Goal: Task Accomplishment & Management: Use online tool/utility

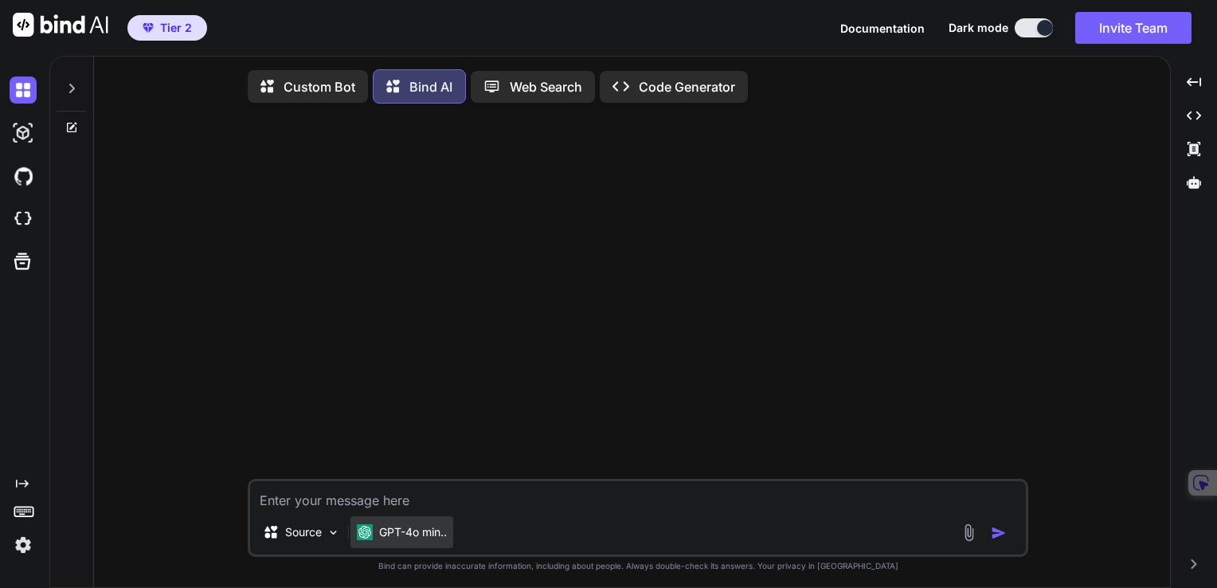
click at [412, 536] on p "GPT-4o min.." at bounding box center [413, 532] width 68 height 16
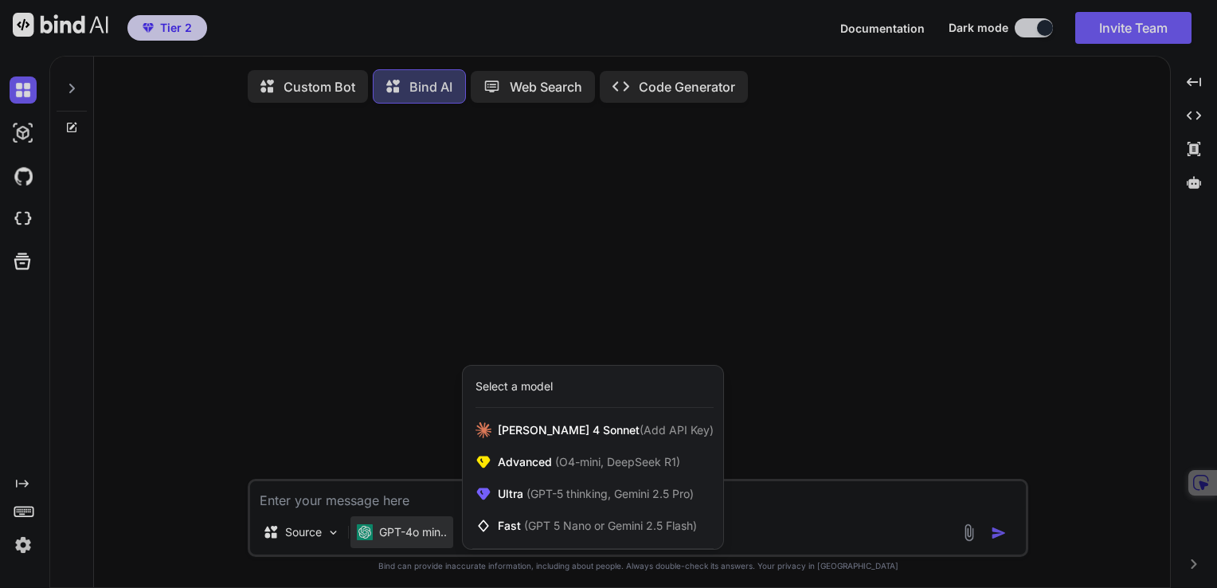
click at [24, 213] on div at bounding box center [608, 294] width 1217 height 588
type textarea "x"
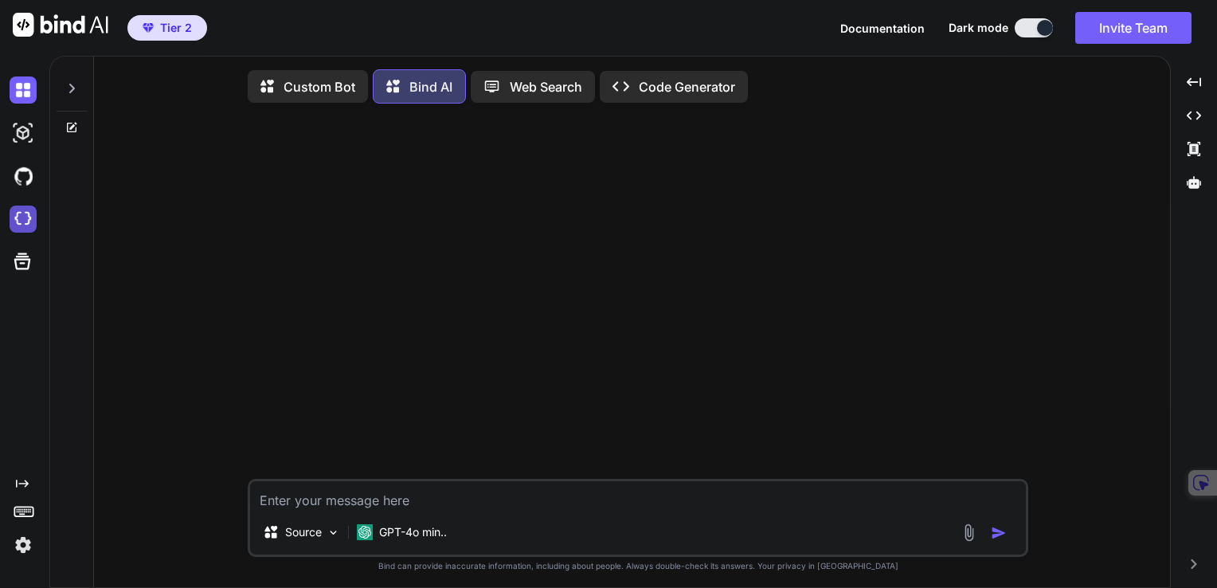
click at [18, 217] on img at bounding box center [23, 218] width 27 height 27
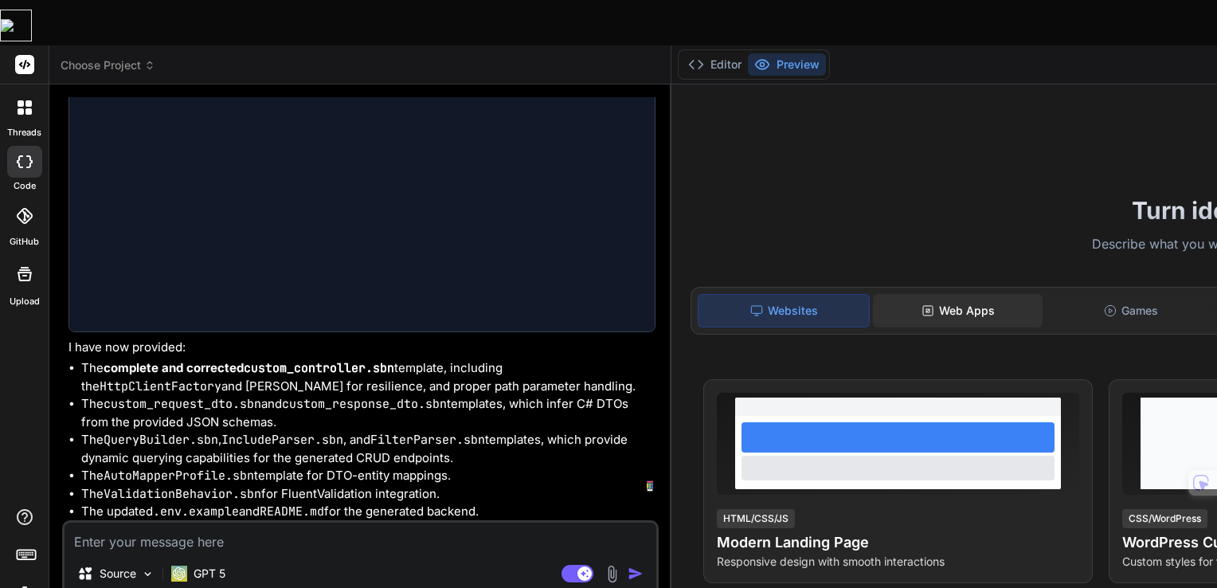
scroll to position [1536, 0]
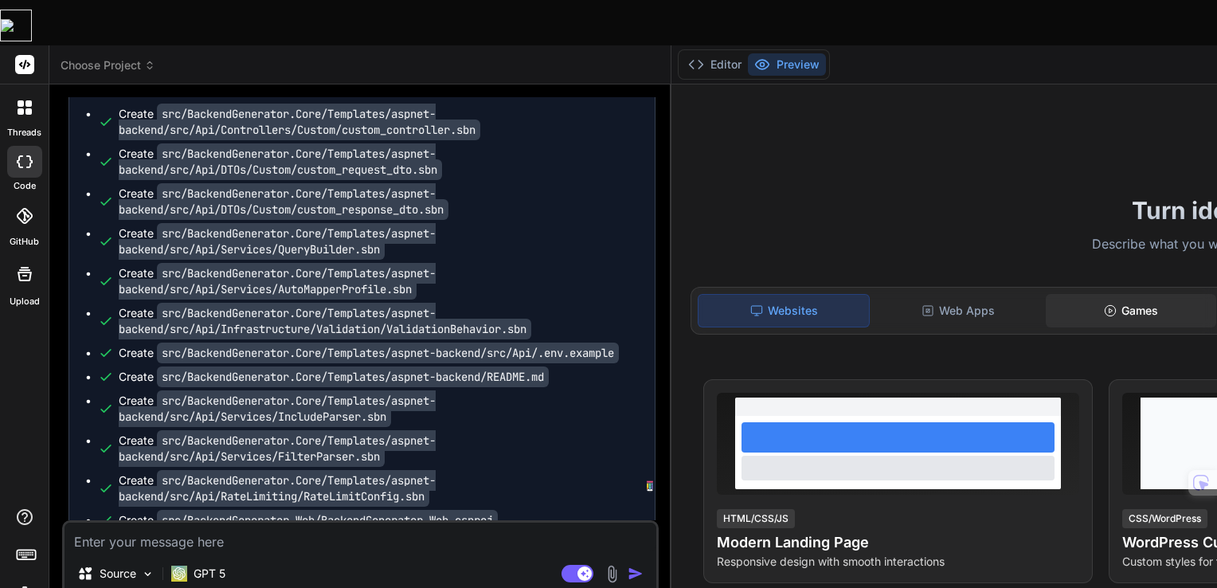
click at [1148, 294] on div "Games" at bounding box center [1130, 310] width 170 height 33
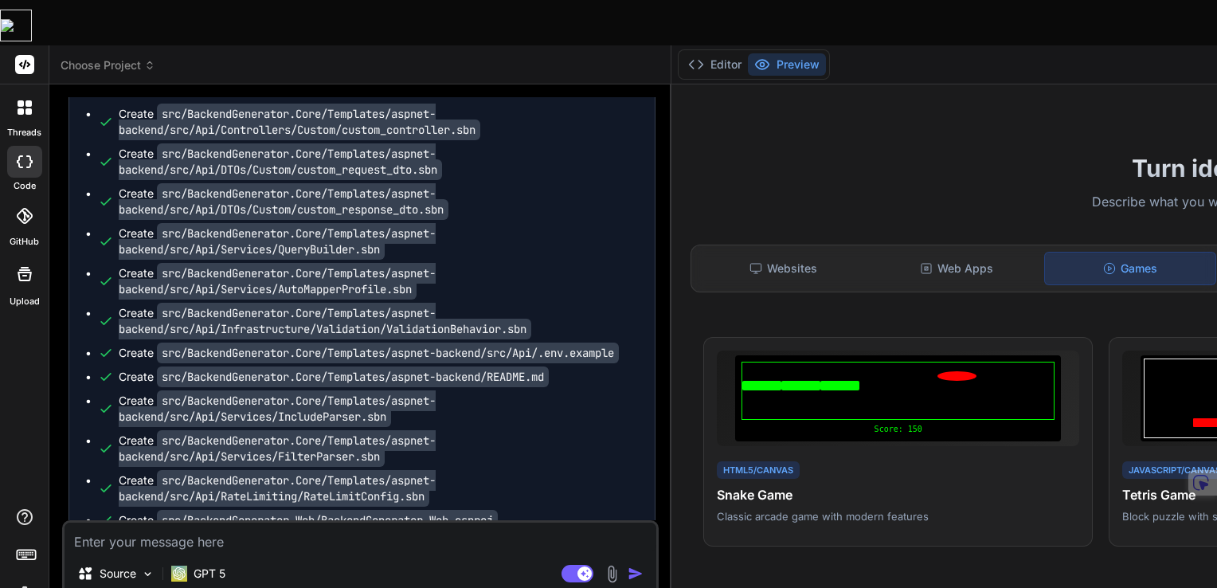
scroll to position [239, 0]
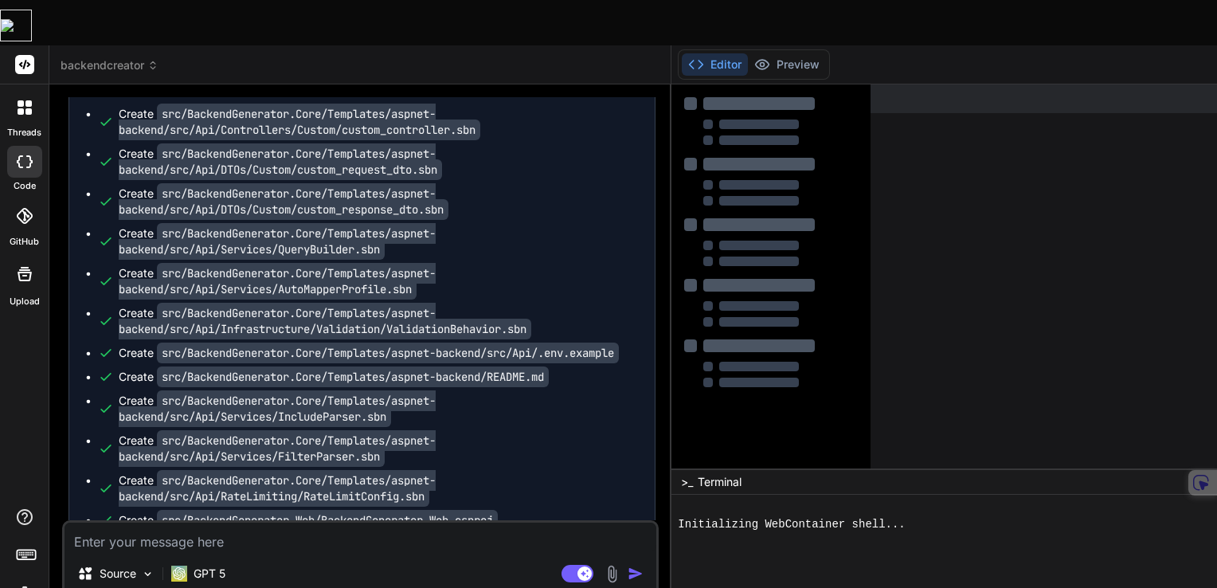
type textarea "x"
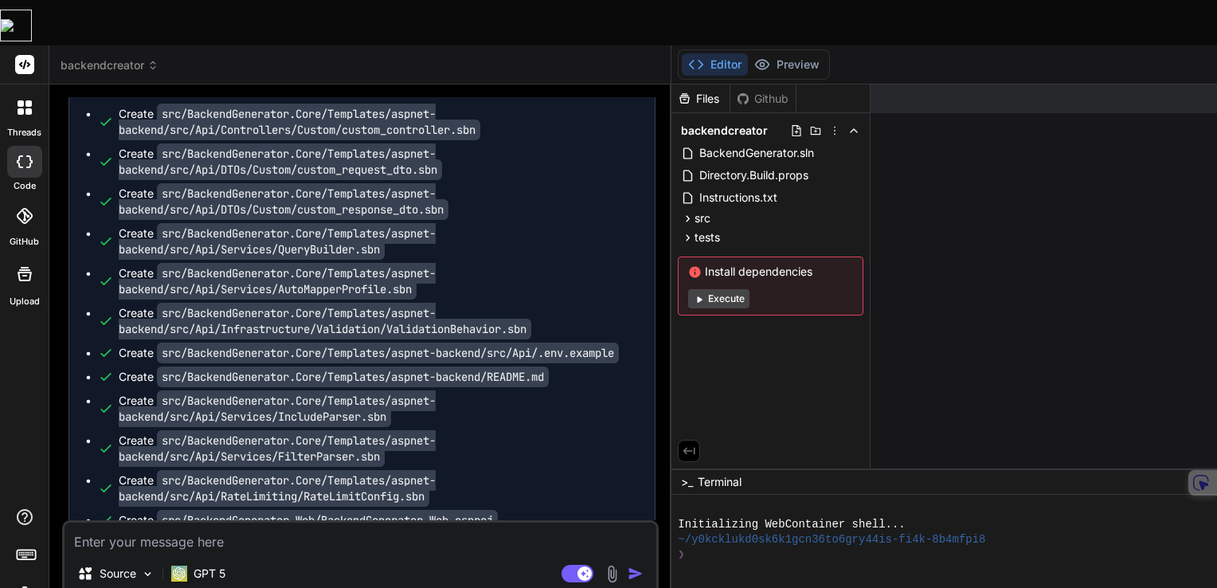
click at [158, 60] on icon at bounding box center [152, 65] width 11 height 11
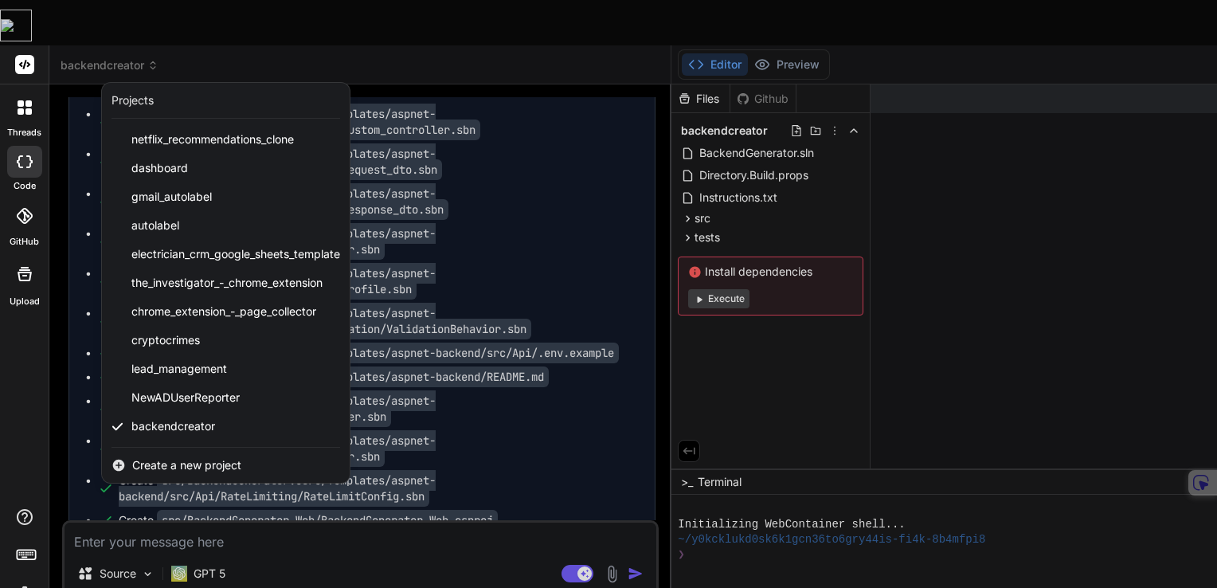
click at [555, 199] on div at bounding box center [608, 294] width 1217 height 588
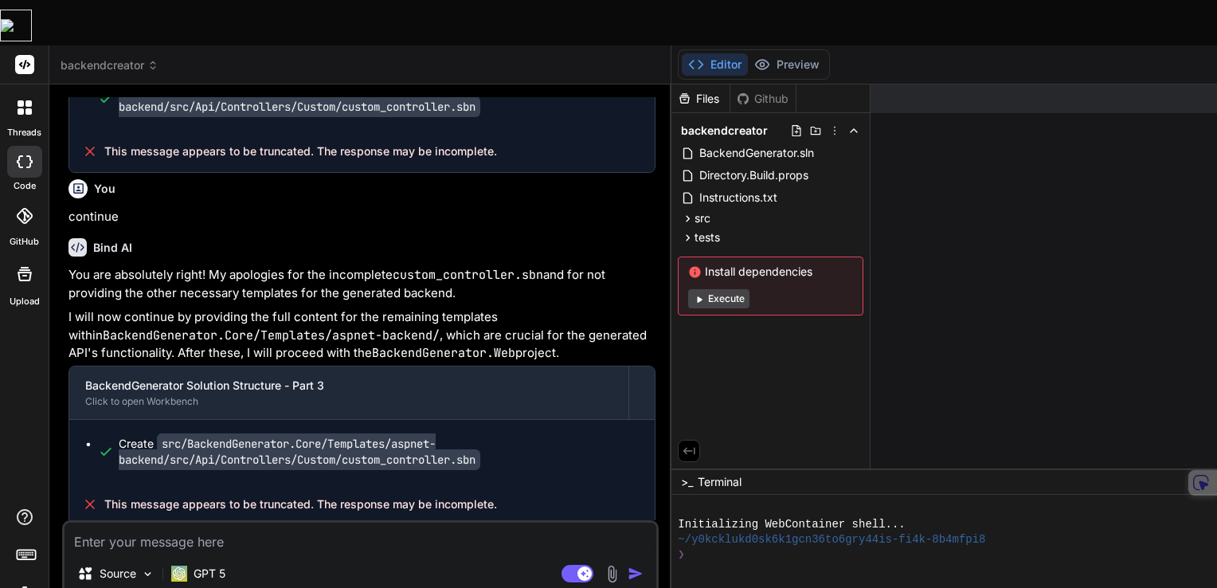
scroll to position [262, 0]
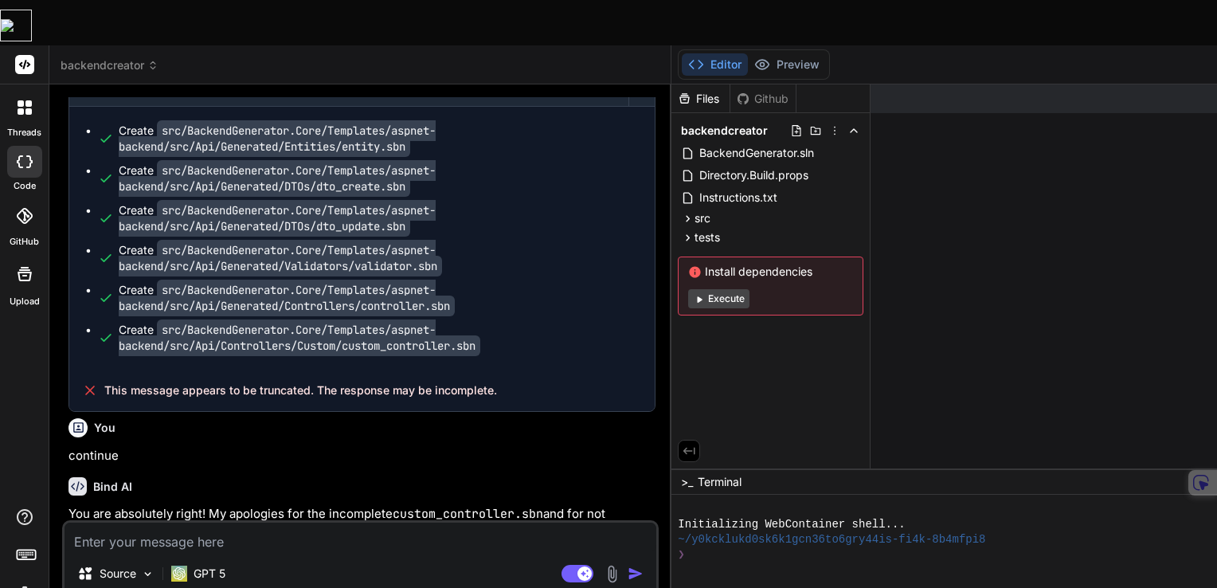
click at [119, 57] on span "backendcreator" at bounding box center [110, 65] width 98 height 16
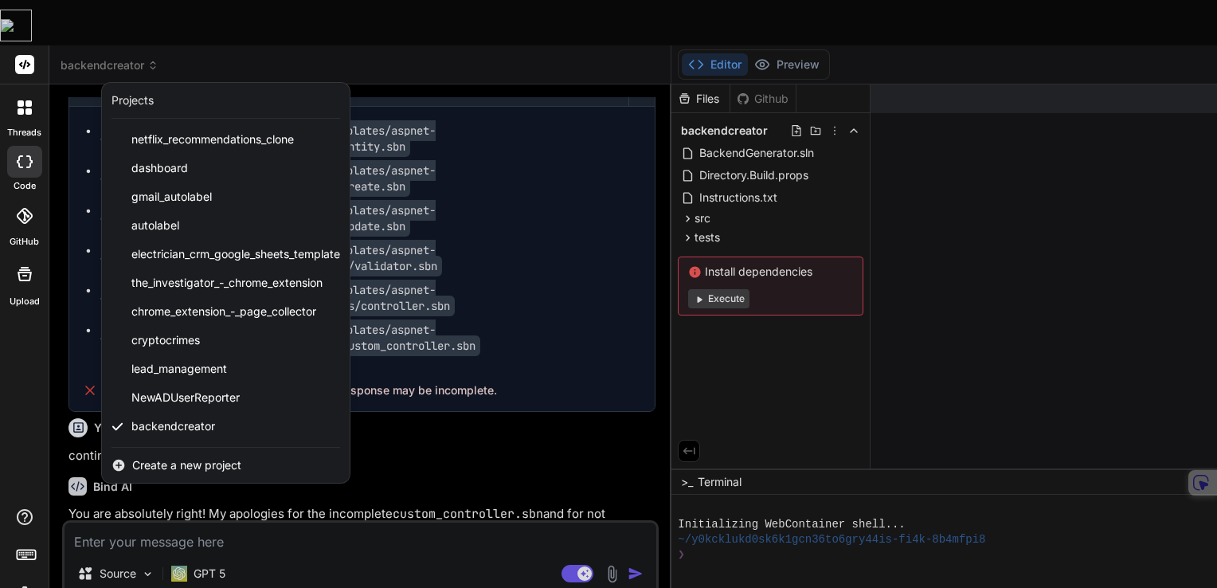
click at [306, 24] on div at bounding box center [608, 294] width 1217 height 588
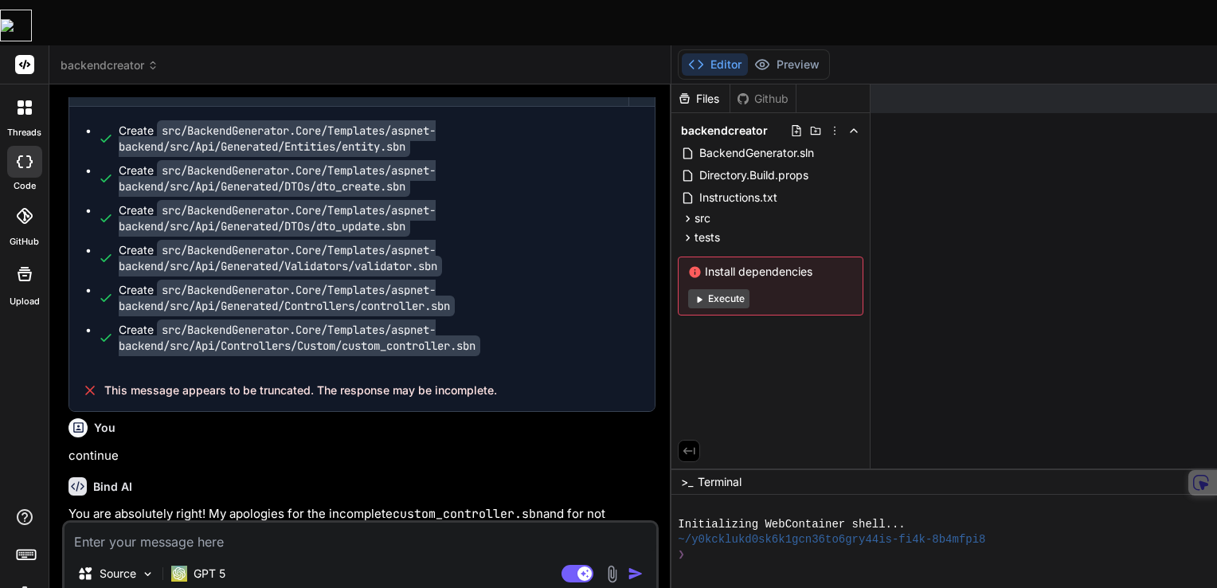
click at [297, 57] on div "backendcreator" at bounding box center [360, 65] width 599 height 16
click at [27, 55] on rect at bounding box center [24, 64] width 19 height 19
click at [153, 60] on icon at bounding box center [152, 65] width 11 height 11
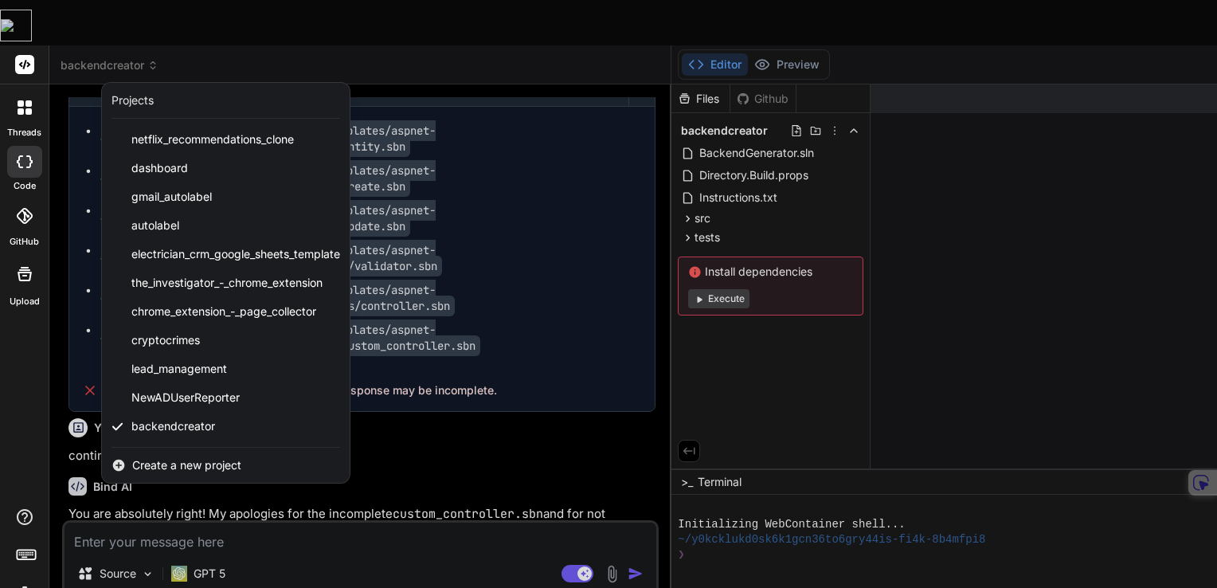
click at [162, 457] on span "Create a new project" at bounding box center [186, 465] width 109 height 16
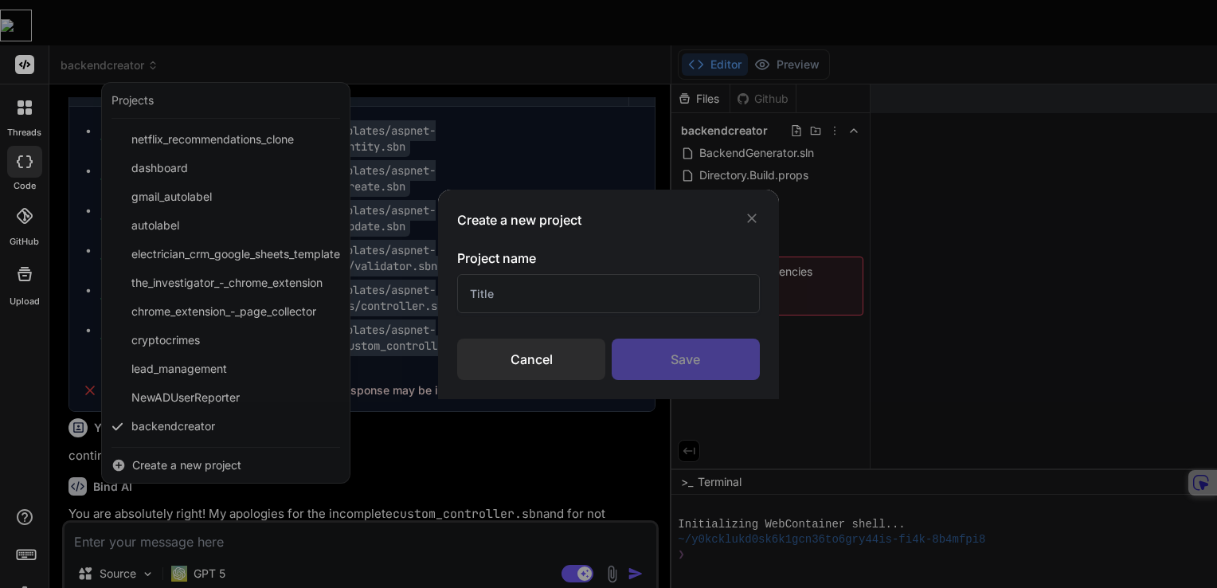
click at [574, 292] on input "text" at bounding box center [608, 293] width 303 height 39
click at [755, 214] on icon at bounding box center [752, 218] width 10 height 10
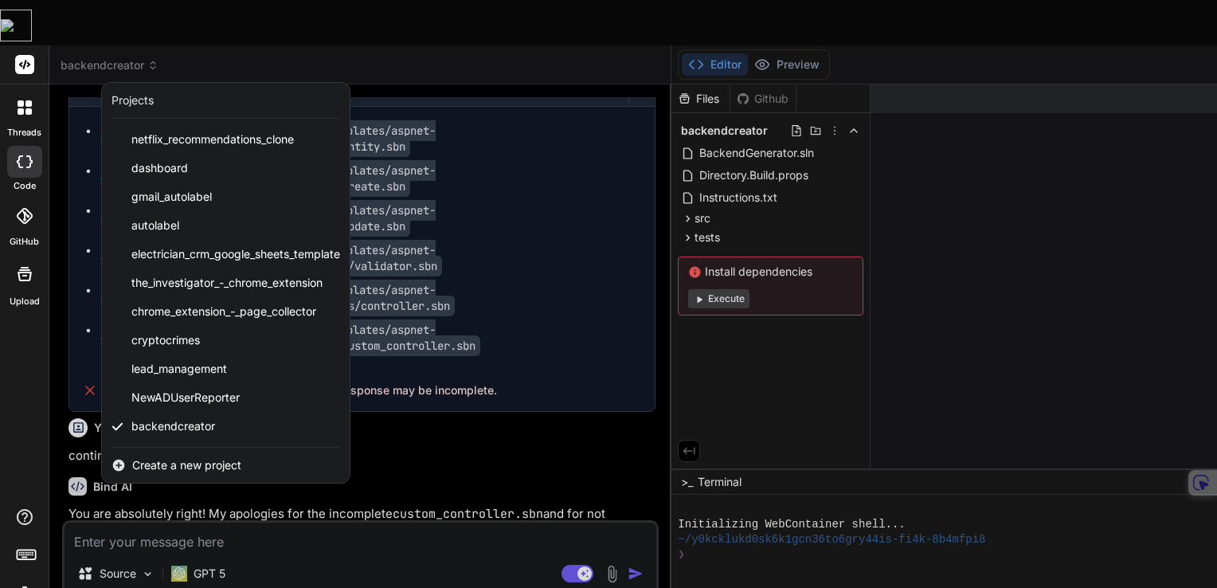
click at [420, 21] on div at bounding box center [608, 294] width 1217 height 588
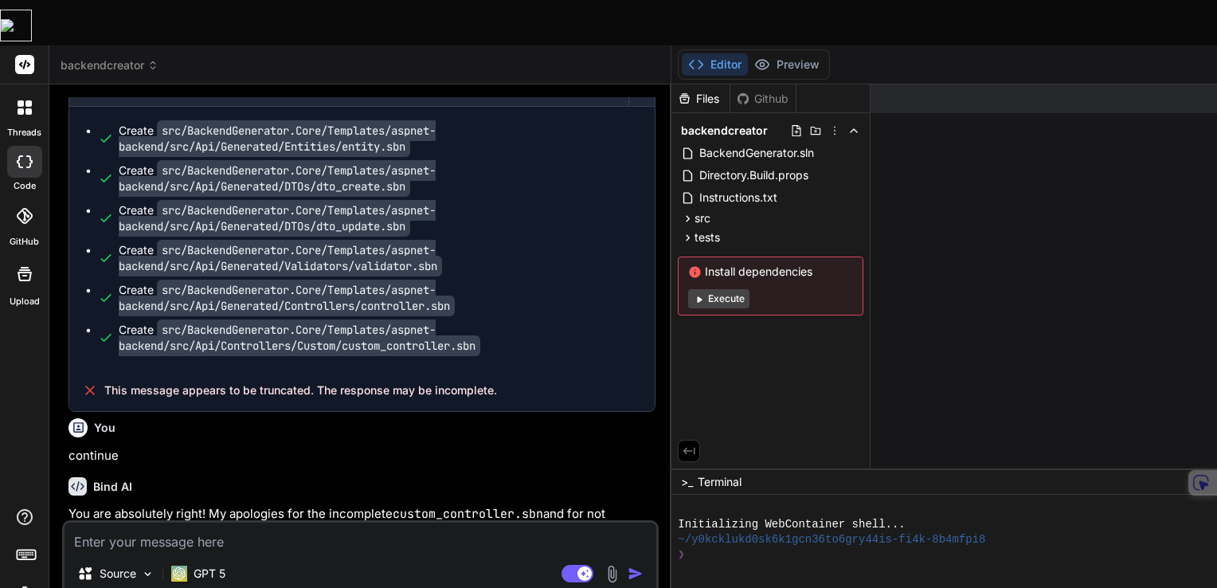
click at [141, 57] on span "backendcreator" at bounding box center [110, 65] width 98 height 16
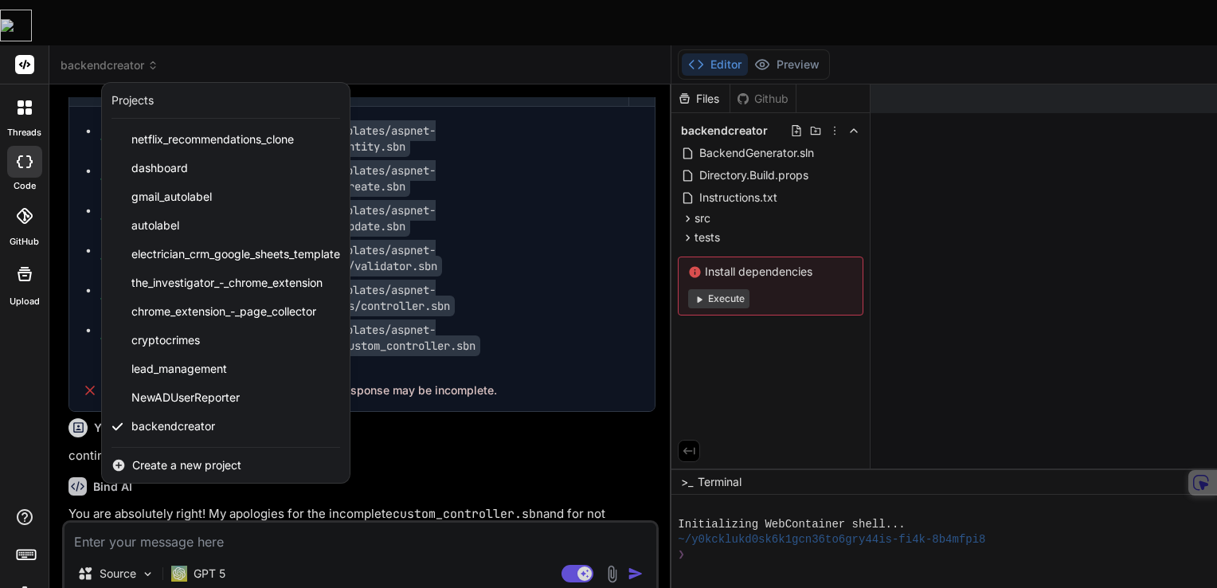
click at [179, 457] on span "Create a new project" at bounding box center [186, 465] width 109 height 16
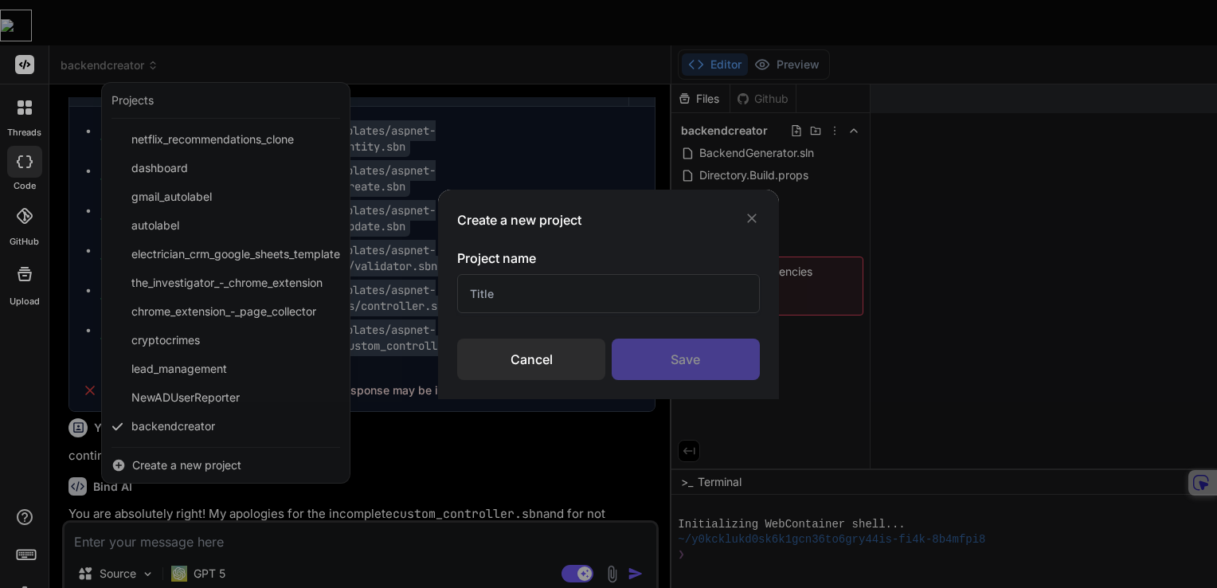
click at [541, 292] on input "text" at bounding box center [608, 293] width 303 height 39
type input "ZZT"
click at [686, 359] on div "Save" at bounding box center [685, 358] width 148 height 41
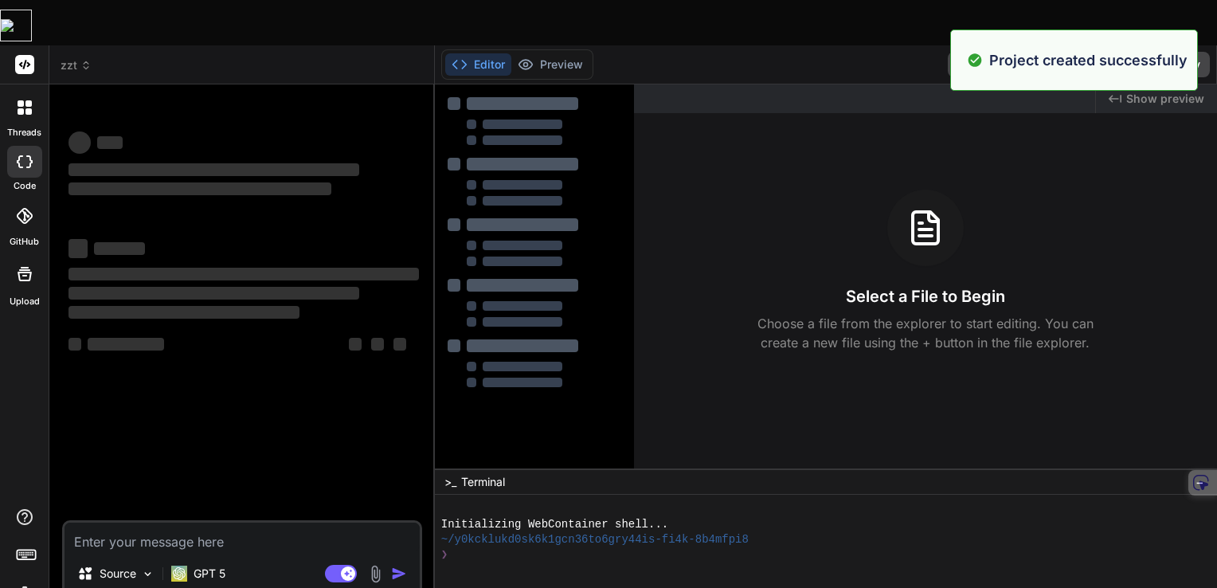
scroll to position [0, 0]
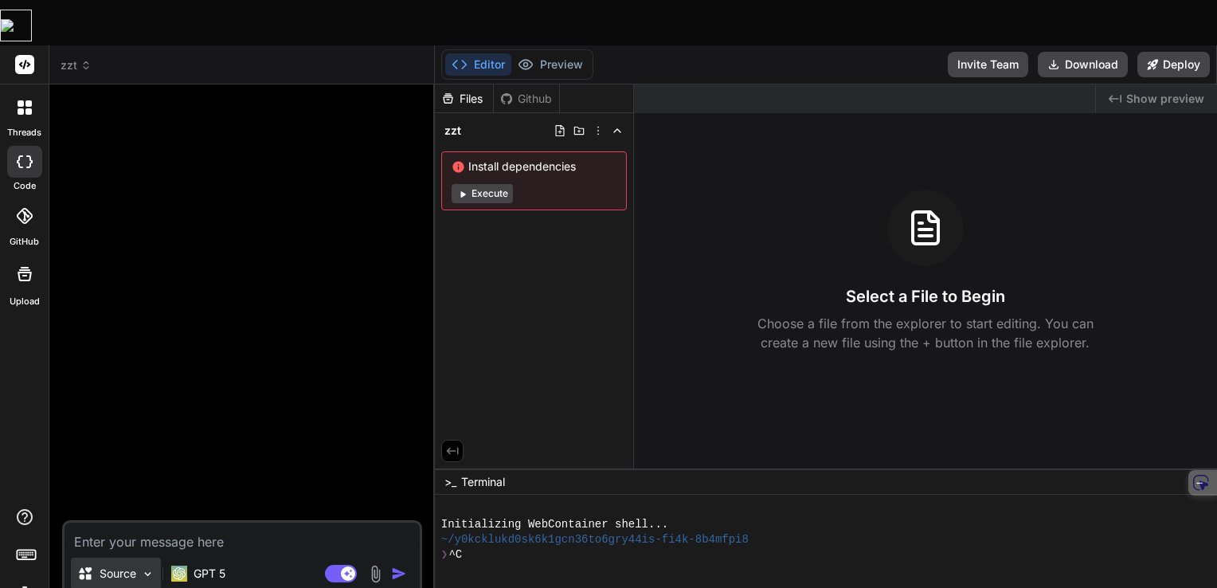
click at [150, 567] on img at bounding box center [148, 574] width 14 height 14
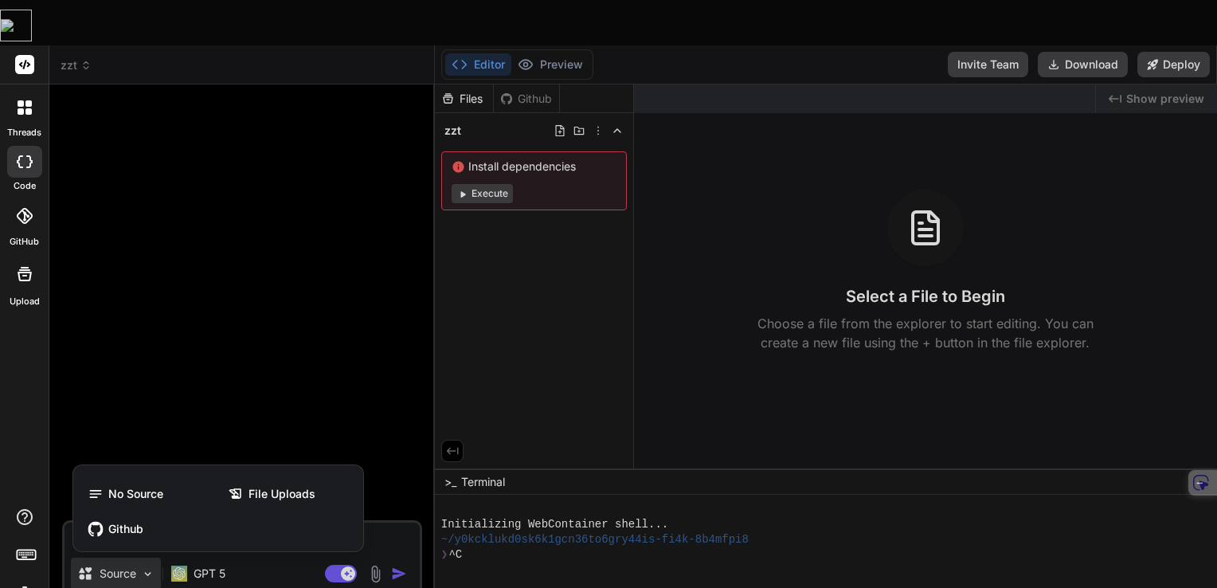
click at [149, 533] on div at bounding box center [608, 294] width 1217 height 588
type textarea "x"
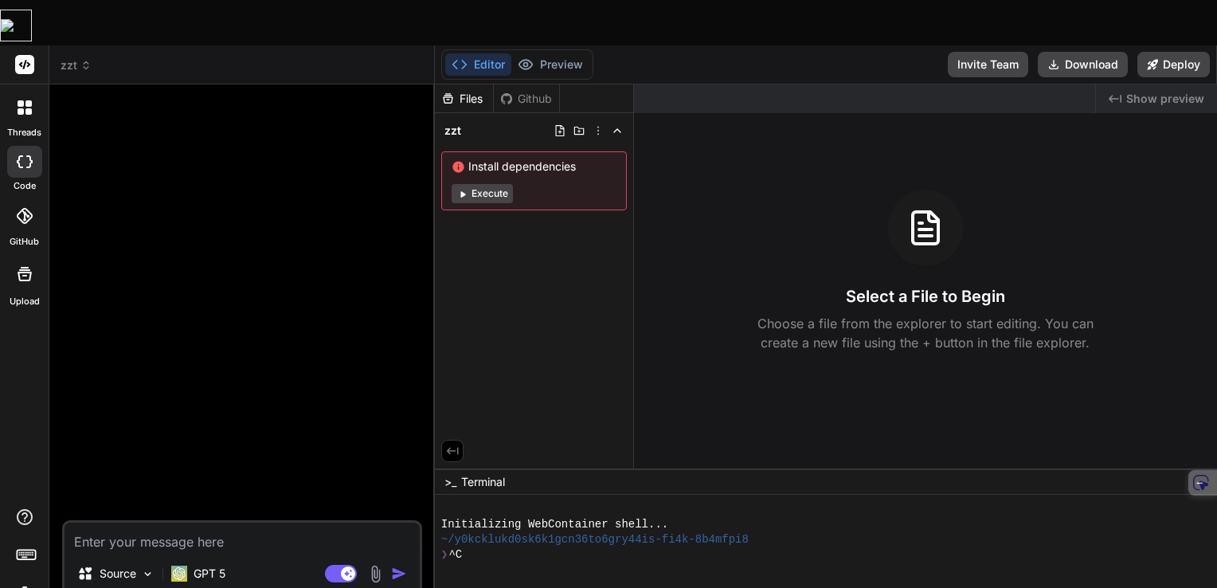
click at [143, 522] on textarea at bounding box center [241, 536] width 355 height 29
paste textarea "Loremip: "DOL-Sitam-Conse" — Adip elitse-doei Tempo inc (ut laboree) Dolo: Magn…"
type textarea "Loremip: "DOL-Sitam-Conse" — Adip elitse-doei Tempo inc (ut laboree) Dolo: Magn…"
type textarea "x"
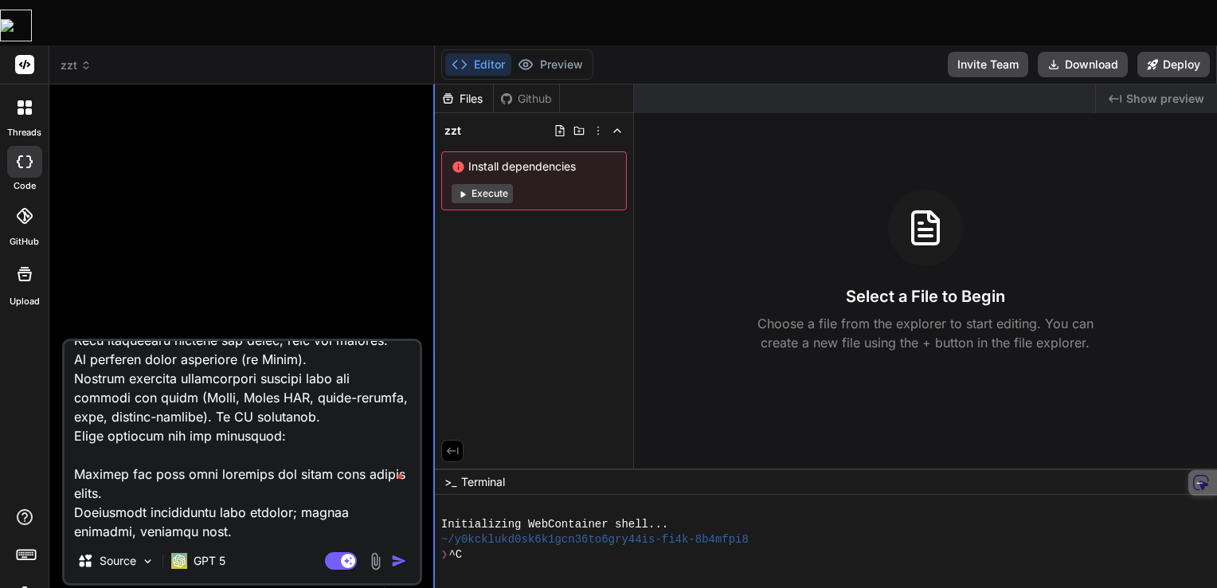
type textarea "Loremip: "DOL-Sitam-Conse" — Adip elitse-doei Tempo inc (ut laboree) Dolo: Magn…"
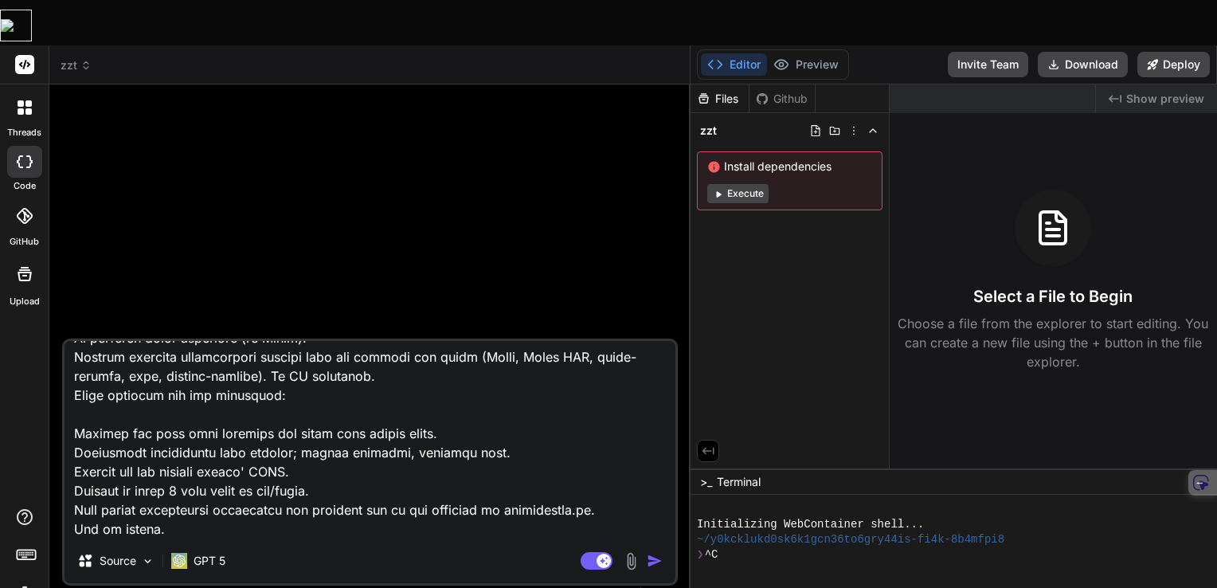
scroll to position [2525, 0]
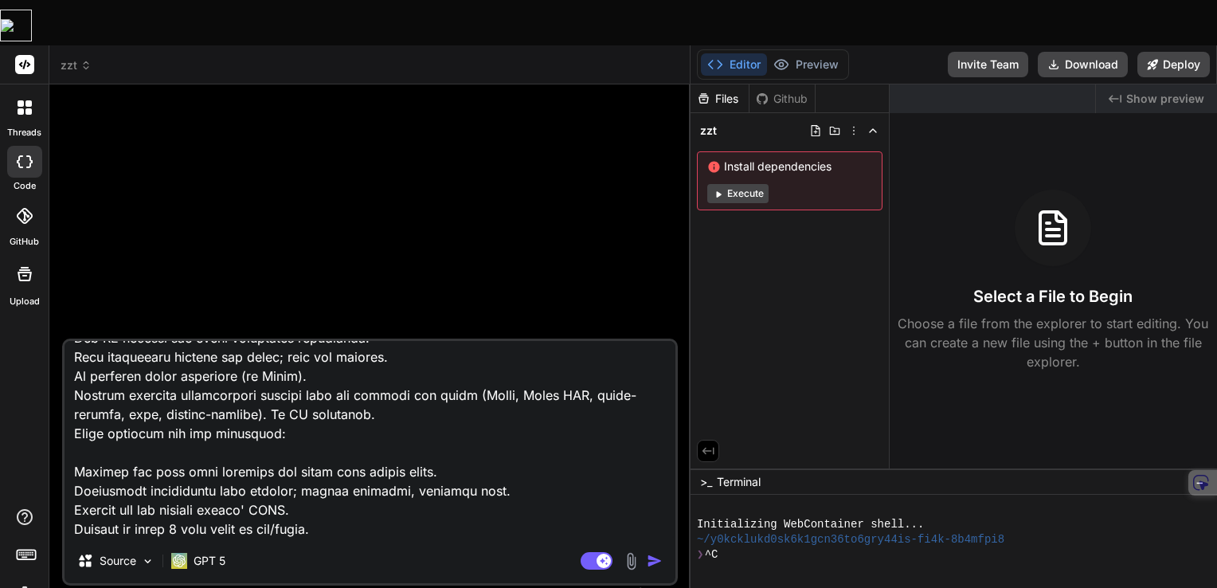
drag, startPoint x: 433, startPoint y: 208, endPoint x: 669, endPoint y: 234, distance: 237.1
click at [669, 234] on div "Custom Bot Bind AI Web Search Created with Pixso. Code Generator Source GPT 5 A…" at bounding box center [369, 358] width 641 height 549
click at [654, 553] on img "button" at bounding box center [655, 561] width 16 height 16
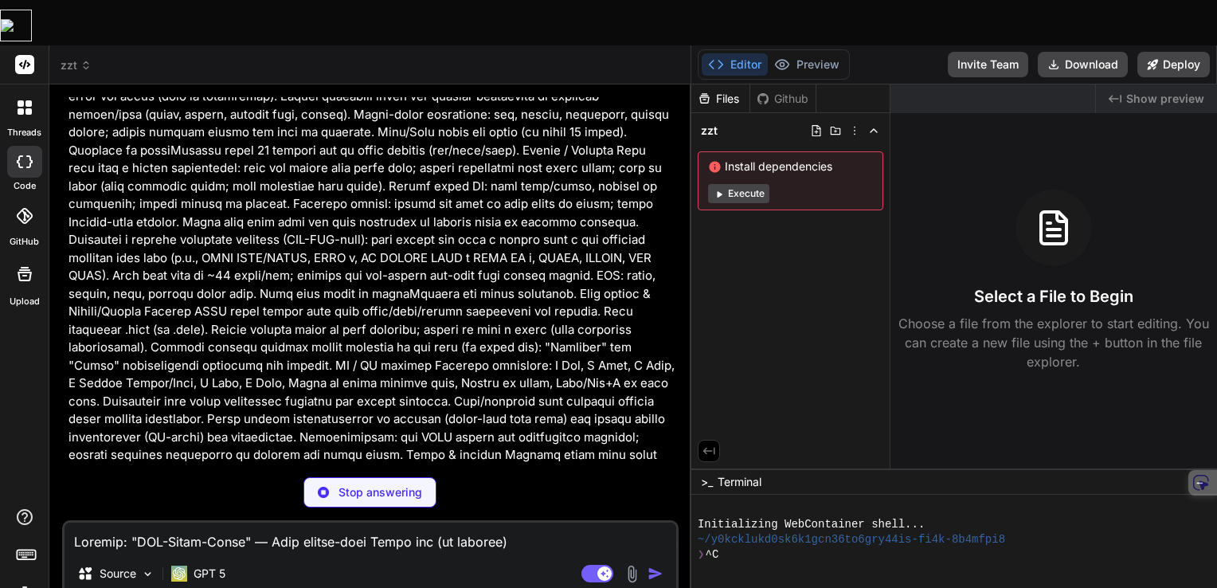
scroll to position [478, 0]
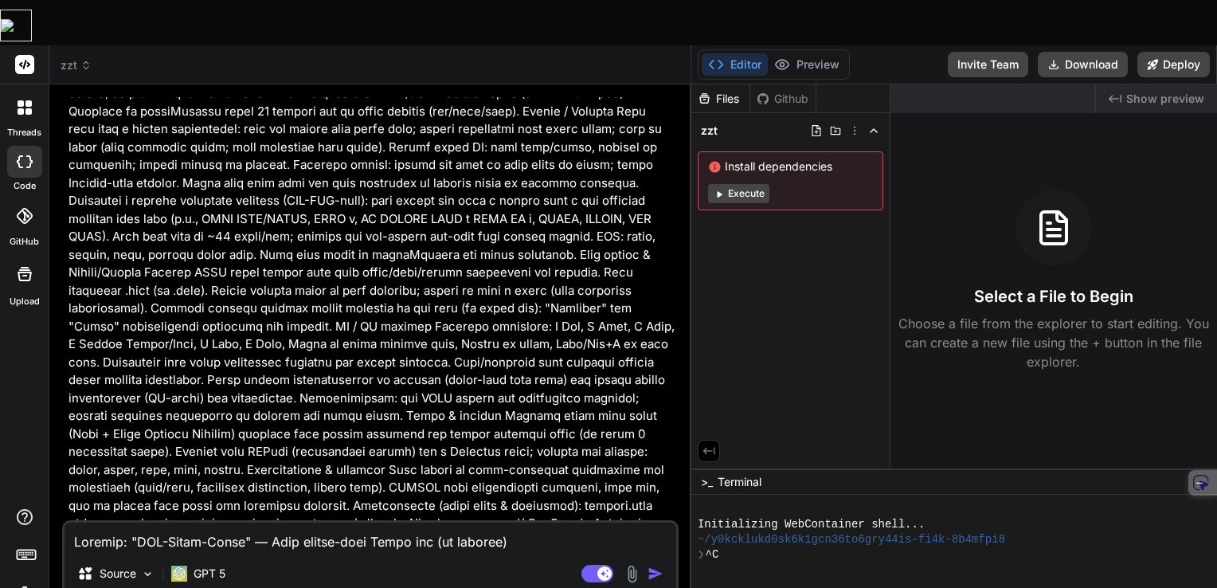
type textarea "x"
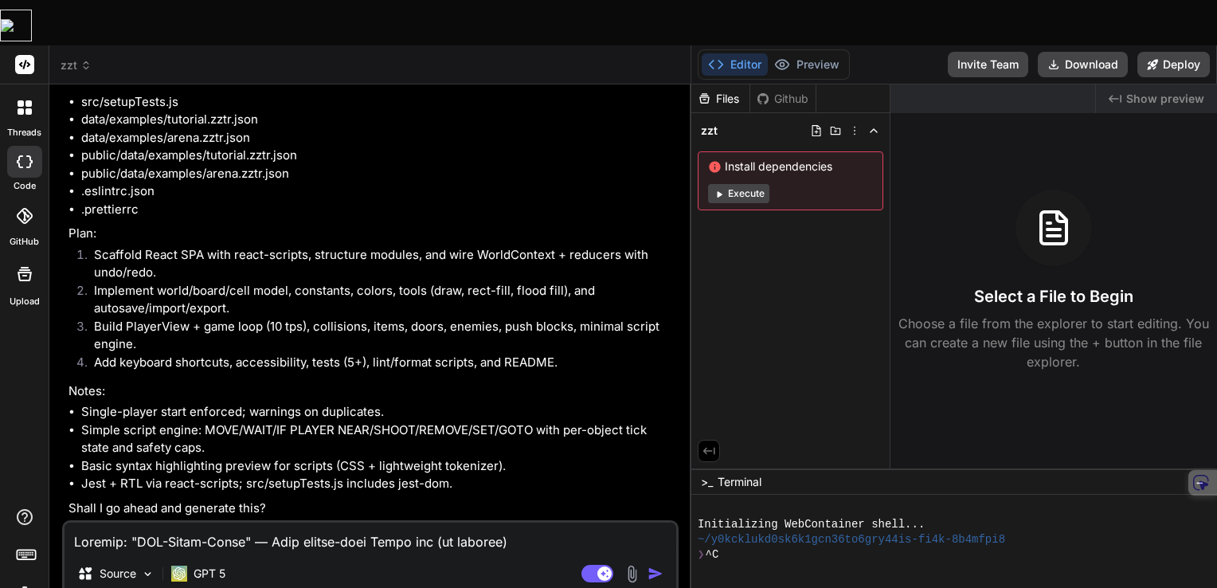
scroll to position [1765, 0]
click at [322, 522] on textarea at bounding box center [369, 536] width 611 height 29
type textarea "y"
type textarea "x"
type textarea "ye"
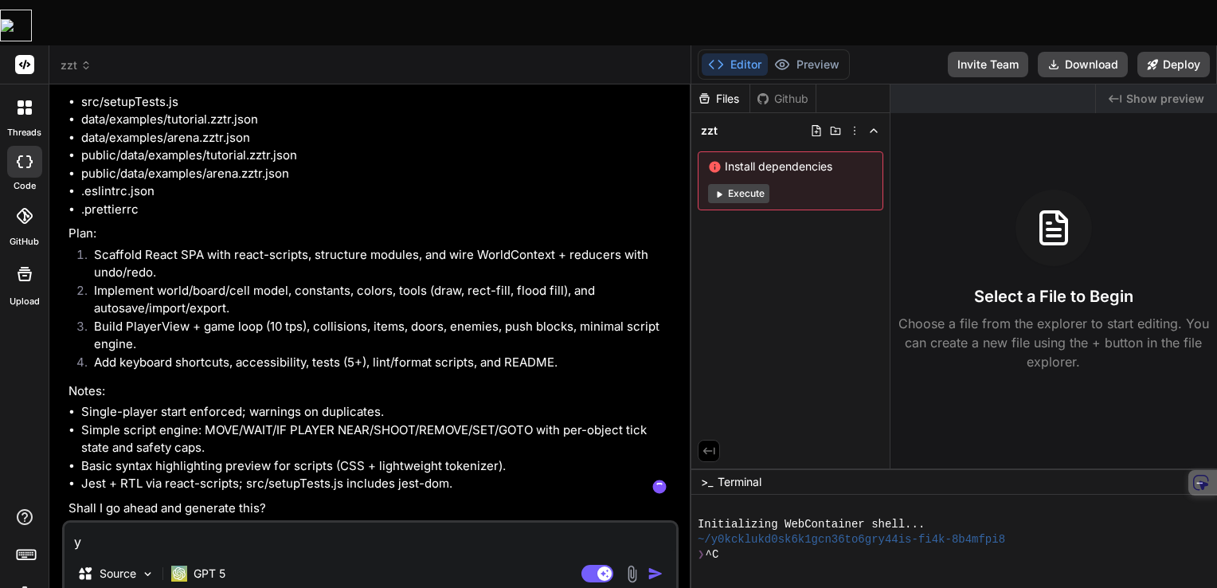
type textarea "x"
type textarea "yes"
type textarea "x"
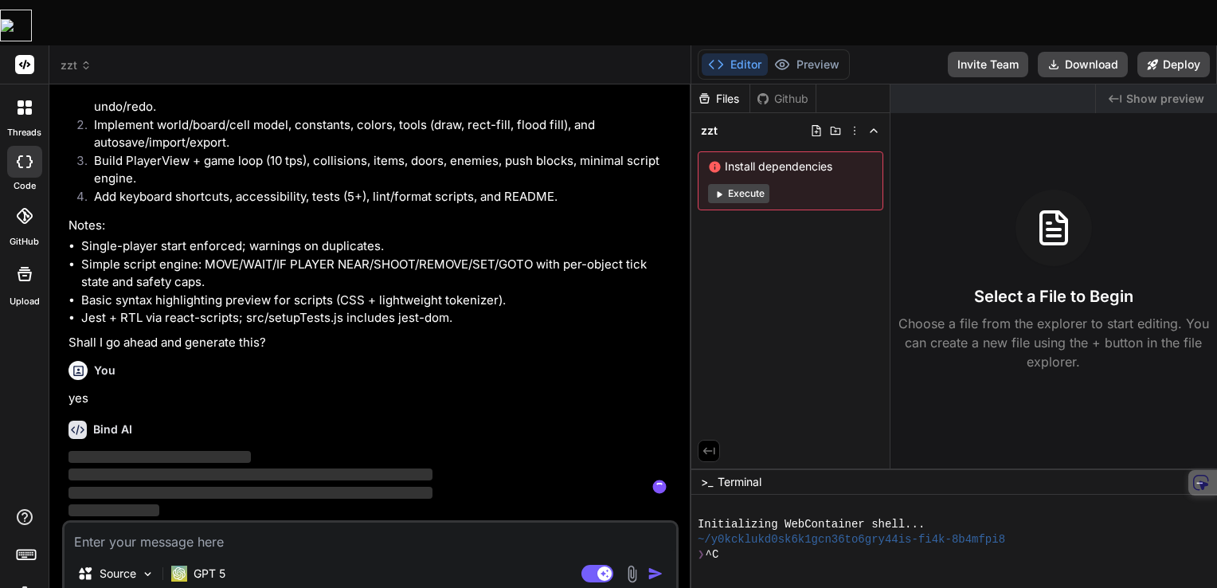
scroll to position [1931, 0]
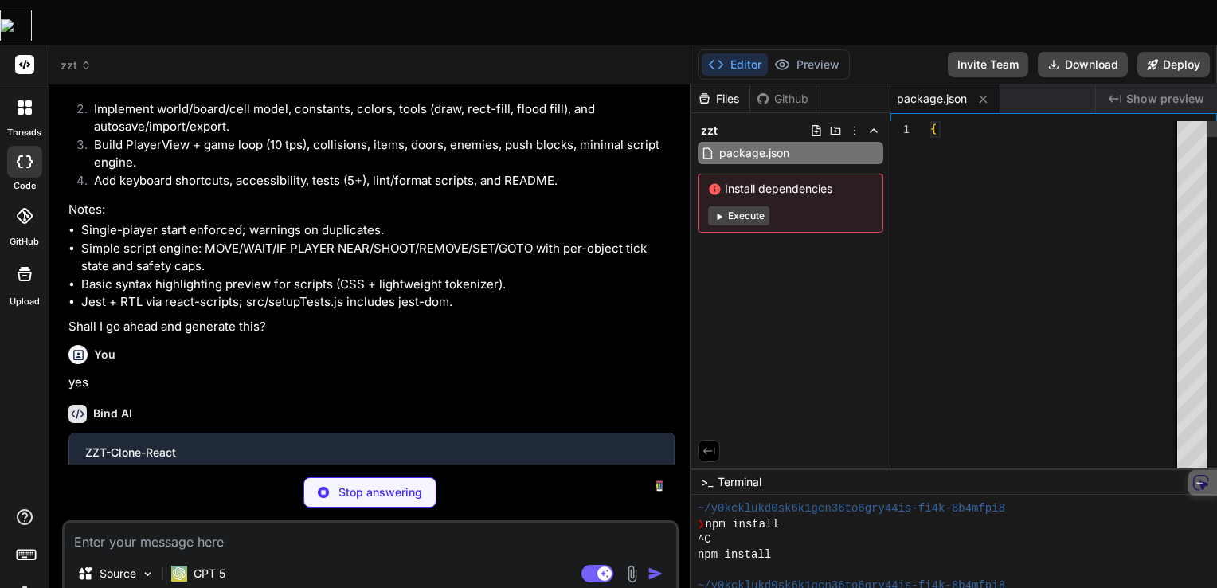
type textarea "x"
type textarea "</body> </html>"
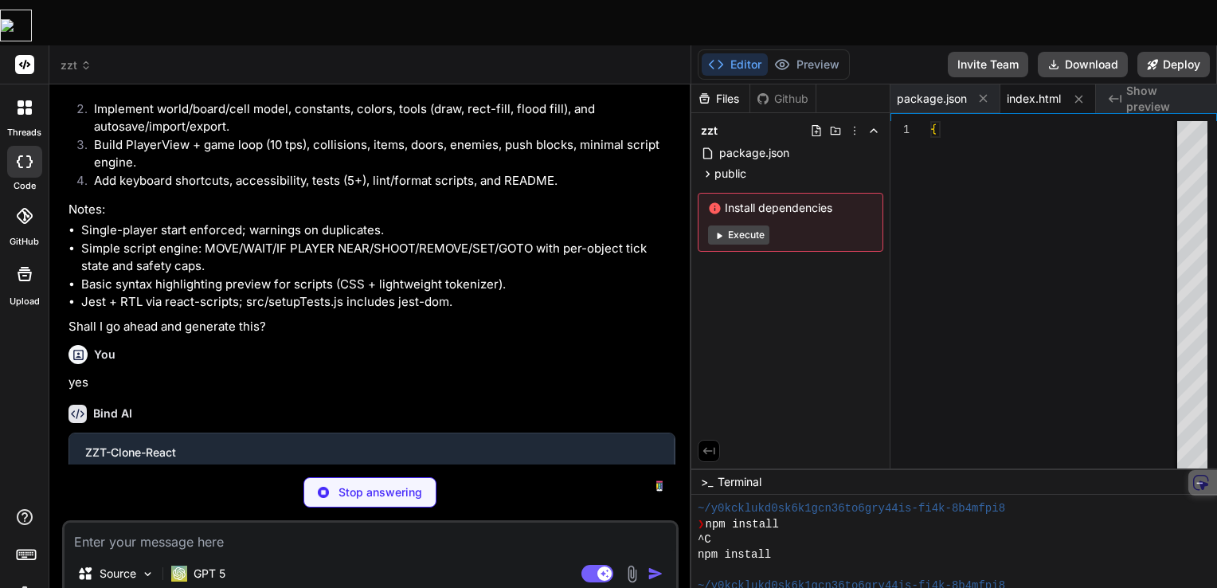
type textarea "x"
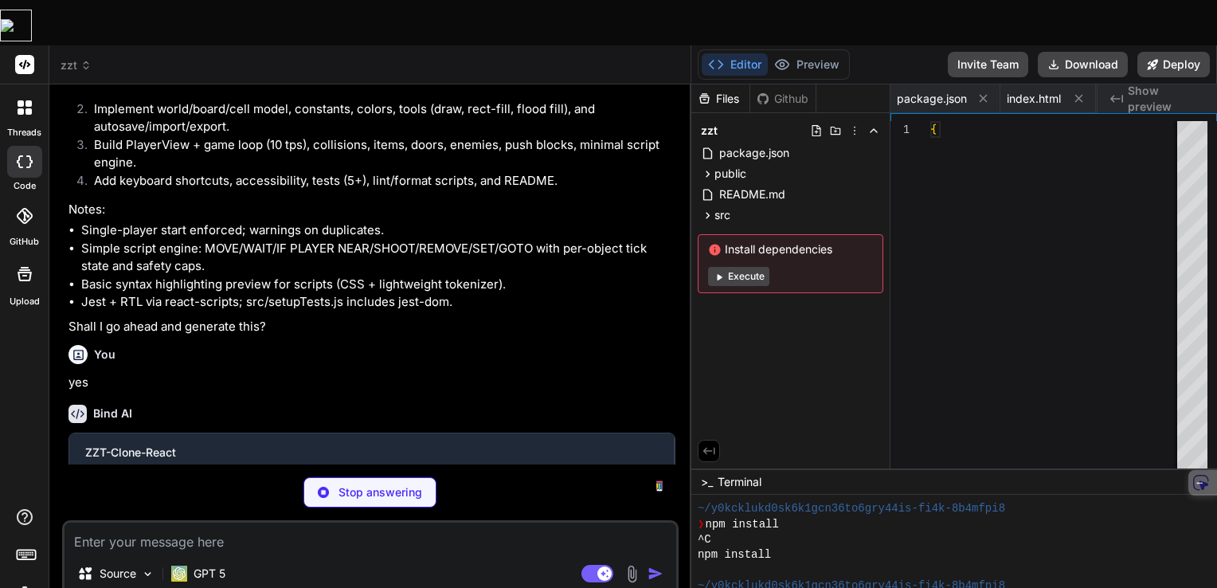
type textarea "x"
type textarea "}"
type textarea "x"
type textarea "border-radius: 4px; padding: 1px 4px; font-family: ui-monospace, Menlo, Consola…"
type textarea "x"
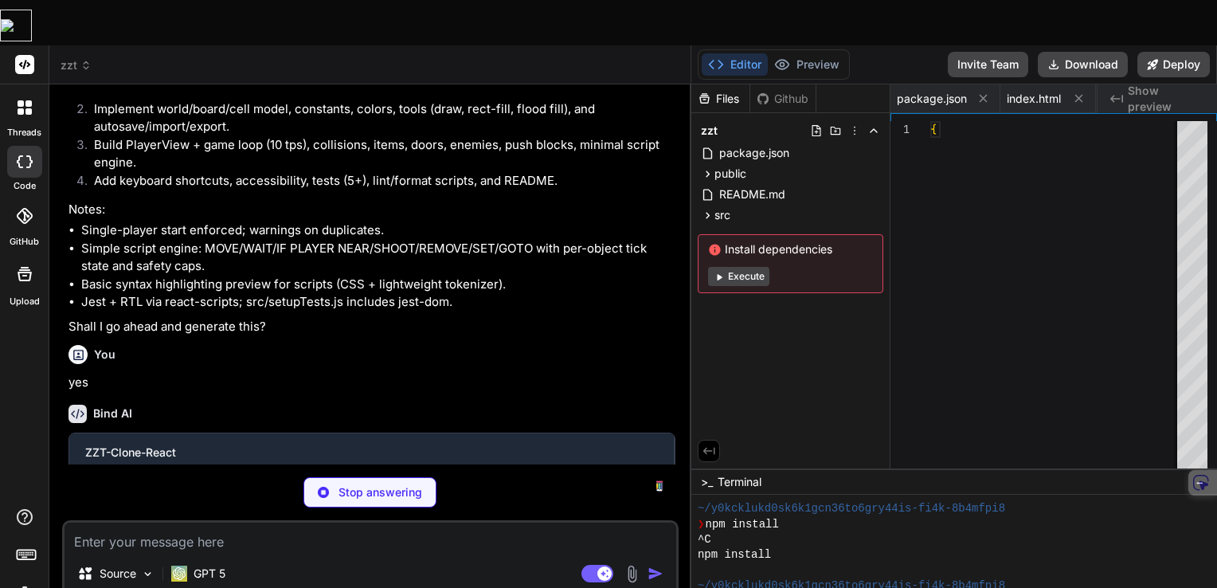
type textarea "x"
type textarea "{t.label} </button> ))} </div> </div> ); }"
type textarea "x"
type textarea "))} </div> </div> ); }"
type textarea "x"
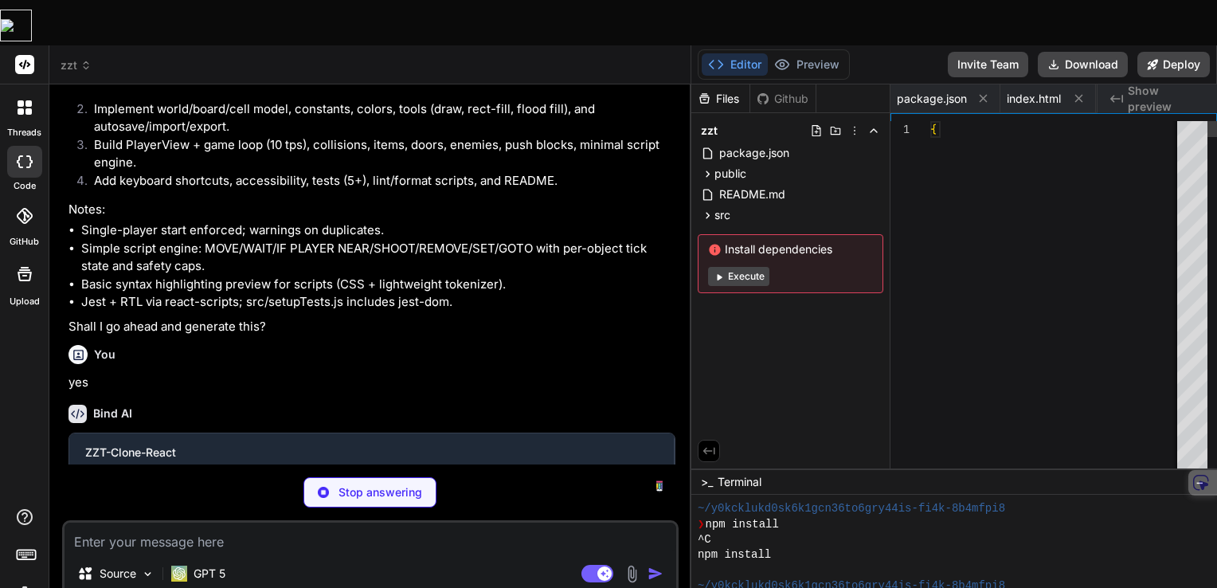
type textarea "</div> ); }"
type textarea "x"
type textarea "</div> </div> ); }"
type textarea "x"
type textarea "aria-label="Script Preview" /> </div> </div> ); }"
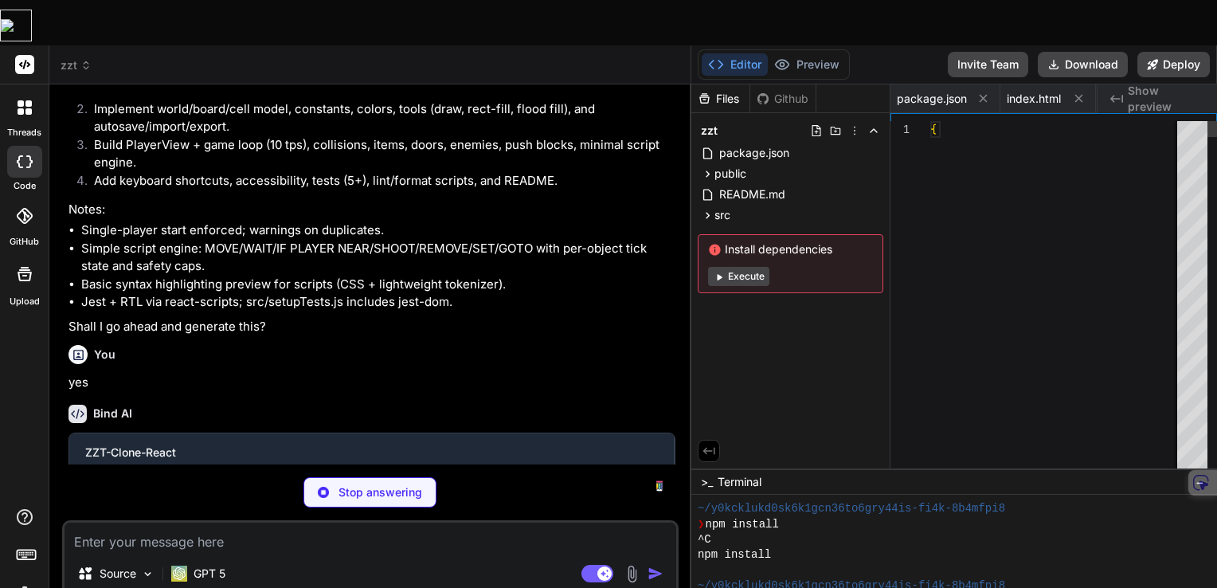
type textarea "x"
type textarea "/> </label> <div className="small">Size: {board.width}x{board.height}</div> </d…"
type textarea "x"
type textarea "); }"
type textarea "x"
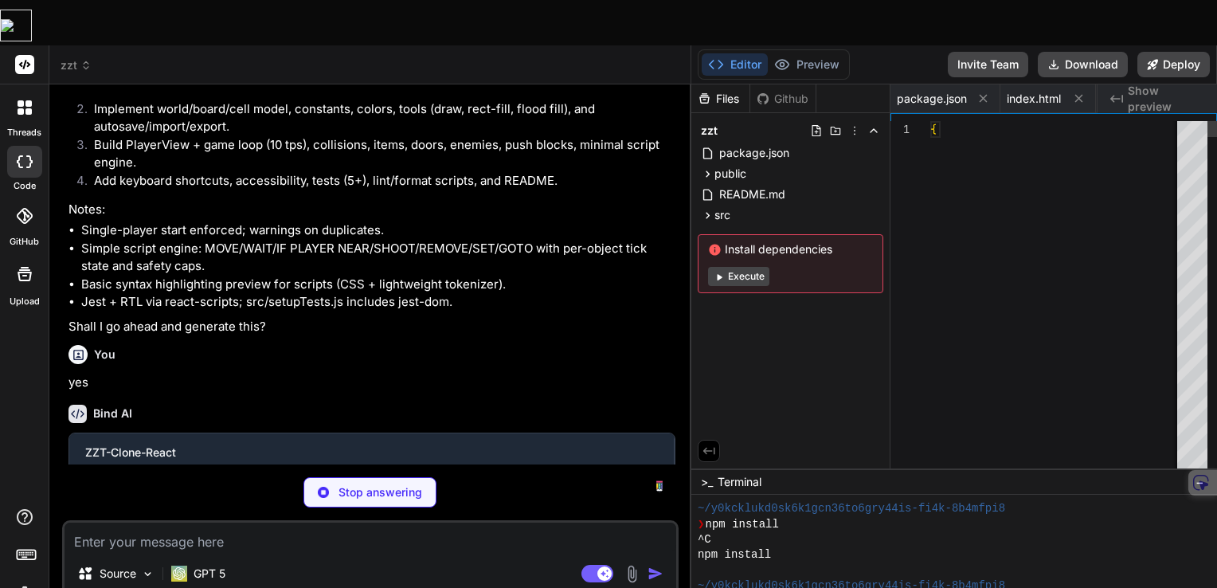
type textarea "{children}</div> </div> </div> ); }"
type textarea "x"
type textarea "export function useWorld() { return useContext(WorldContext); }"
type textarea "x"
type textarea "dispatch({ type: "UNDO" }), [dispatch]); const redo = useCallback(() => dispatc…"
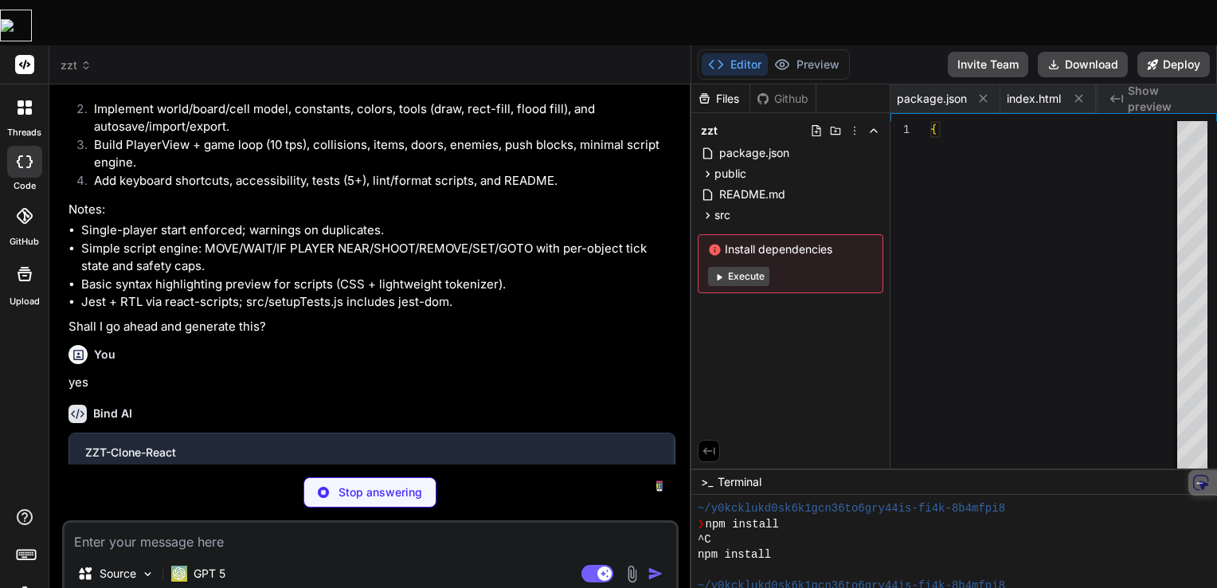
type textarea "x"
type textarea "}, [dispatch, state.mode]); }"
type textarea "x"
type textarea "=> { onSave(); }, 10000); return () => { if (timer.current) clearInterval(timer…"
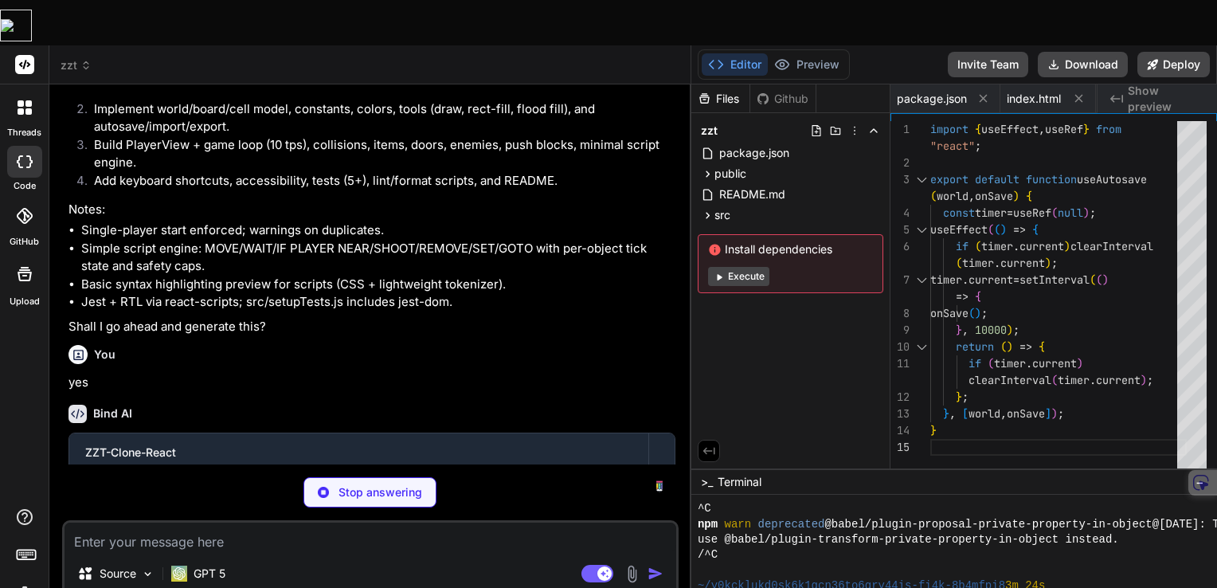
scroll to position [0, 1859]
type textarea "x"
type textarea "if (board.tiles[y][x].type === TILE_TYPES.GEM) n++; } } return n; }"
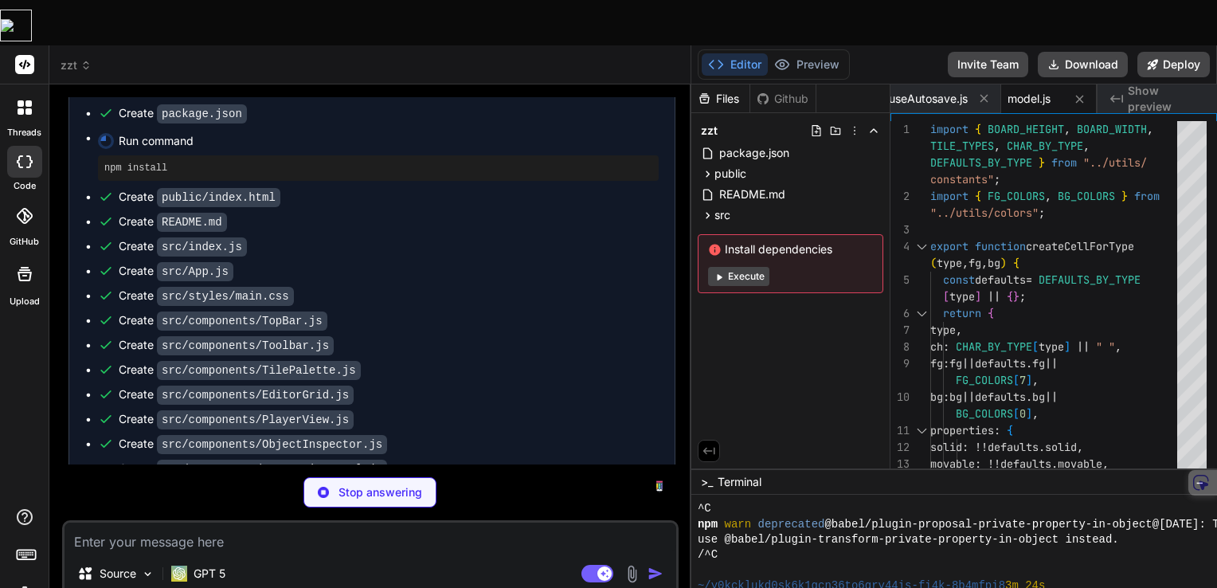
scroll to position [2089, 0]
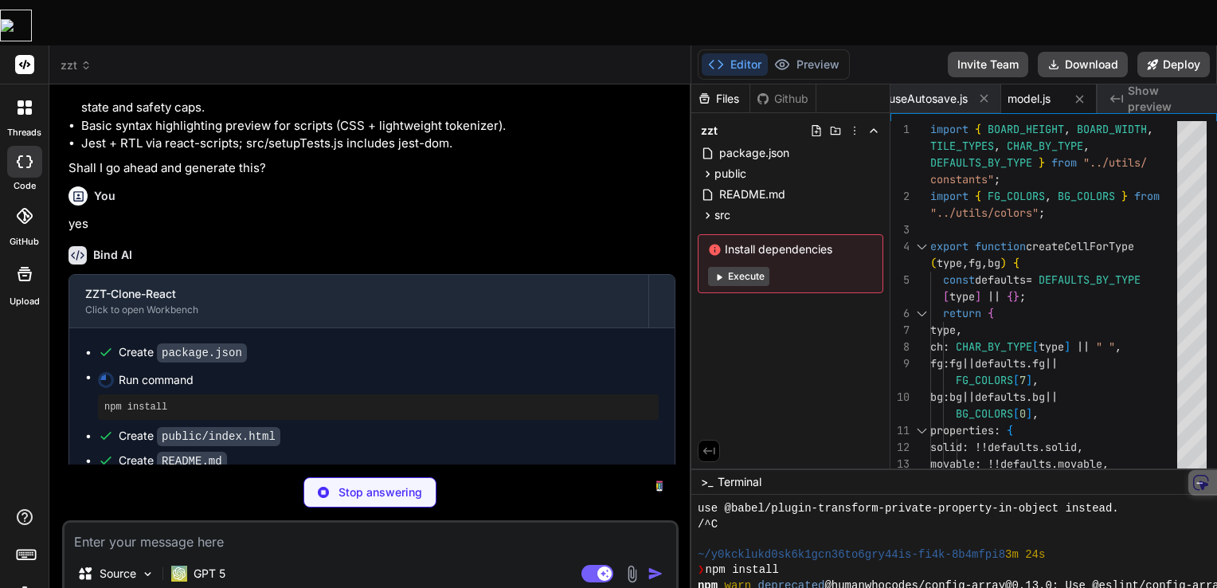
type textarea "x"
type textarea "</body> </html>"
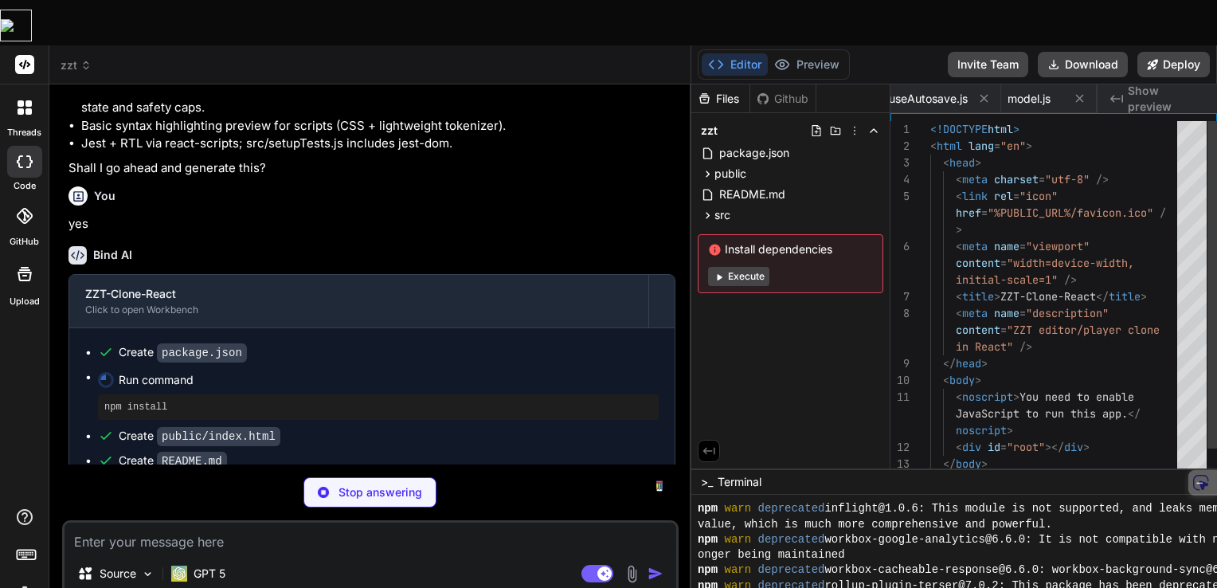
type textarea "x"
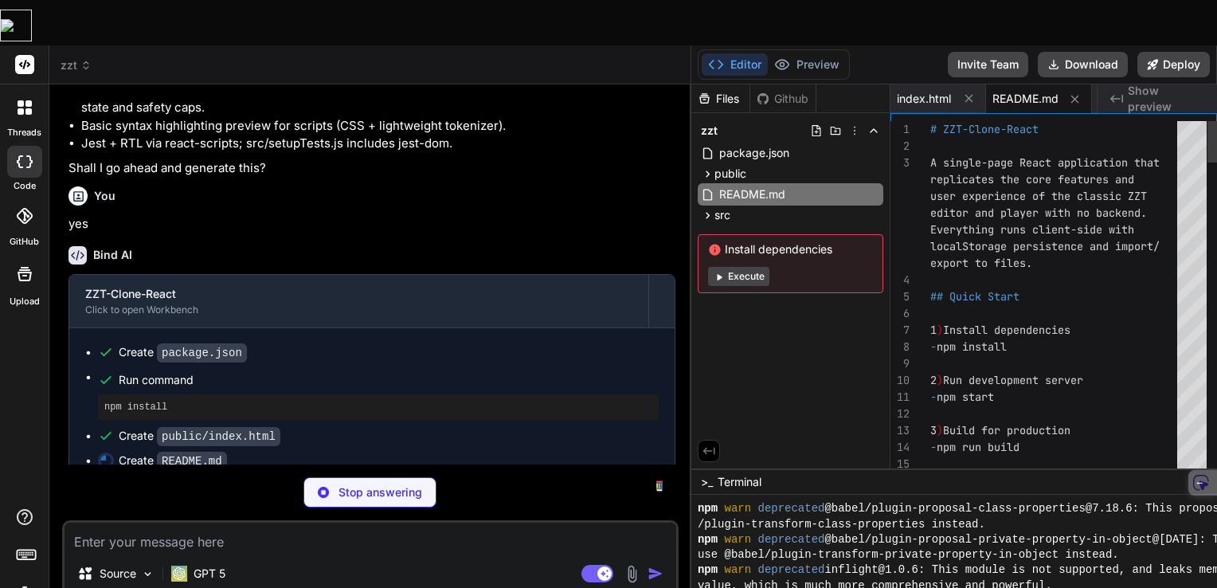
type textarea "x"
type textarea "}"
type textarea "x"
type textarea "border-radius: 4px; padding: 1px 4px; font-family: ui-monospace, Menlo, Consola…"
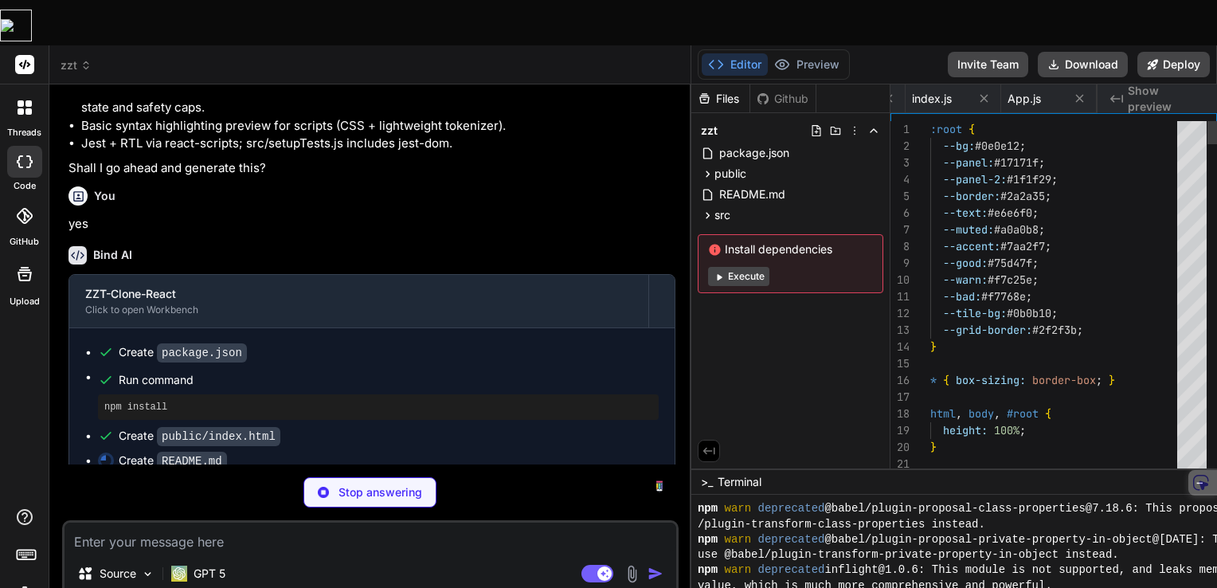
type textarea "x"
type textarea "{t.label} </button> ))} </div> </div> ); }"
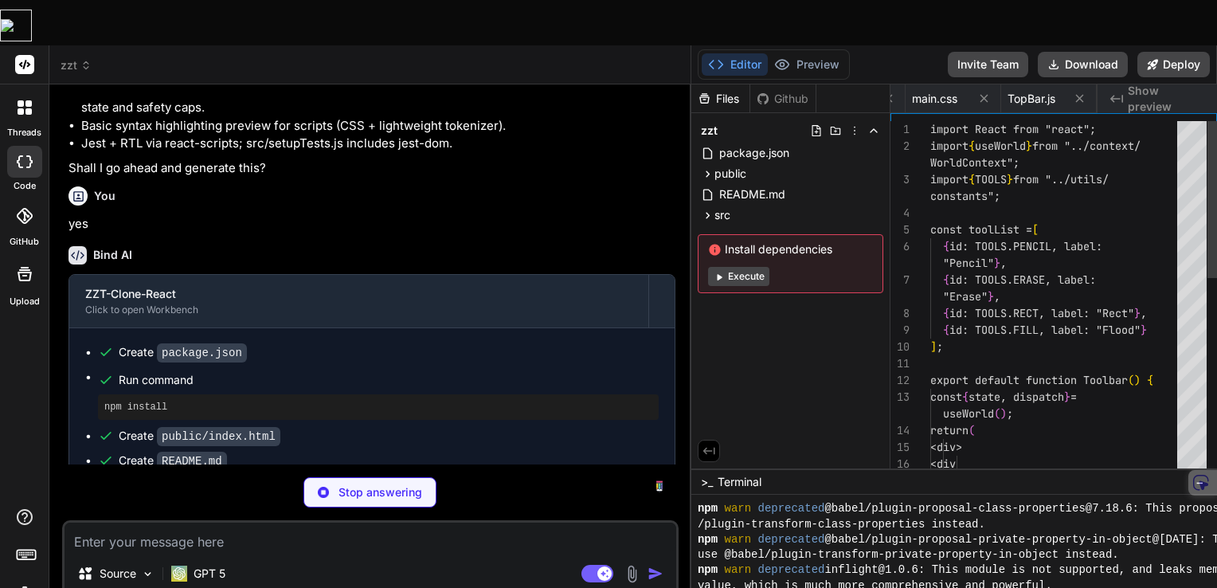
type textarea "x"
type textarea "))} </div> </div> ); }"
type textarea "x"
type textarea "</div> ); }"
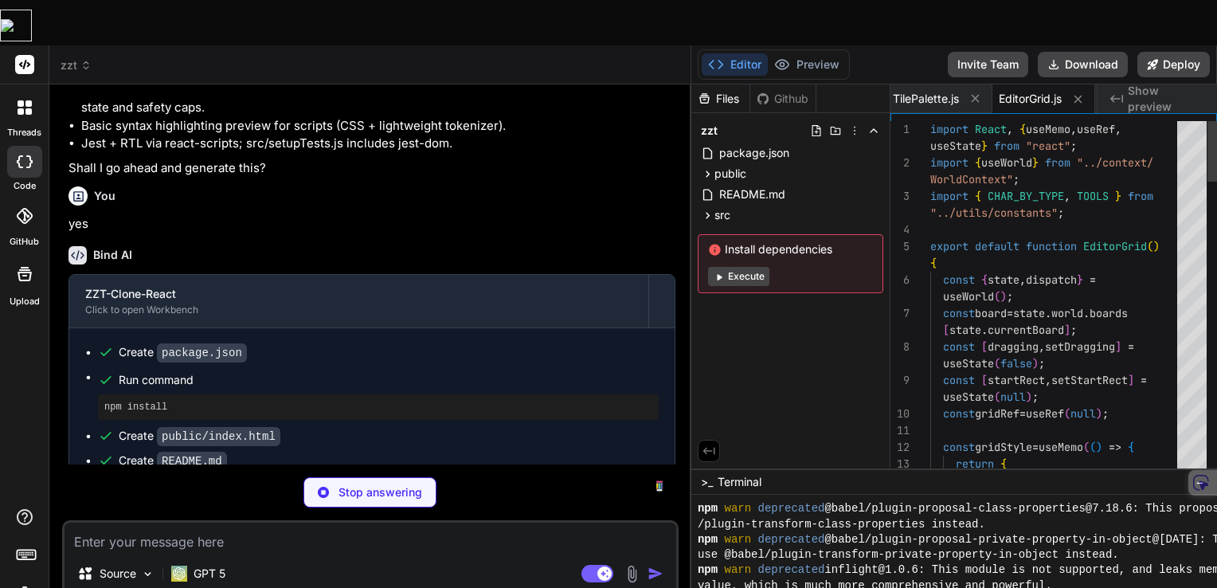
type textarea "x"
type textarea "</div> </div> ); }"
type textarea "x"
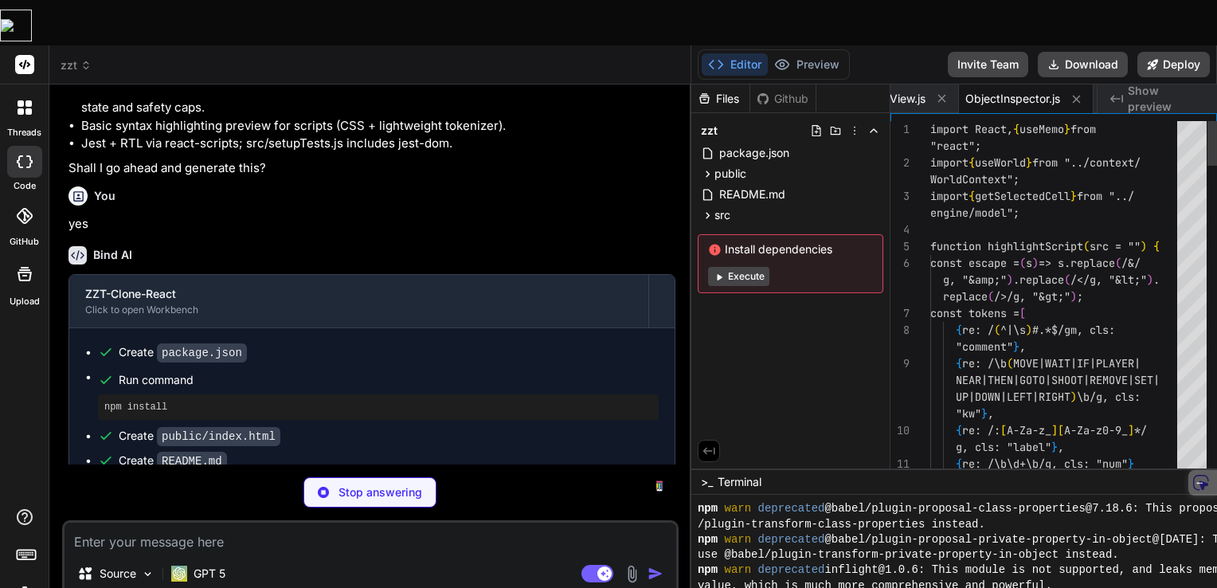
type textarea "/> </label> <div className="small">Size: {board.width}x{board.height}</div> </d…"
type textarea "x"
type textarea "); }"
type textarea "x"
type textarea "{children}</div> </div> </div> ); }"
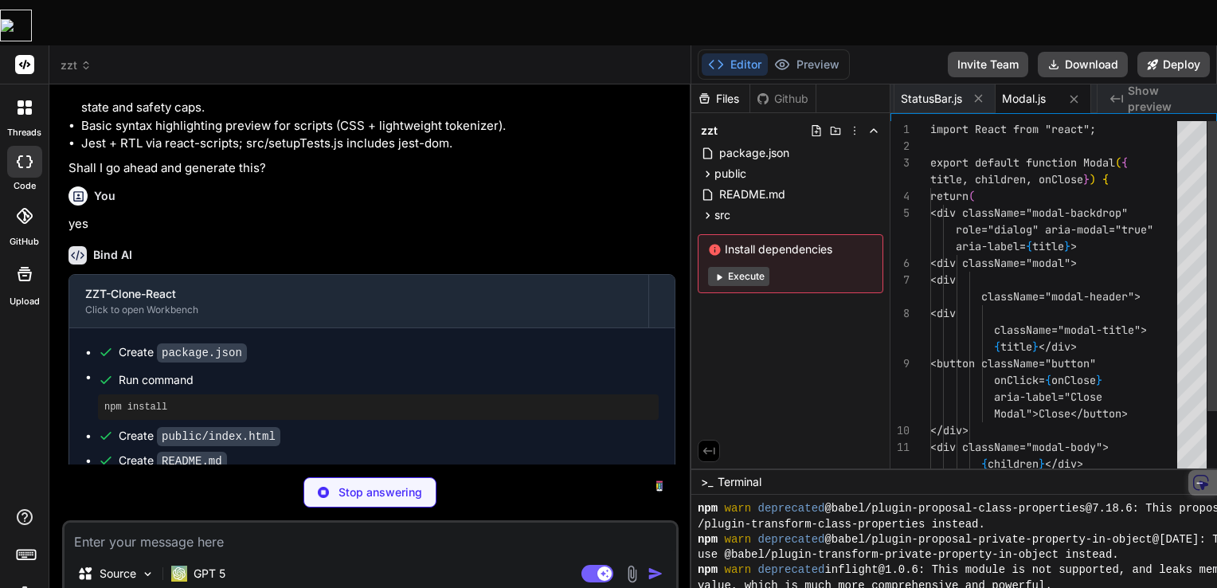
type textarea "x"
type textarea "export function useWorld() { return useContext(WorldContext); }"
type textarea "x"
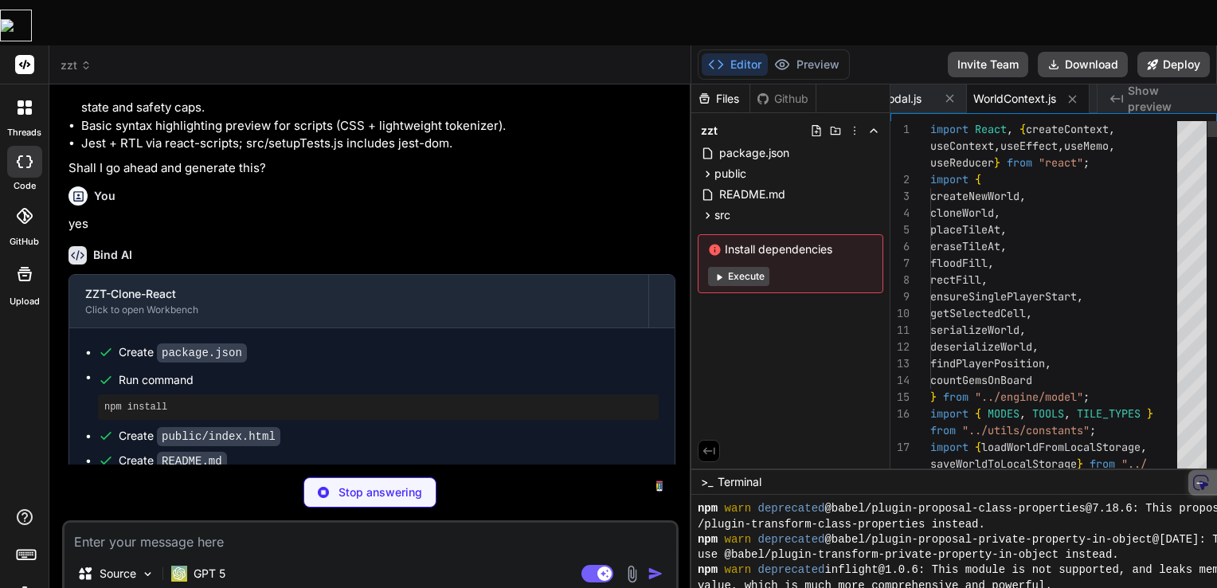
type textarea "dispatch({ type: "UNDO" }), [dispatch]); const redo = useCallback(() => dispatc…"
type textarea "x"
type textarea "}, [dispatch, state.mode]); }"
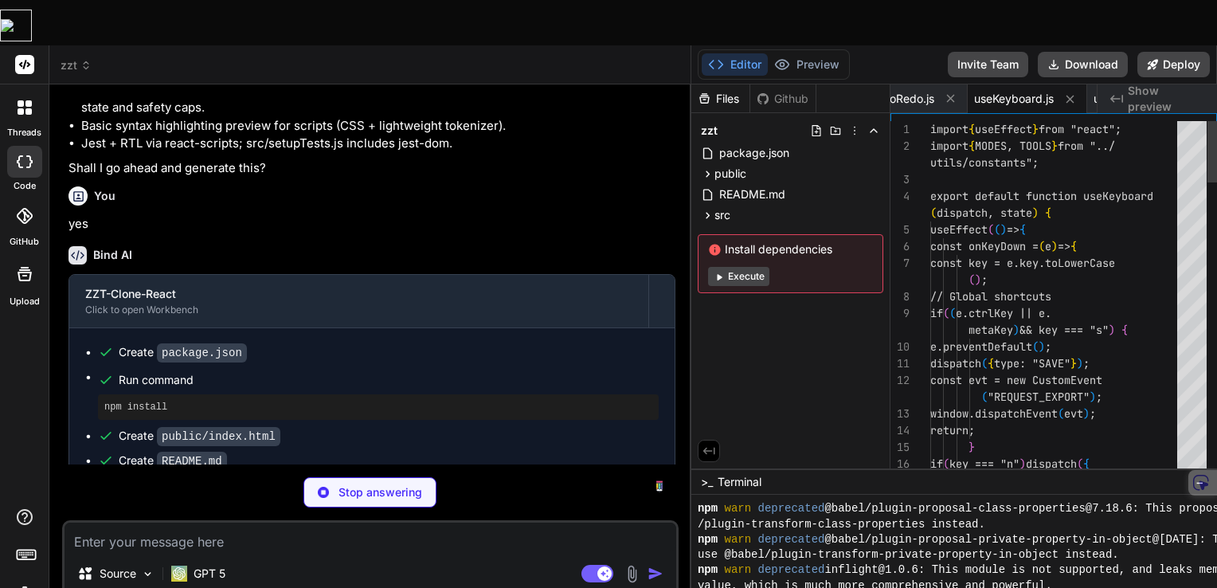
type textarea "x"
type textarea "=> { onSave(); }, 10000); return () => { if (timer.current) clearInterval(timer…"
type textarea "x"
type textarea "if (board.tiles[y][x].type === TILE_TYPES.GEM) n++; } } return n; }"
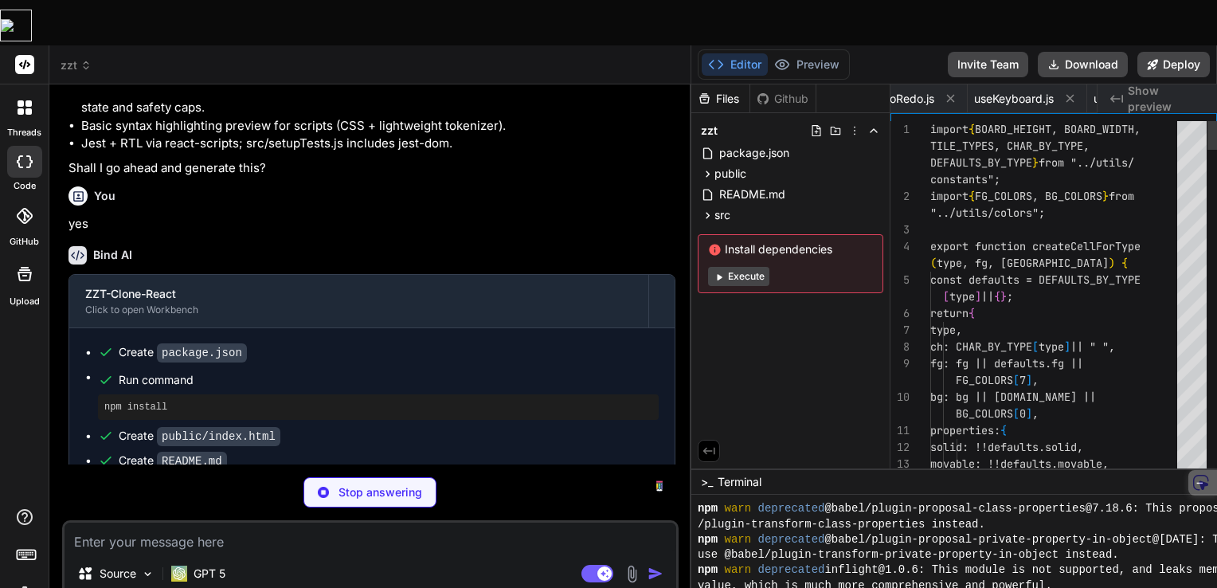
scroll to position [0, 1955]
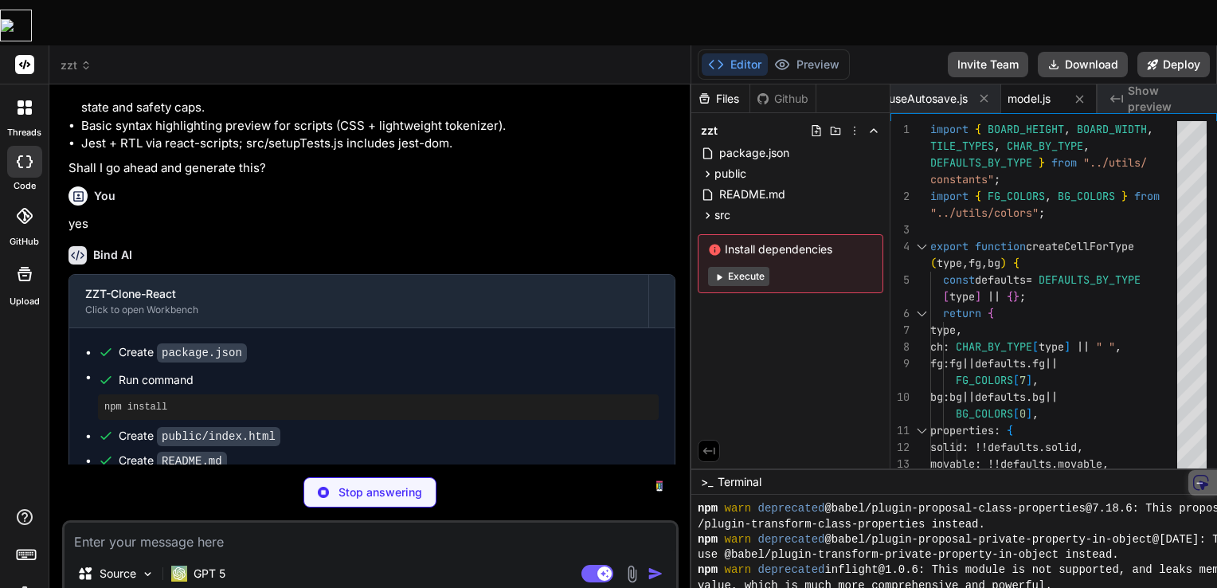
type textarea "x"
type textarea "abs(a.y - b.y); }"
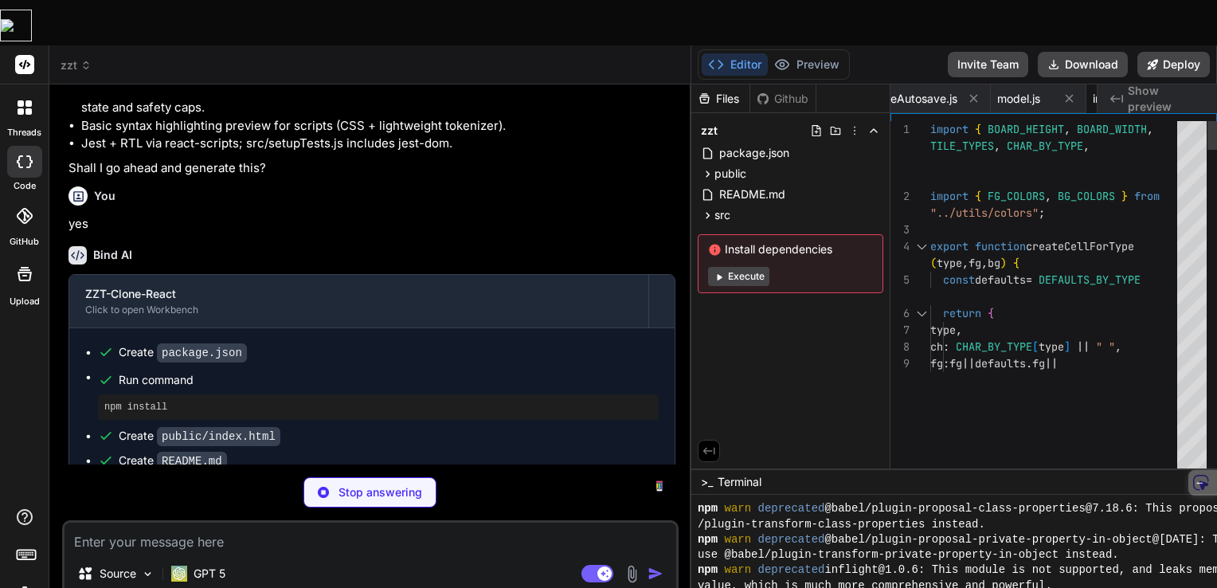
type textarea "x"
type textarea "} catch { return null; } }"
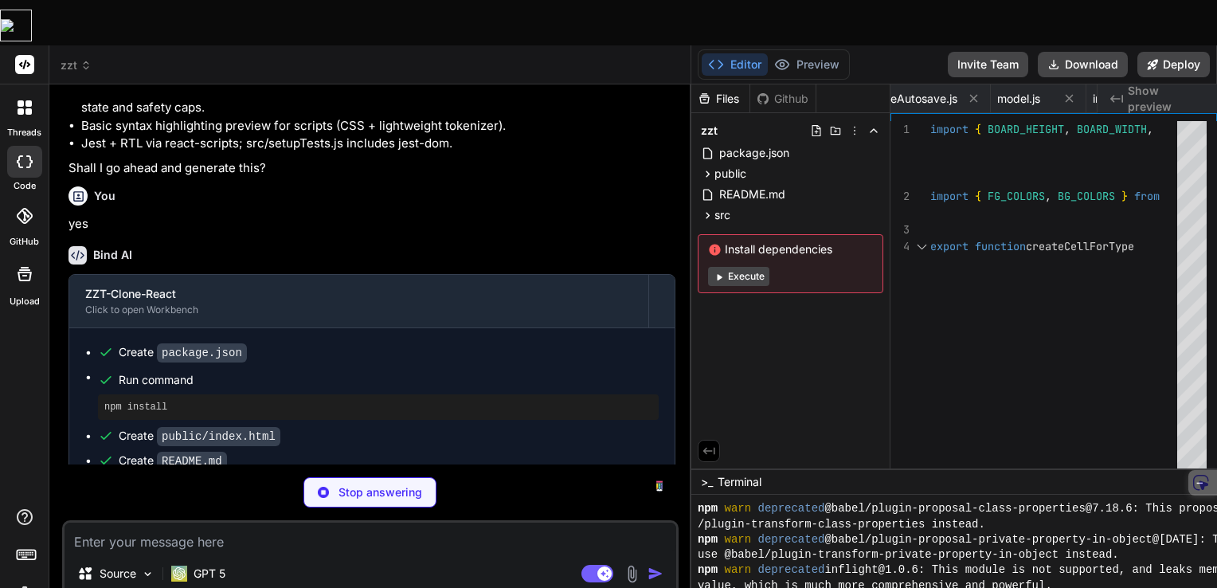
type textarea "x"
type textarea ""#000000", "#0000aa", "#00aa00", "#00aaaa", "#aa0000", "#aa00aa", "#aa5500", "#…"
type textarea "x"
type textarea "};"
type textarea "x"
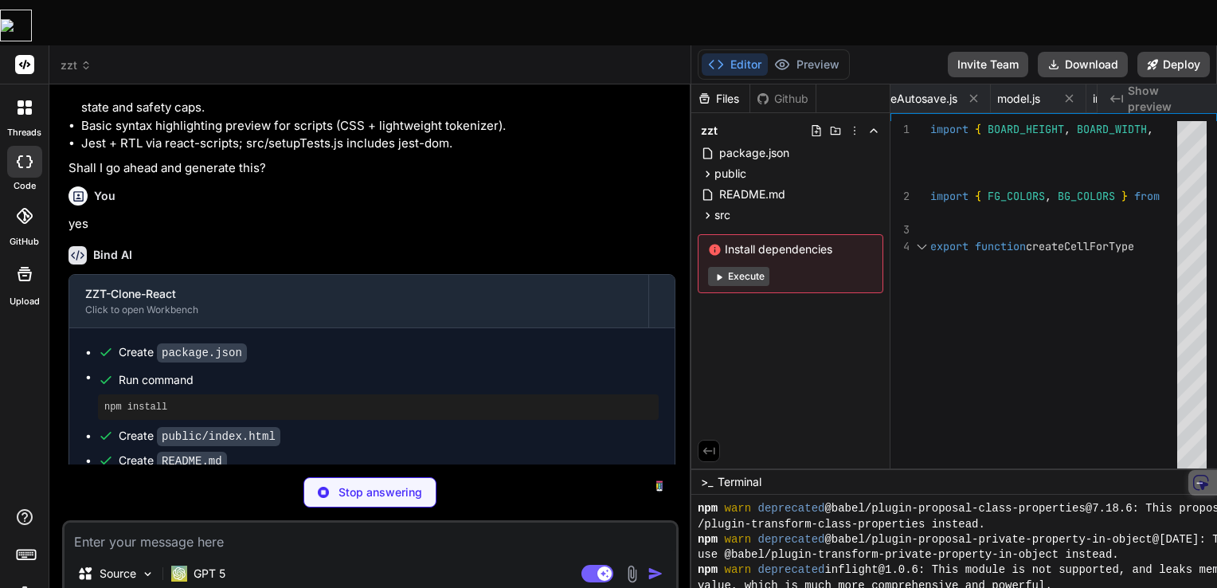
type textarea "state = worldReducer(state, { type: "PLACE", x: 3, y: 3 }); const cell = state.…"
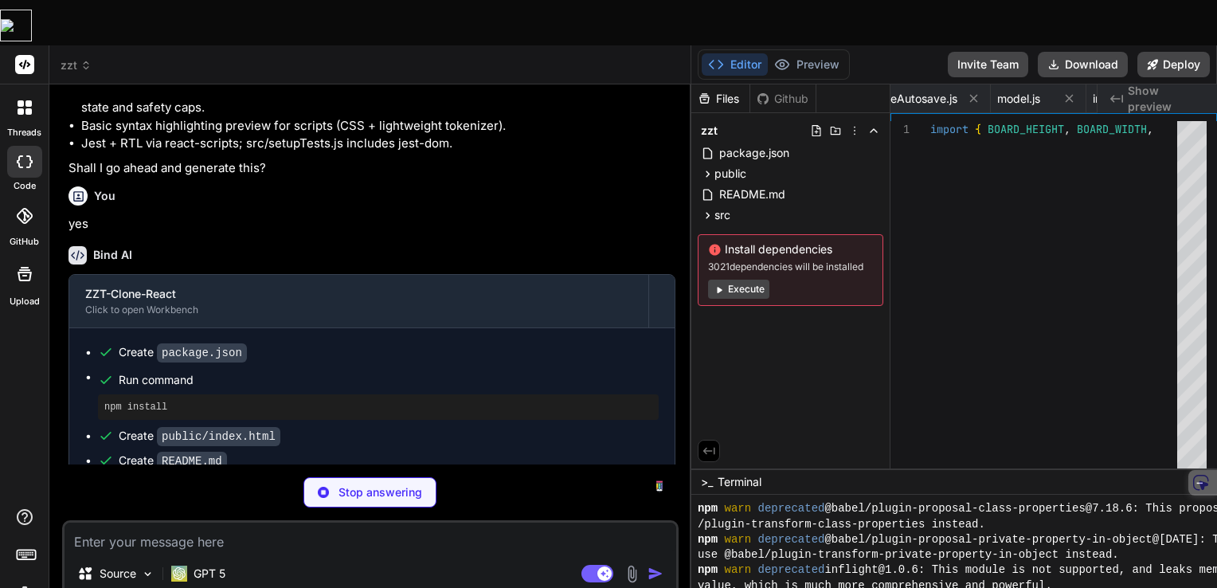
type textarea "x"
type textarea "tiles[2][2].type === TILE_TYPES.EMPTY)).toBeTruthy(); });"
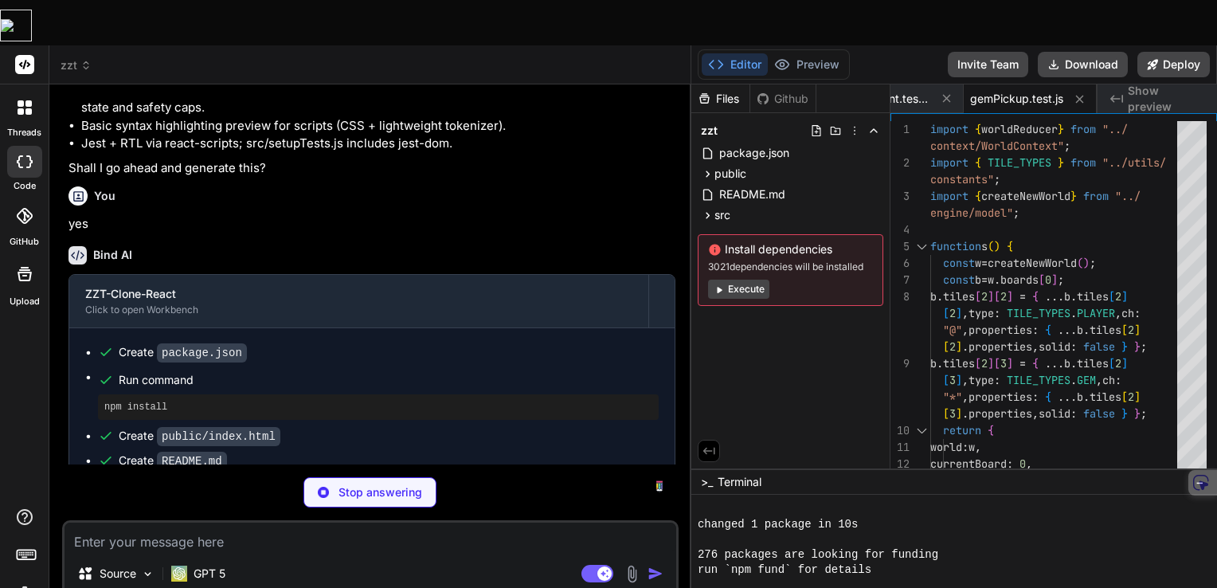
scroll to position [1850, 0]
type textarea "x"
type textarea "(TILE_TYPES.PUSH); });"
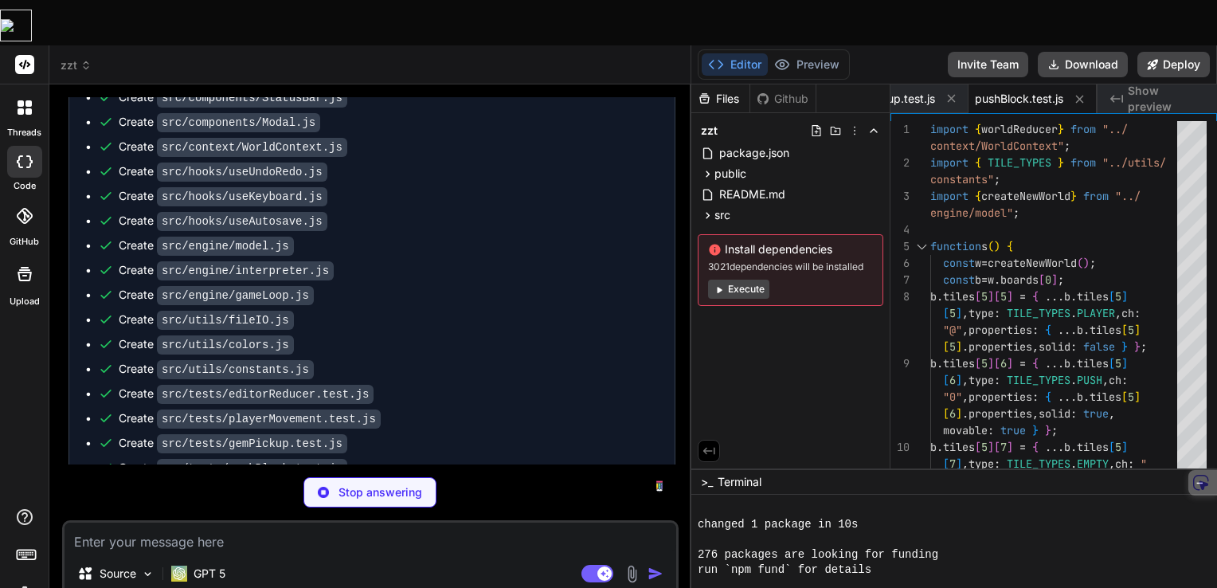
scroll to position [2787, 0]
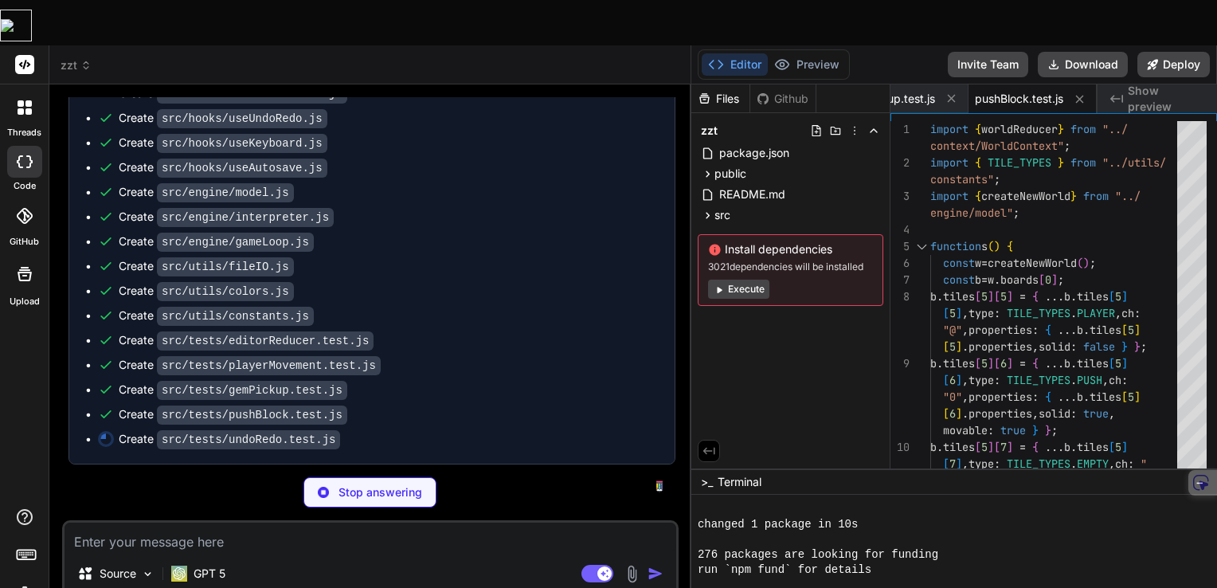
type textarea "x"
type textarea "(TILE_TYPES.WALL); state = worldReducer(state, { type: "REDO" }); const cell3 =…"
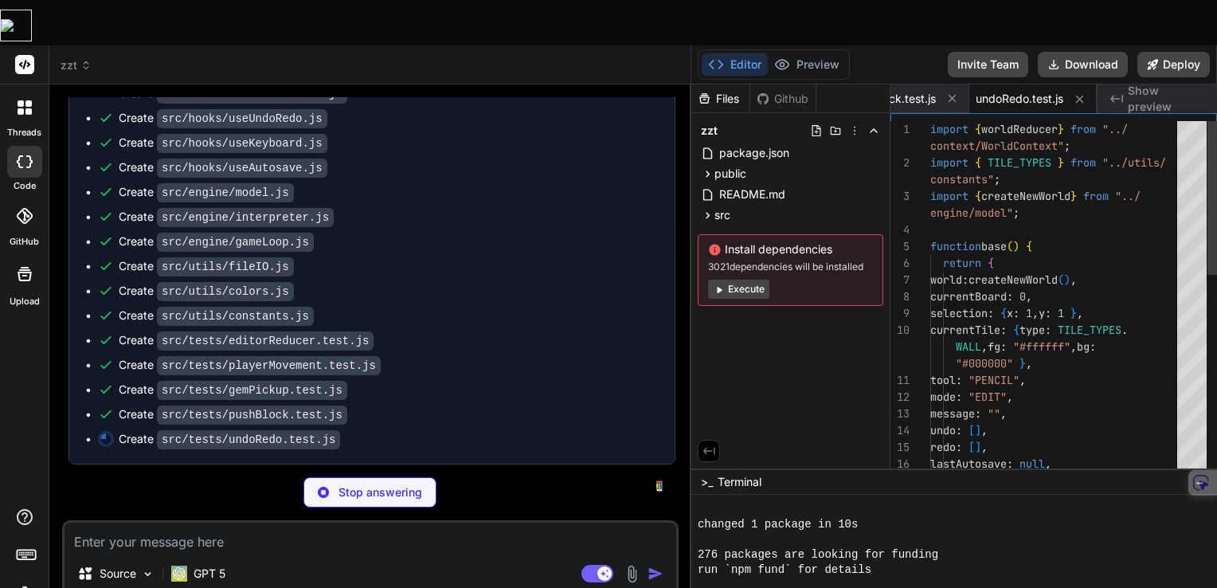
type textarea "x"
type textarea "import "@testing-library/jest-dom";"
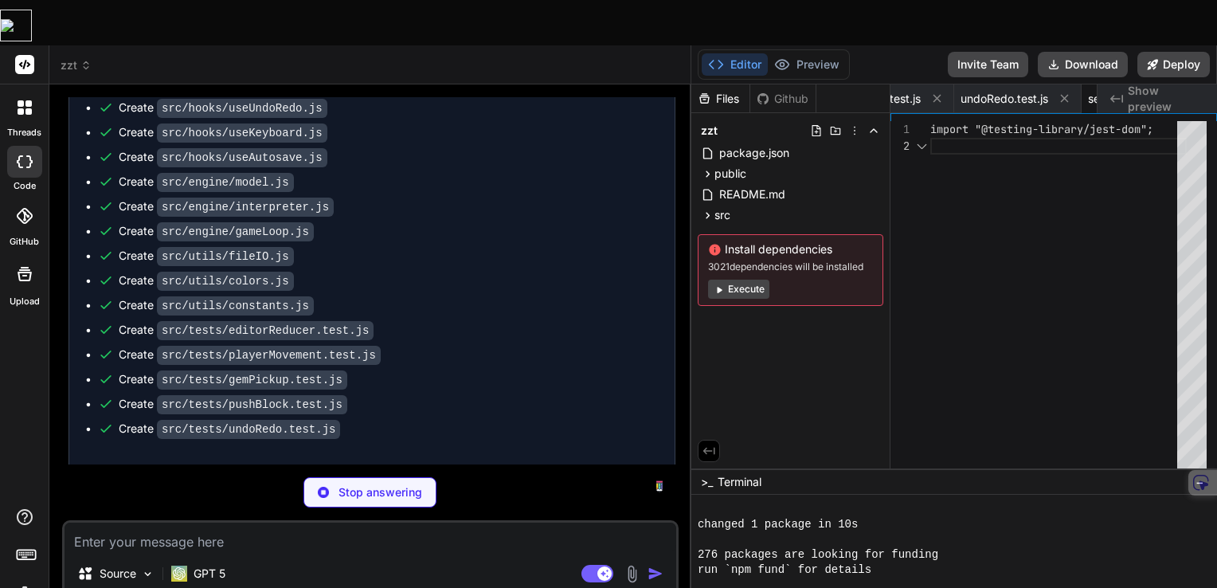
scroll to position [0, 3268]
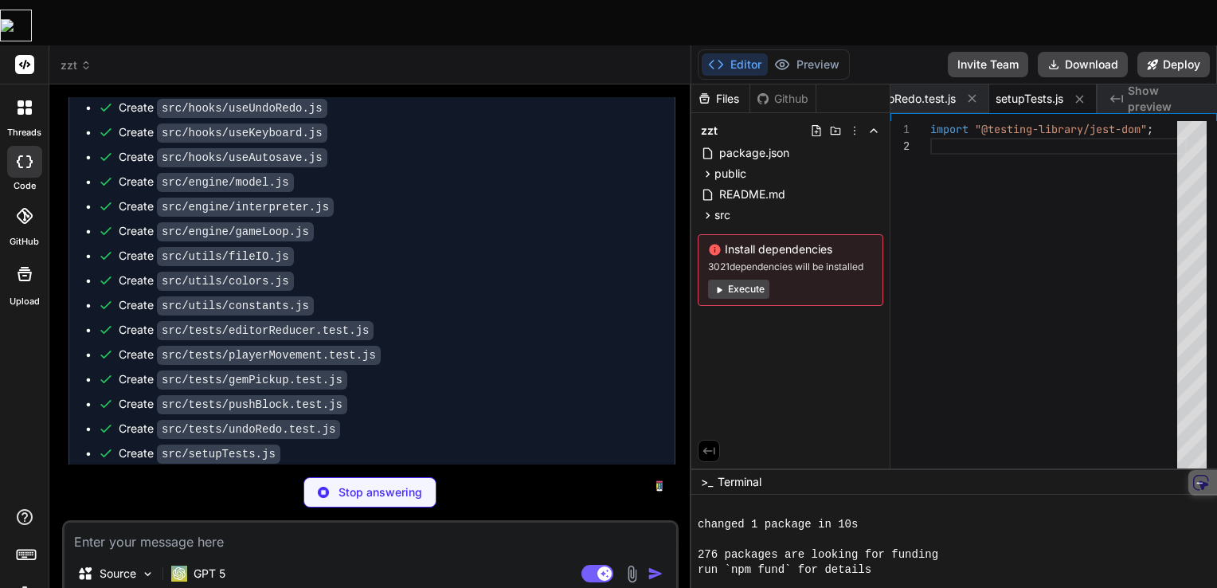
type textarea "x"
type textarea "} ] }"
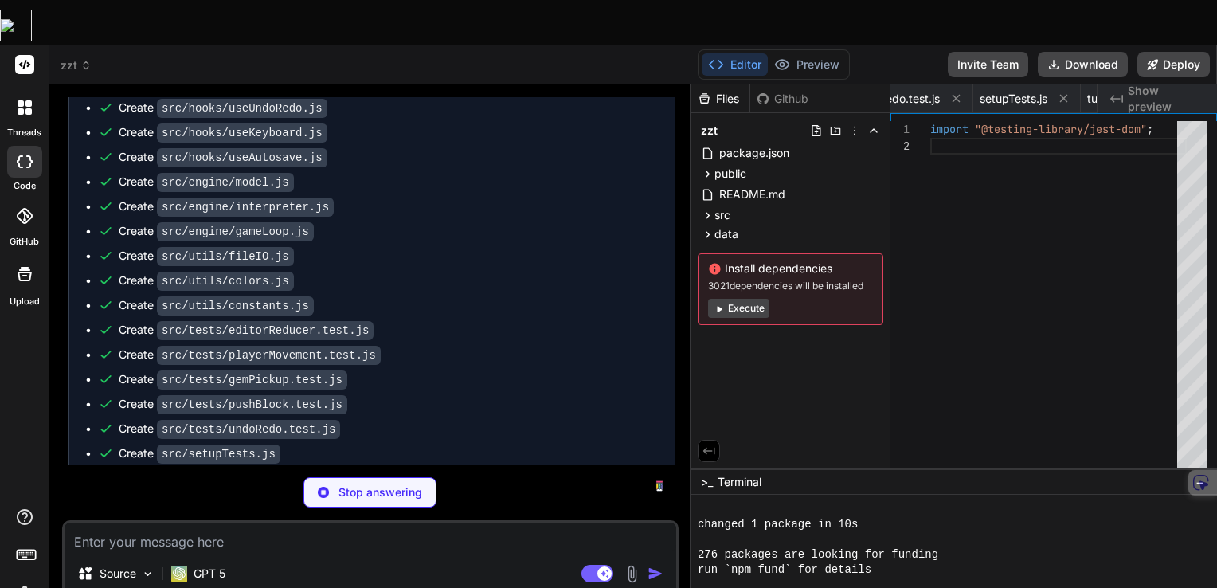
type textarea "x"
type textarea ""no-unused-vars": ["warn", { "argsIgnorePattern": "^_" }] }, "settings": { "rea…"
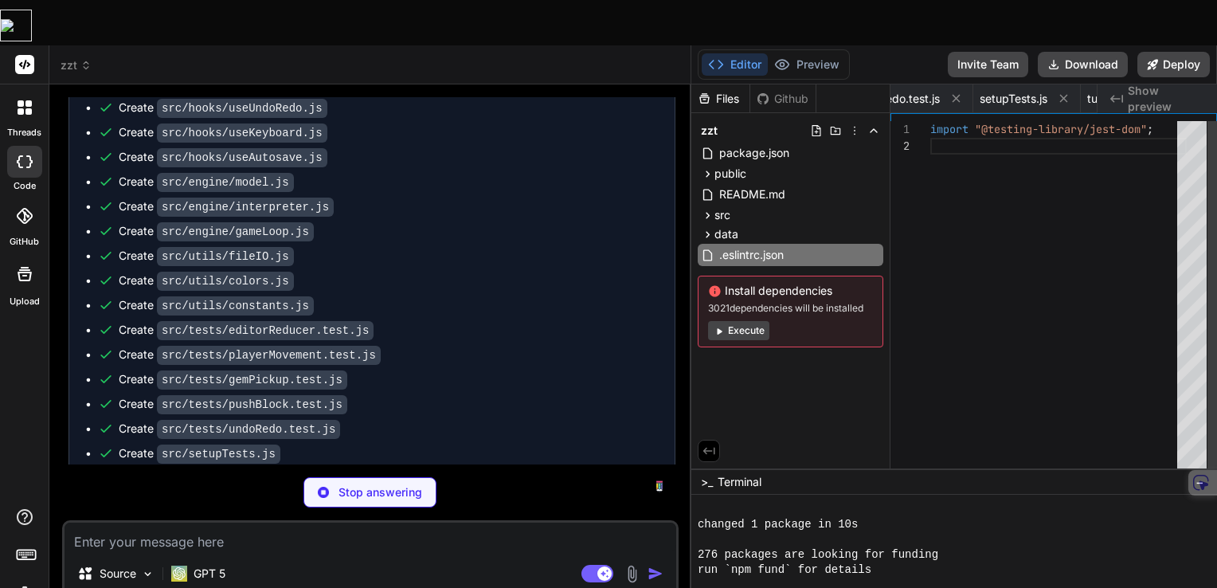
type textarea "x"
type textarea "{ "singleQuote": true, "printWidth": 100, "semi": true, "trailingComma": "none"…"
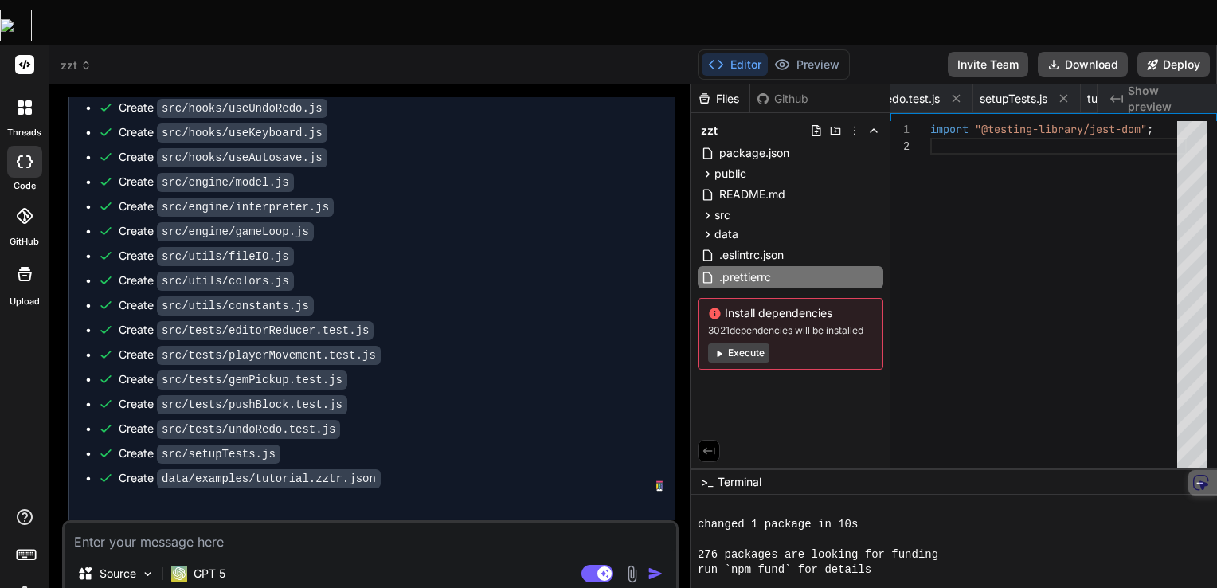
type textarea "x"
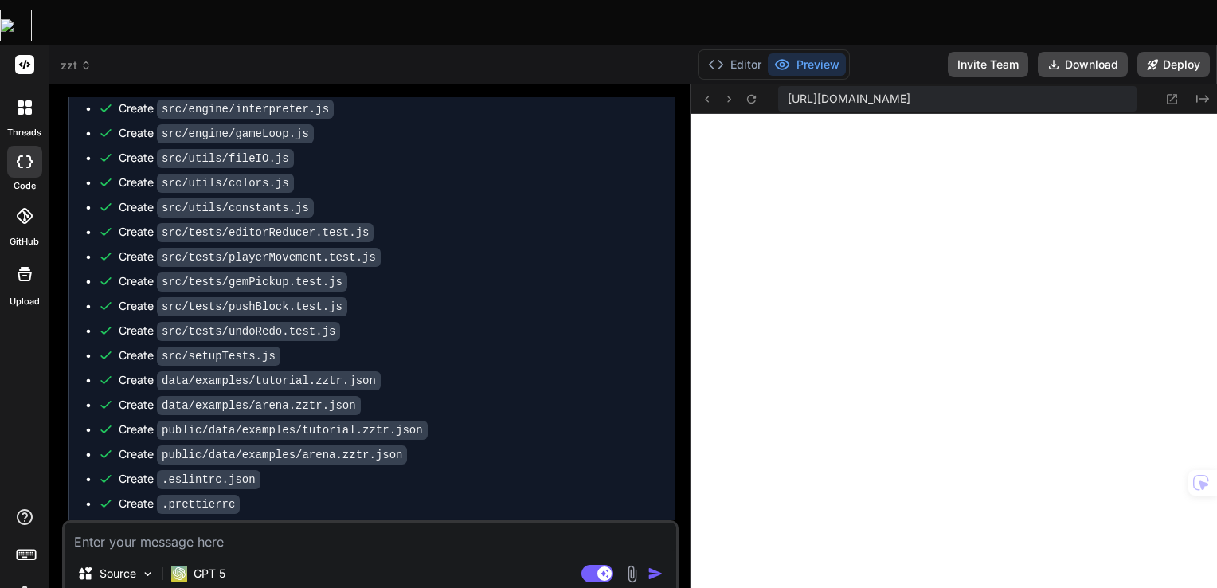
scroll to position [2963, 0]
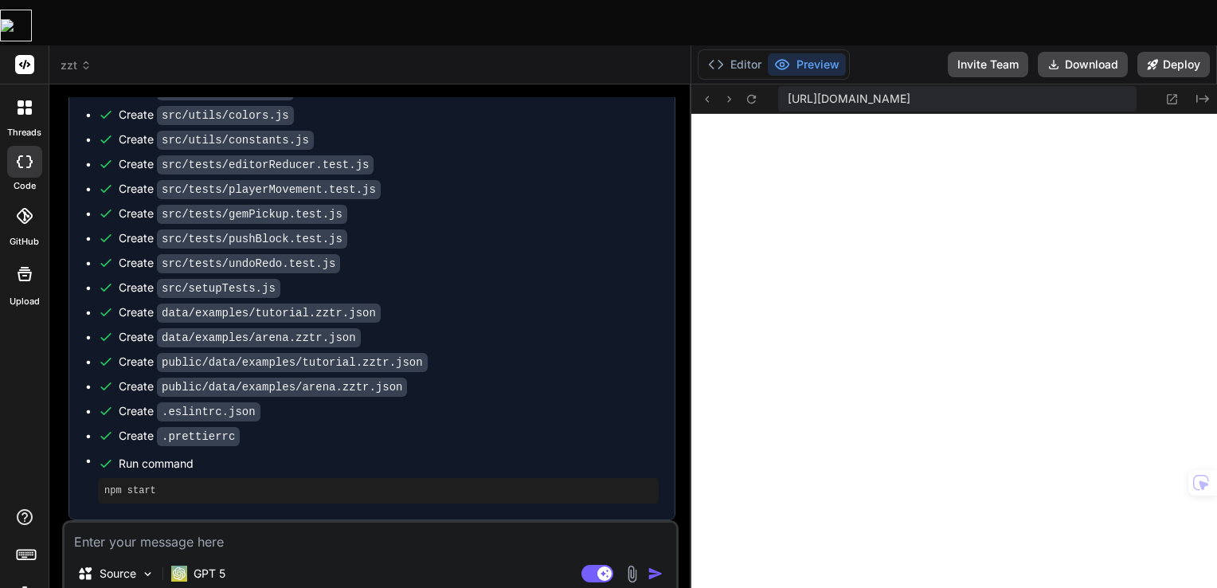
click at [140, 484] on pre "npm start" at bounding box center [378, 490] width 548 height 13
click at [240, 520] on div "Source GPT 5 Agent Mode. When this toggle is activated, AI automatically makes …" at bounding box center [370, 559] width 616 height 78
click at [650, 565] on img "button" at bounding box center [655, 573] width 16 height 16
click at [201, 522] on textarea at bounding box center [369, 536] width 611 height 29
click at [303, 522] on textarea at bounding box center [369, 536] width 611 height 29
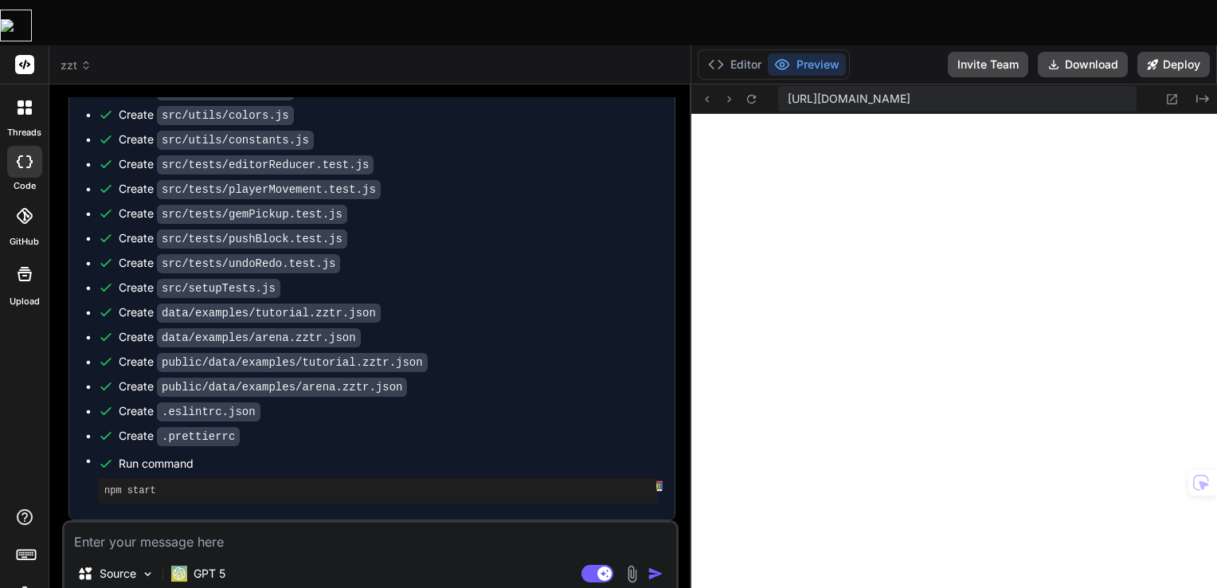
type textarea "B"
type textarea "x"
type textarea "Bu"
type textarea "x"
type textarea "[PERSON_NAME]"
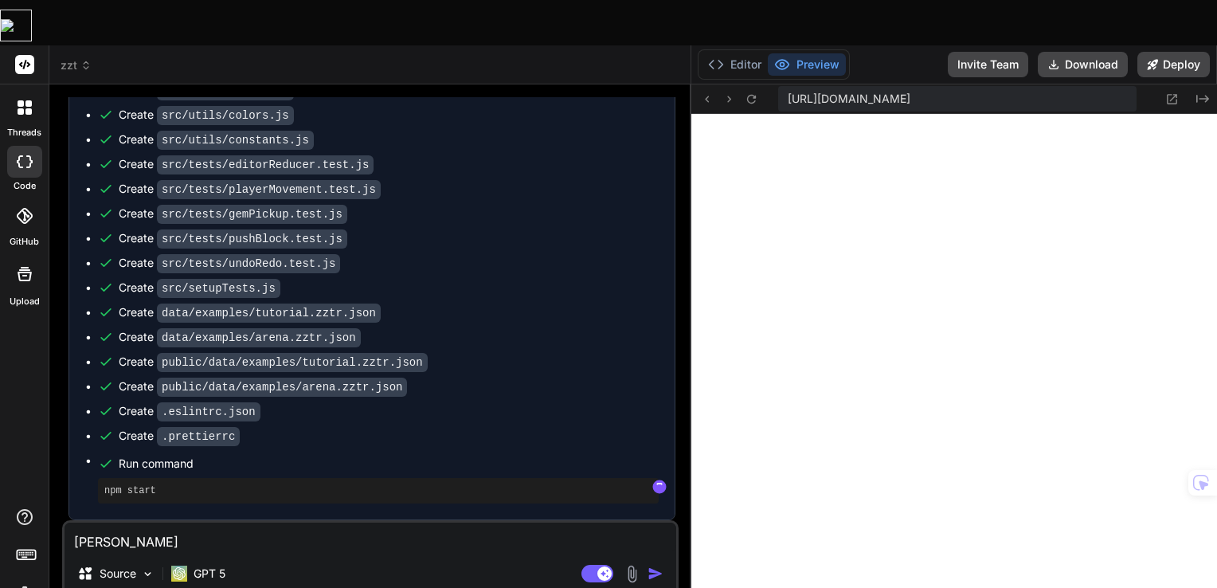
type textarea "x"
type textarea "Buil"
type textarea "x"
type textarea "Build"
type textarea "x"
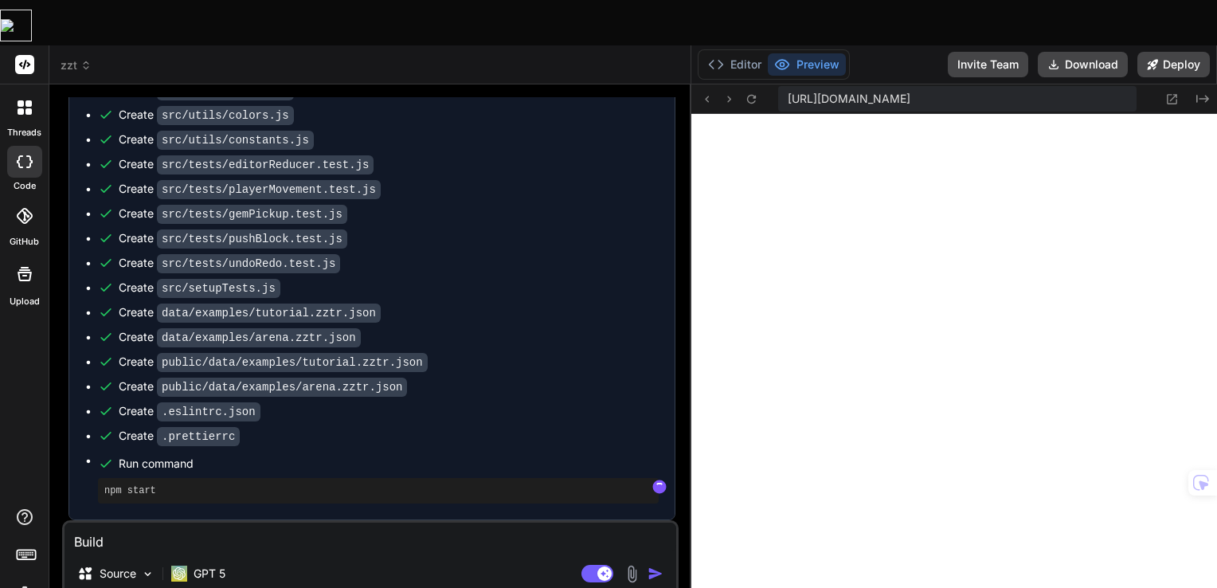
type textarea "Build"
type textarea "x"
type textarea "Build f"
type textarea "x"
type textarea "Build fa"
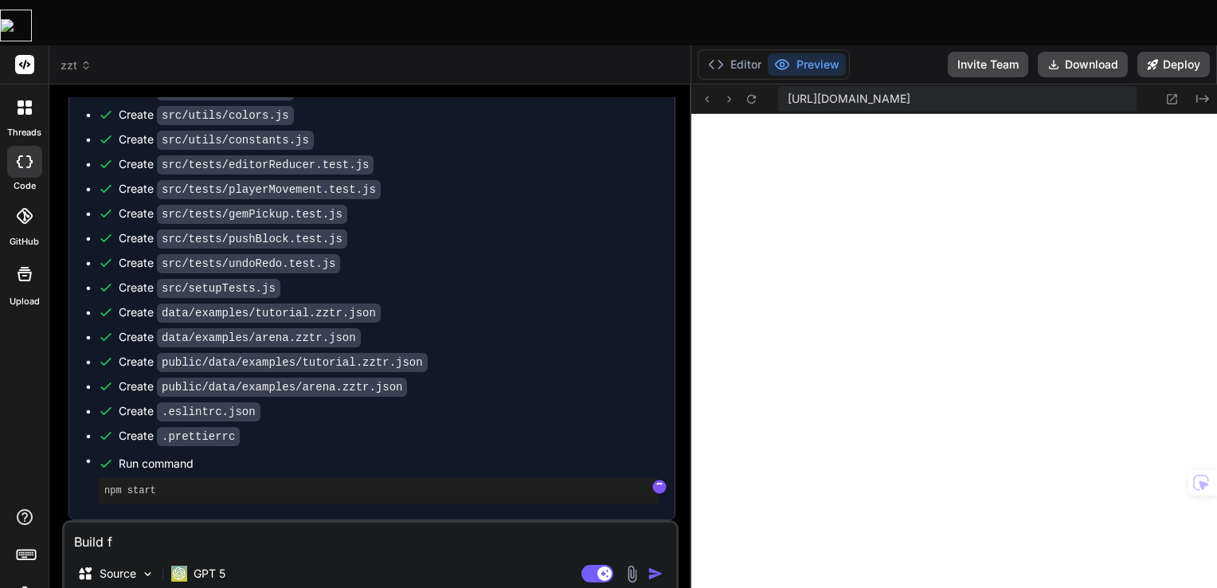
type textarea "x"
type textarea "Build fai"
type textarea "x"
type textarea "Build fail"
type textarea "x"
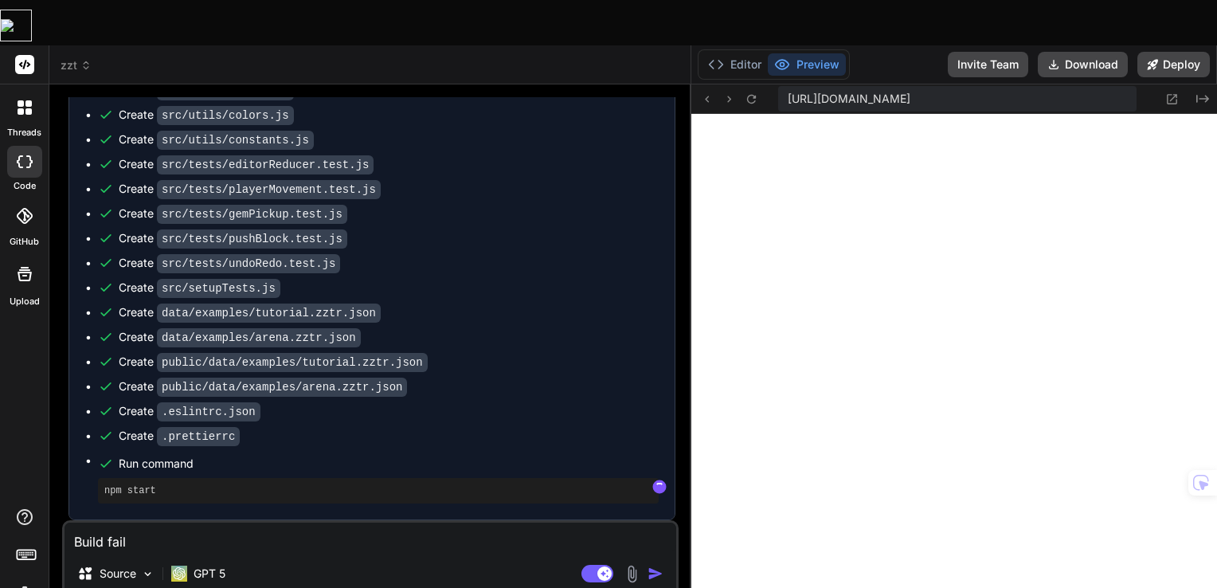
type textarea "Build [PERSON_NAME]"
type textarea "x"
type textarea "Build failed"
type textarea "x"
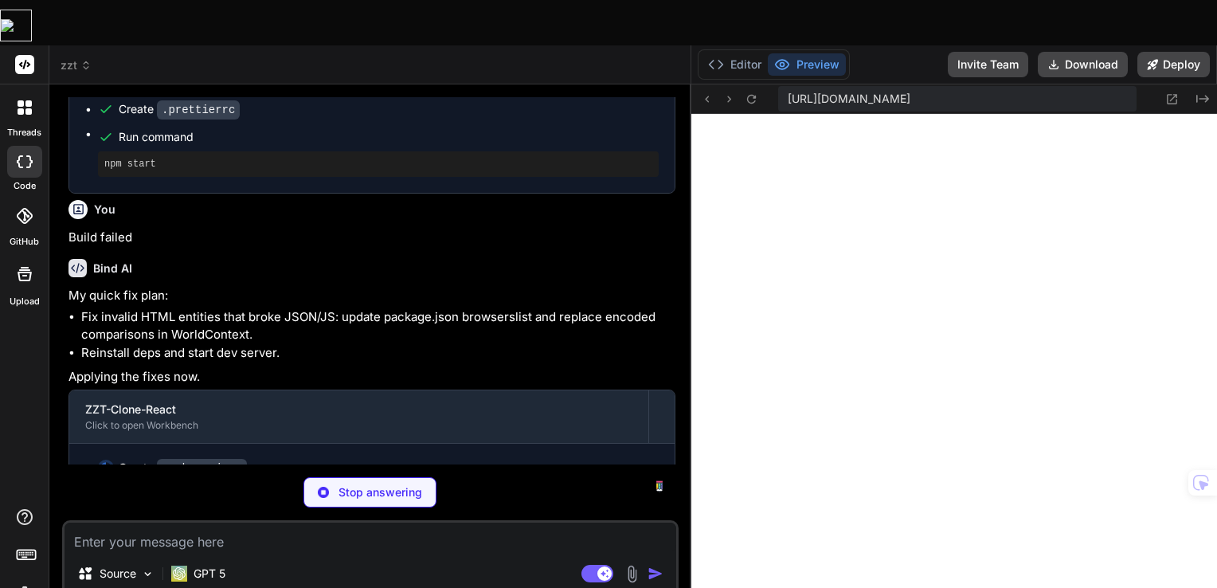
scroll to position [3317, 0]
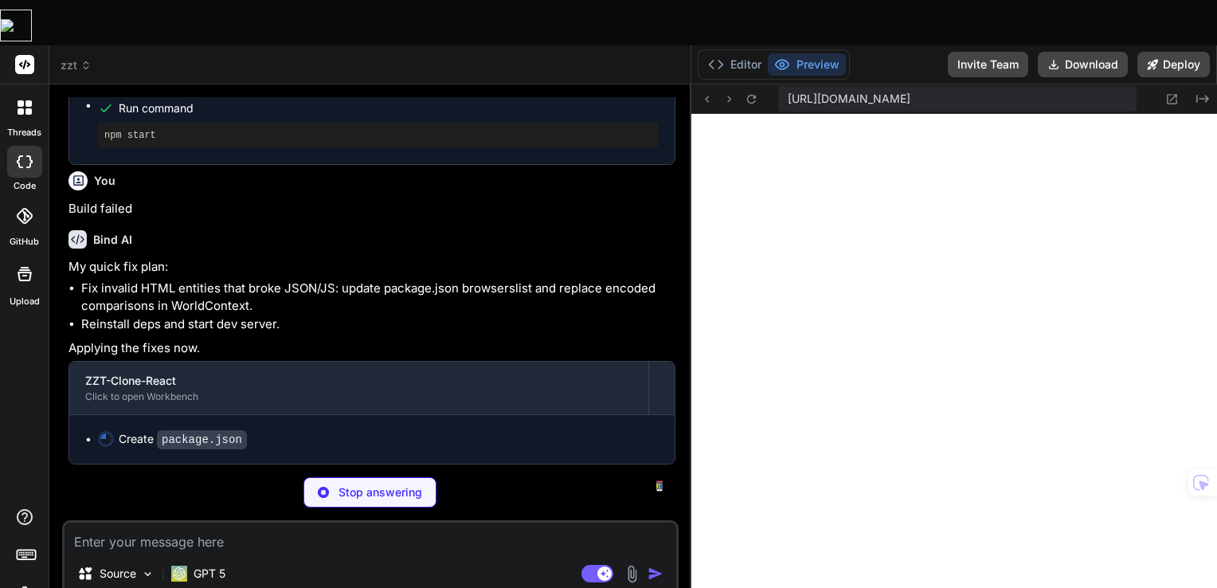
type textarea "x"
type textarea "], "development": [ "last 1 chrome version", "last 1 firefox version", "last 1 …"
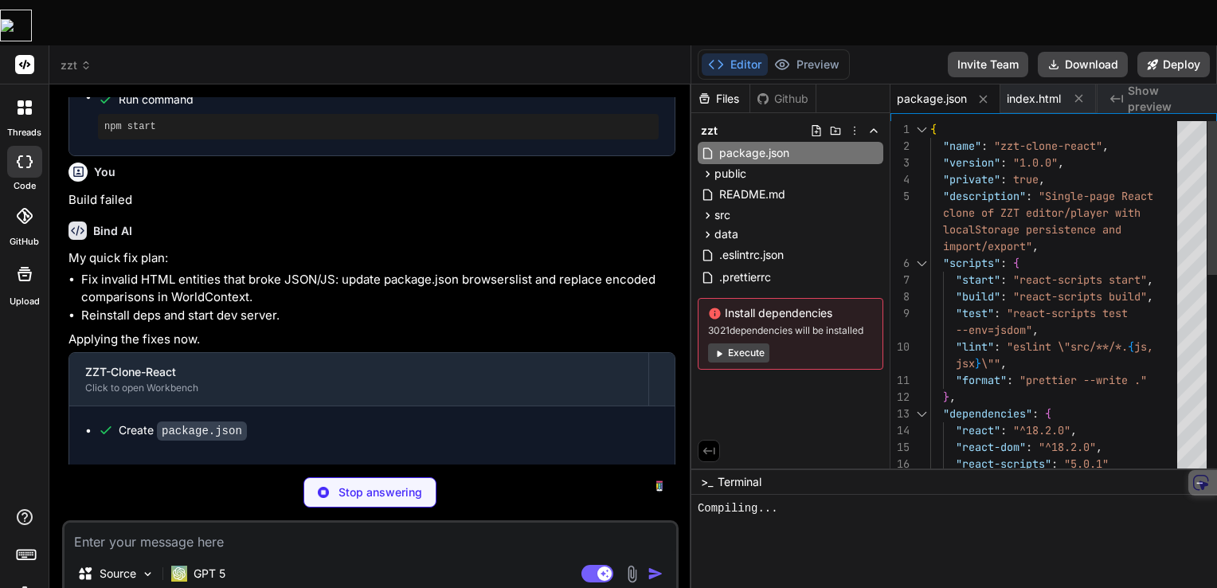
scroll to position [443, 0]
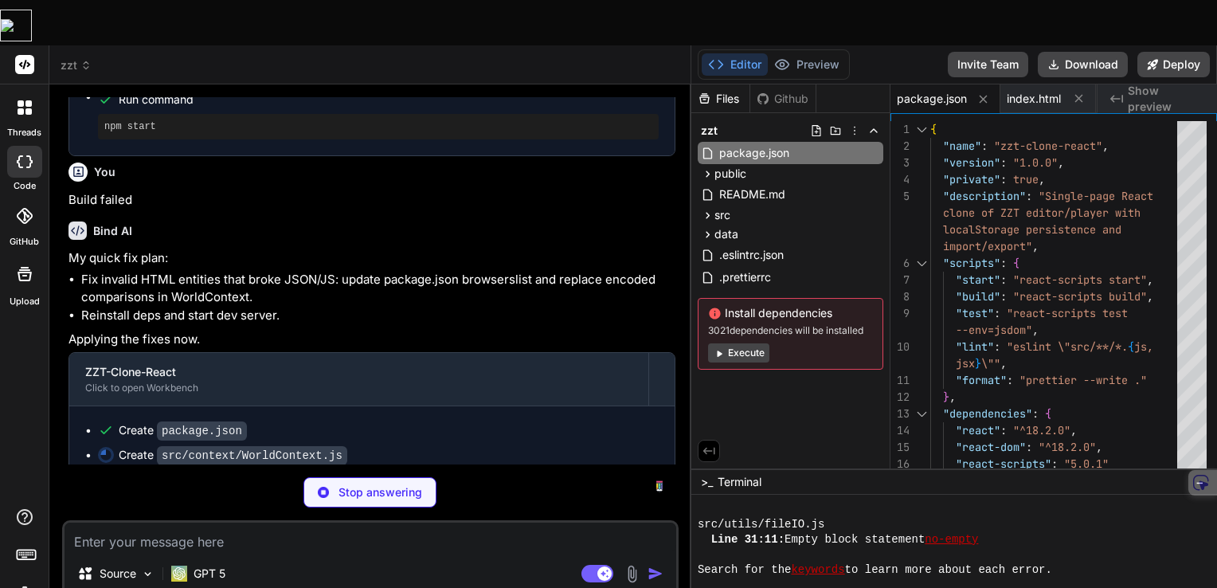
type textarea "x"
type textarea "export function useWorld() { return useContext(WorldContext); }"
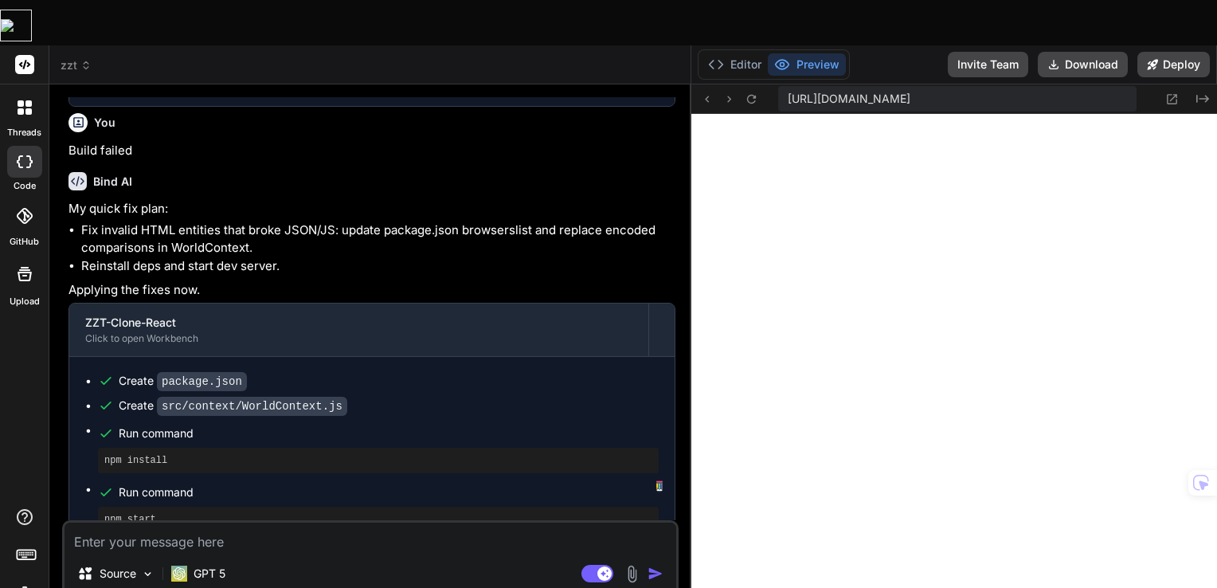
scroll to position [3404, 0]
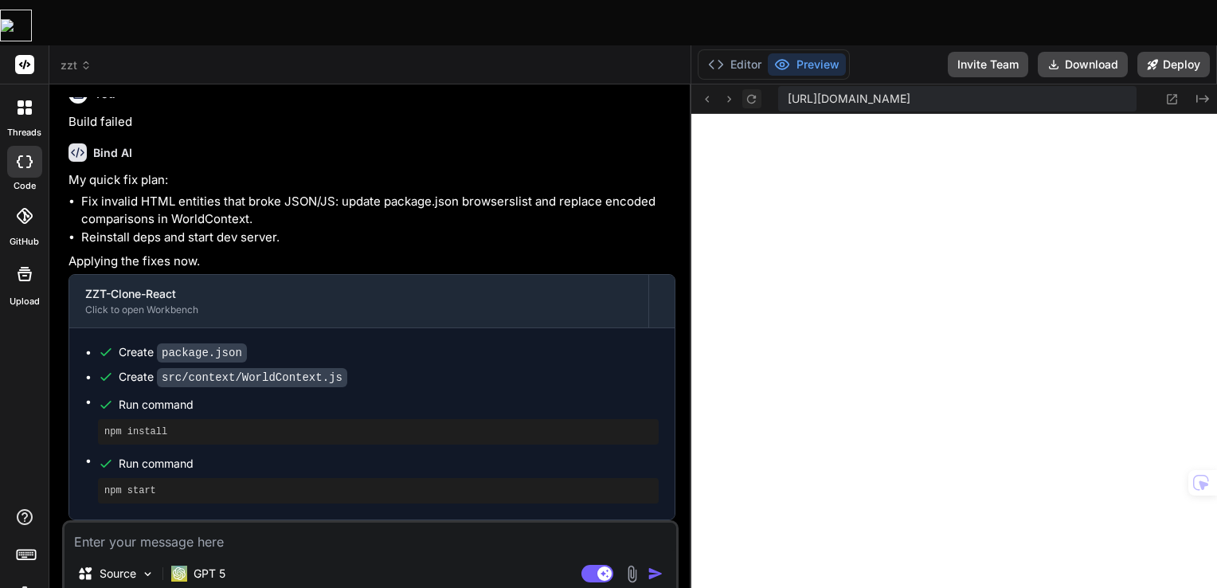
click at [755, 92] on icon at bounding box center [751, 99] width 14 height 14
type textarea "x"
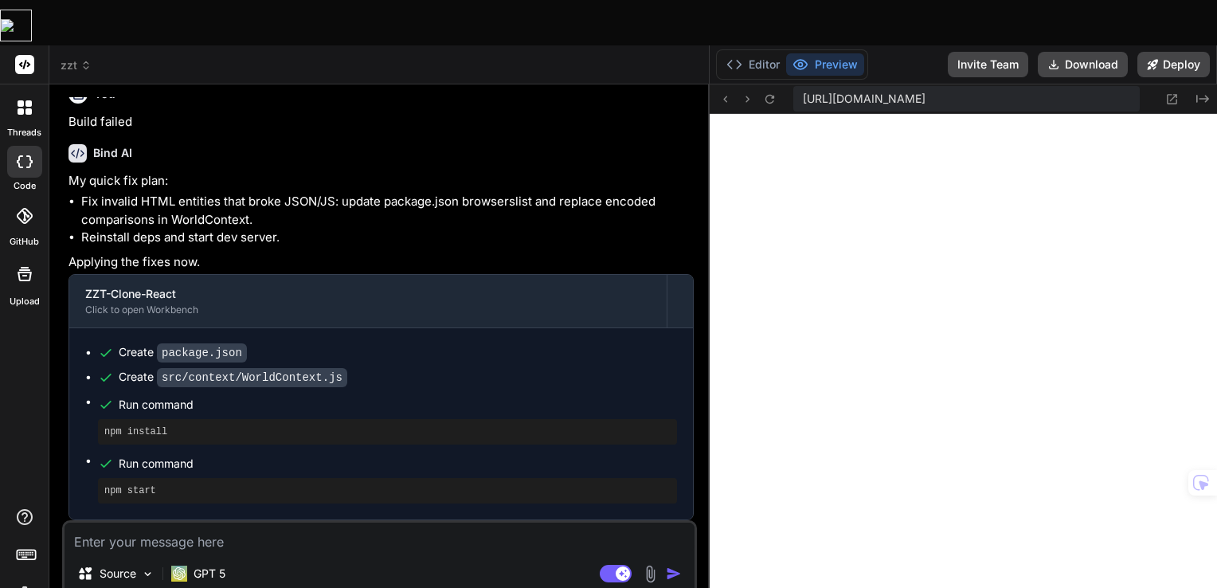
type textarea "x"
type textarea "return <WorldContext.Provider value={value}>{children}</WorldContext.Provider>;…"
type textarea "x"
type textarea "export function useWorld() { return useContext(WorldContext); }"
type textarea "x"
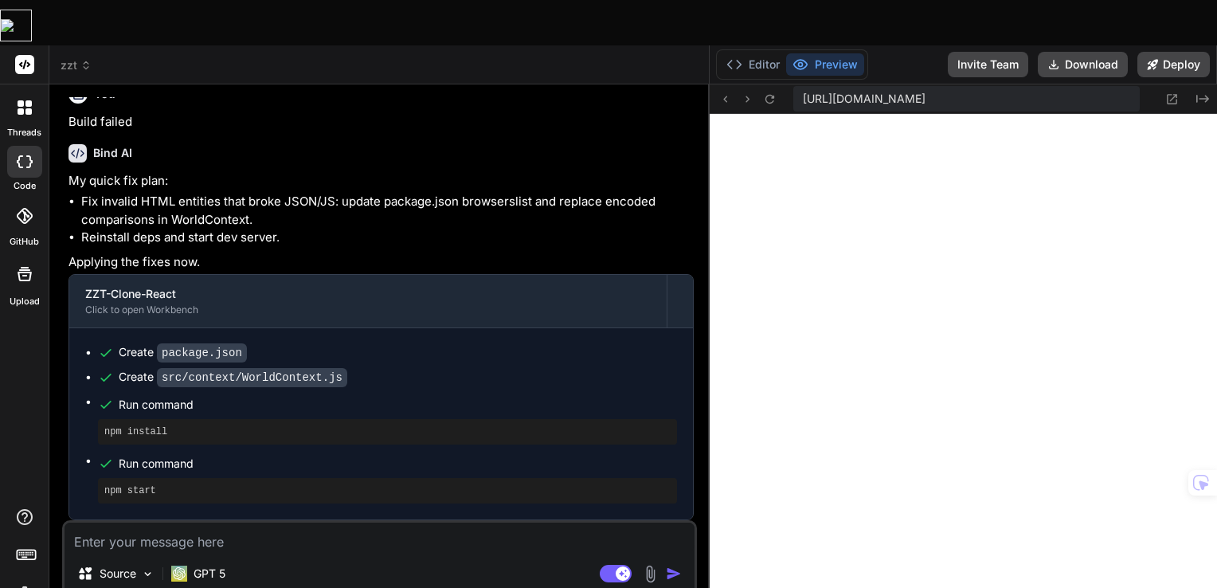
type textarea "return useContext(WorldContext); }"
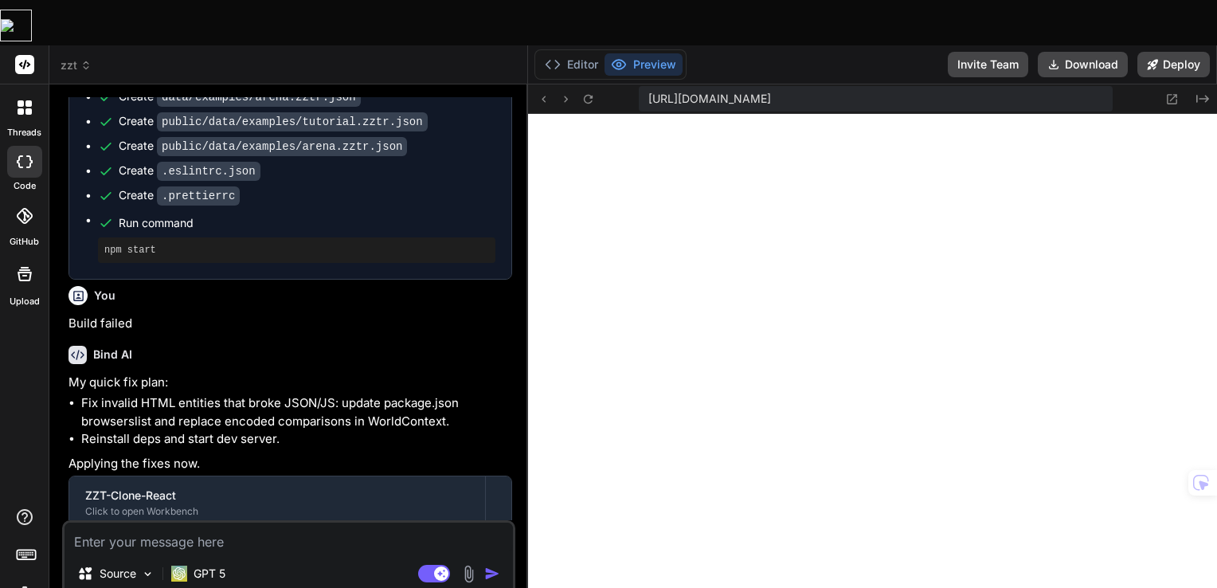
type textarea "x"
type textarea "export function useWorld() { return useContext(WorldContext); }"
type textarea "x"
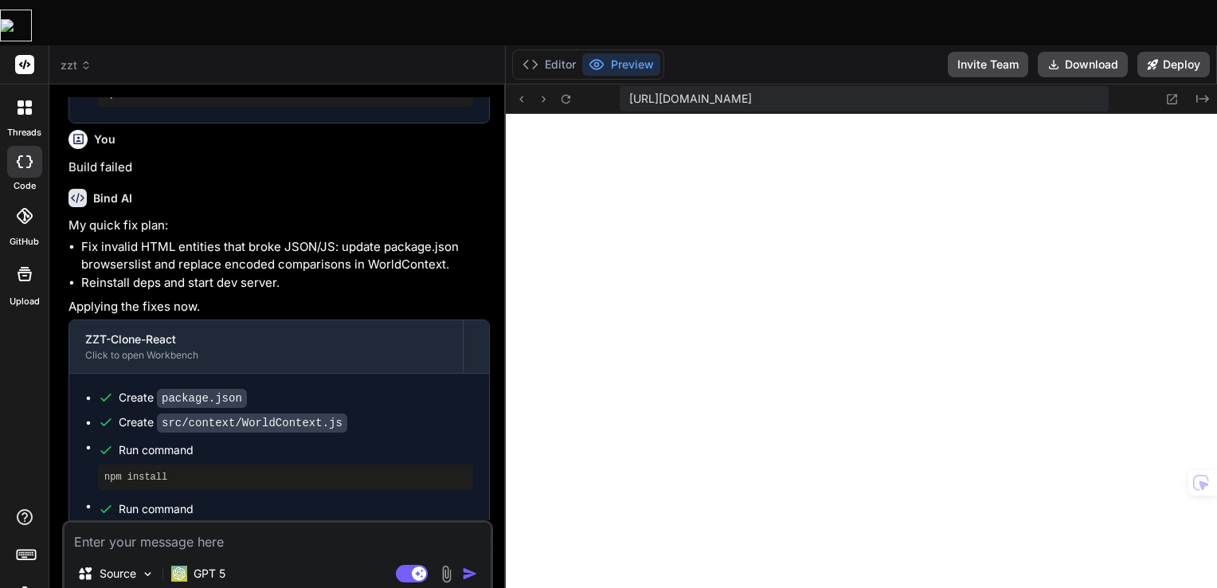
drag, startPoint x: 689, startPoint y: 175, endPoint x: 475, endPoint y: 146, distance: 216.2
click at [475, 146] on div "Custom Bot Bind AI Web Search Created with Pixso. Code Generator You Bind AI 🔹 …" at bounding box center [277, 358] width 456 height 549
click at [561, 92] on icon at bounding box center [566, 99] width 14 height 14
click at [542, 53] on button "Editor" at bounding box center [549, 64] width 66 height 22
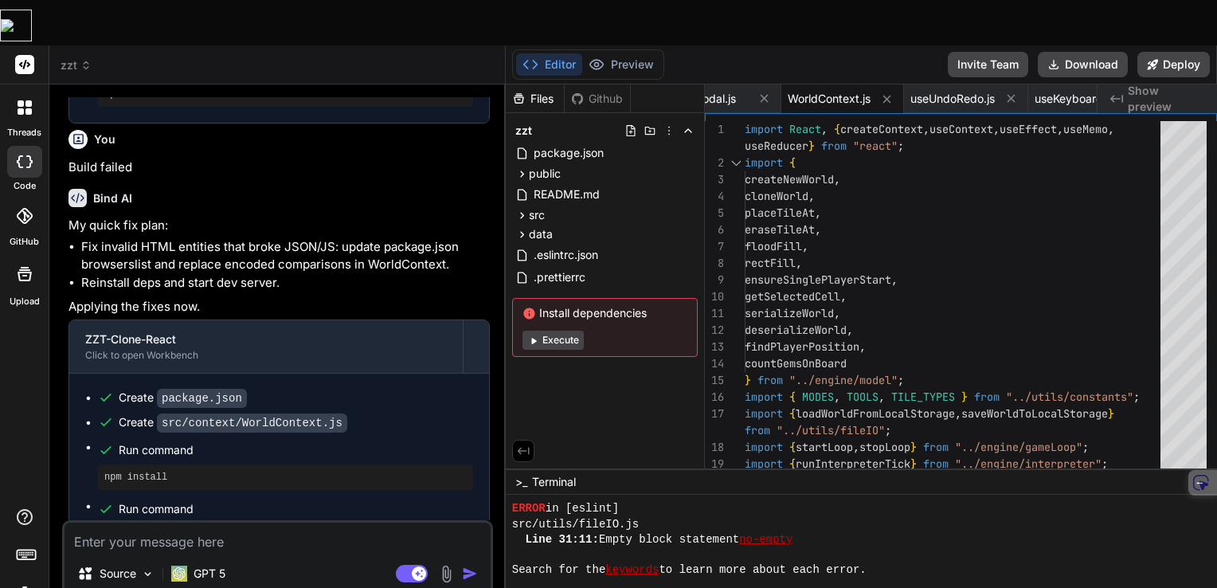
click at [554, 330] on button "Execute" at bounding box center [552, 339] width 61 height 19
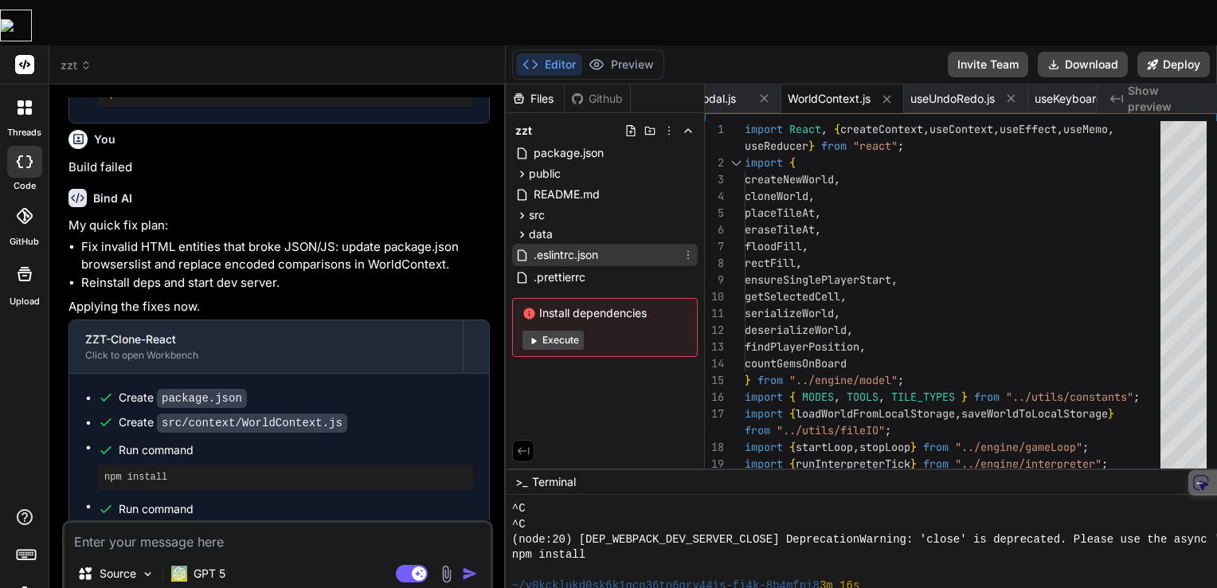
scroll to position [519, 0]
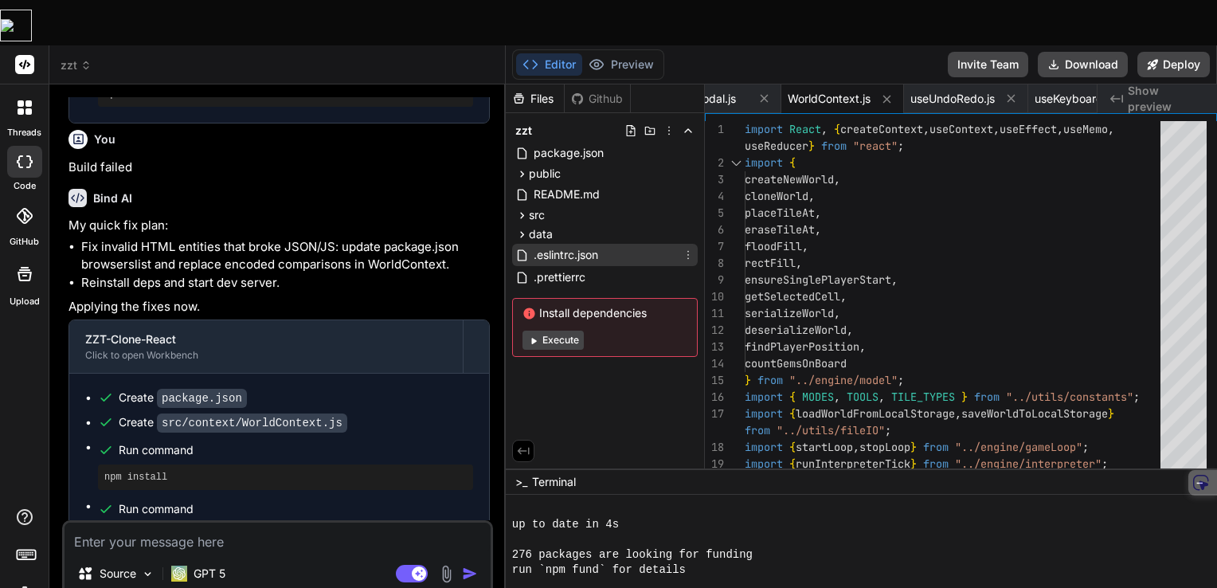
type textarea "x"
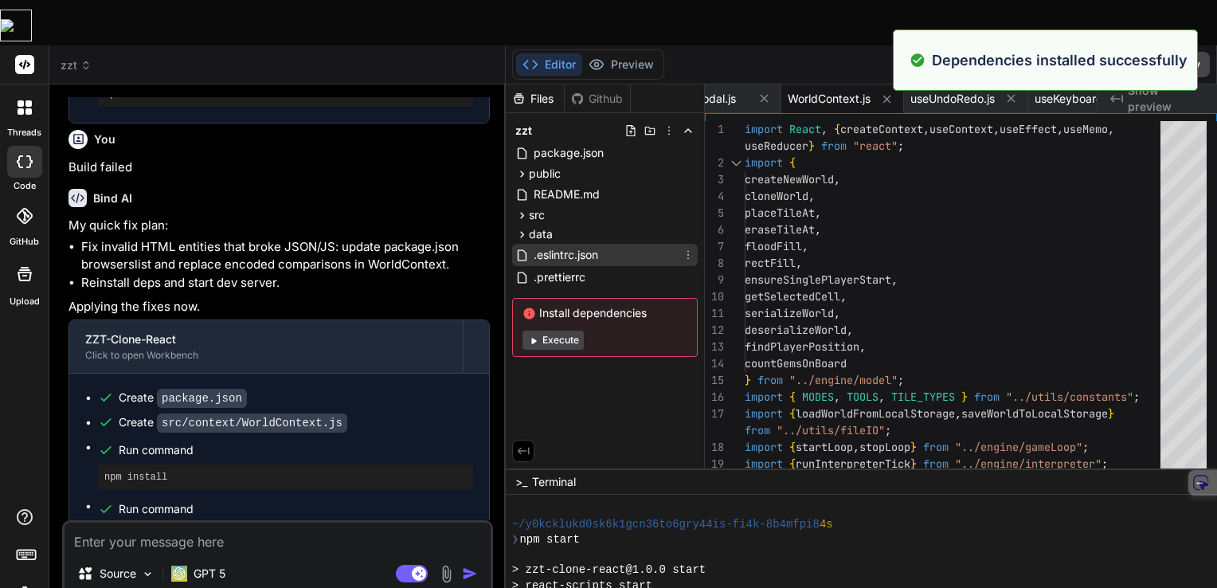
scroll to position [596, 0]
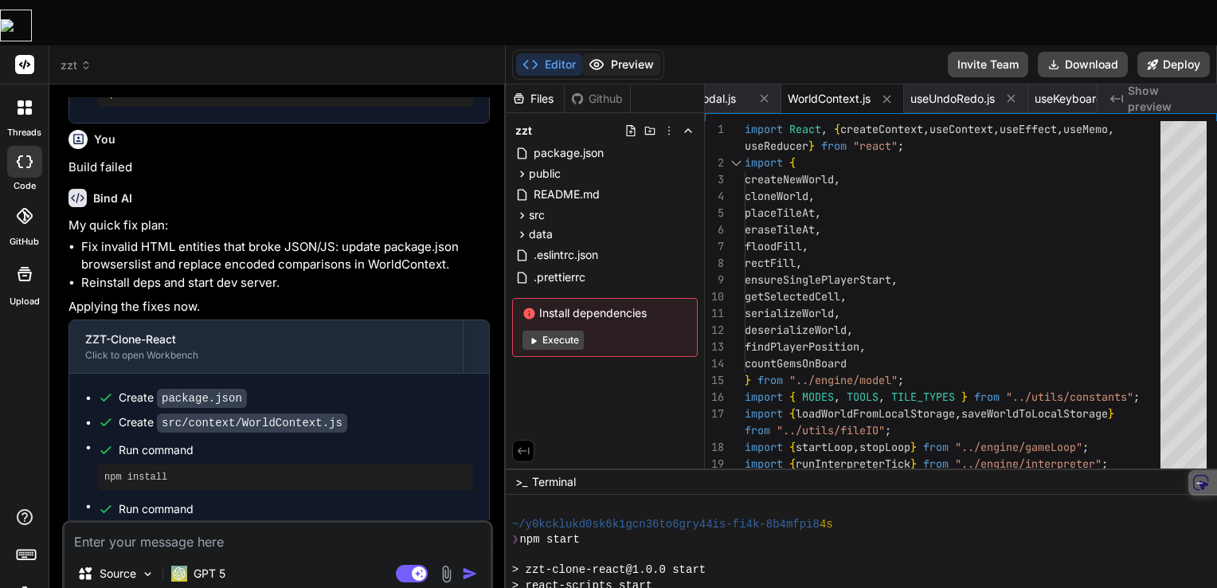
click at [608, 53] on button "Preview" at bounding box center [621, 64] width 78 height 22
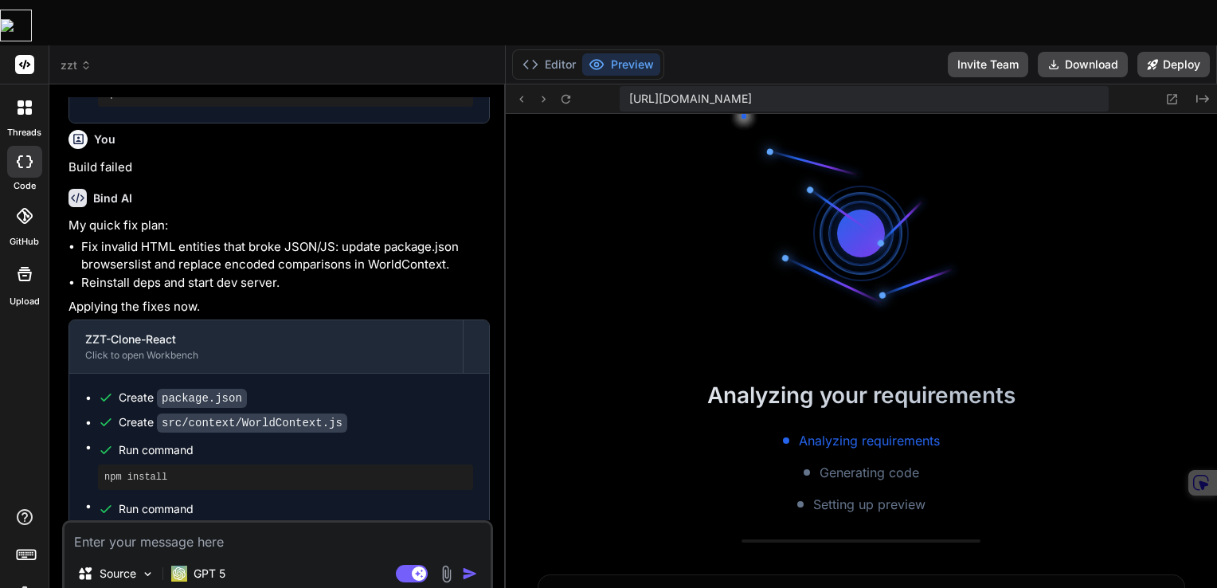
scroll to position [153, 0]
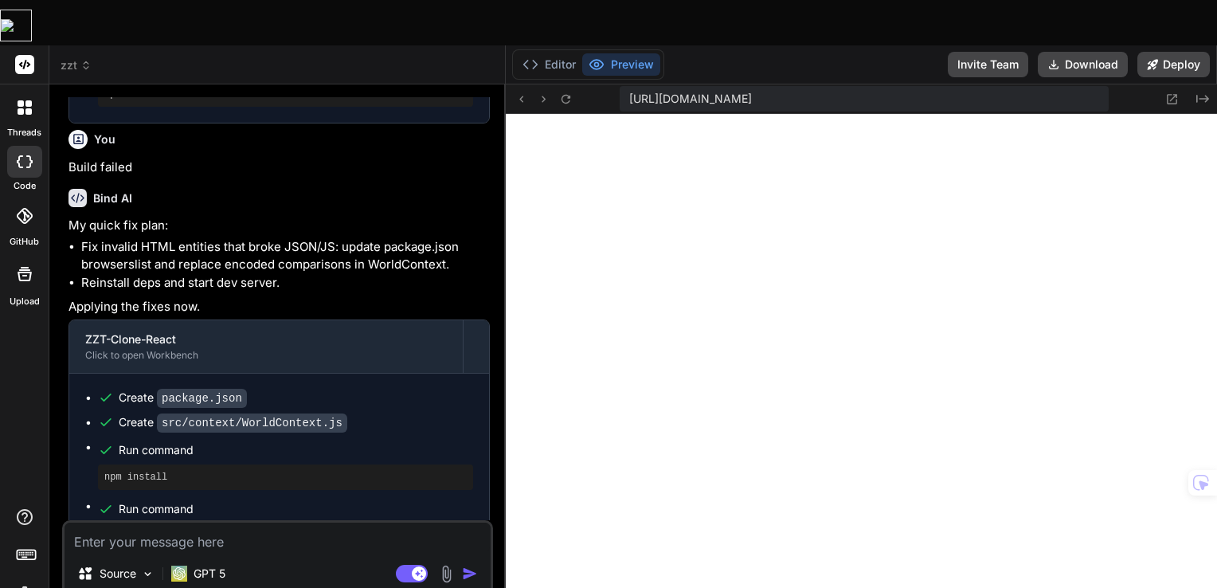
click at [131, 522] on textarea at bounding box center [277, 536] width 426 height 29
paste textarea "Compiled with problems: × ERROR in ./src/styles/main.css (./node_modules/css-lo…"
type textarea "Compiled with problems: × ERROR in ./src/styles/main.css (./node_modules/css-lo…"
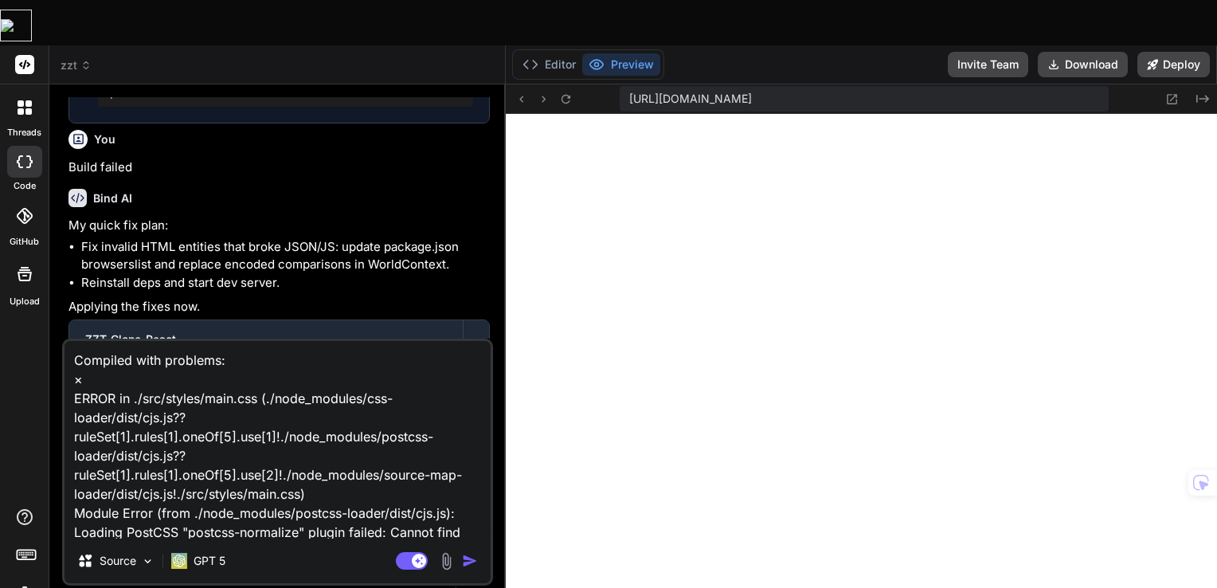
scroll to position [135, 0]
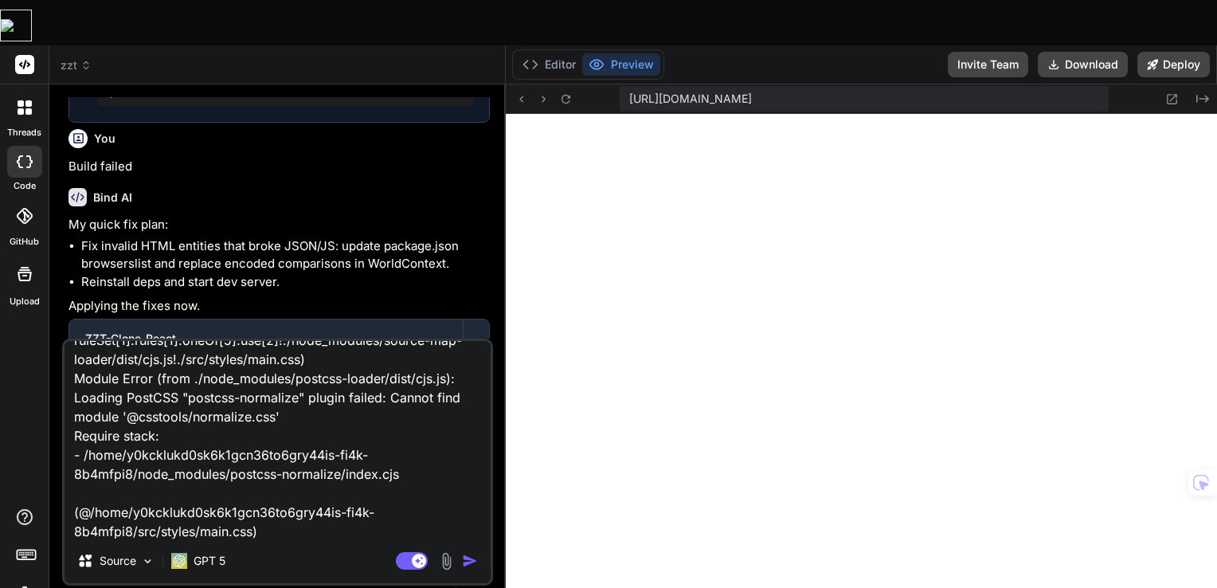
type textarea "x"
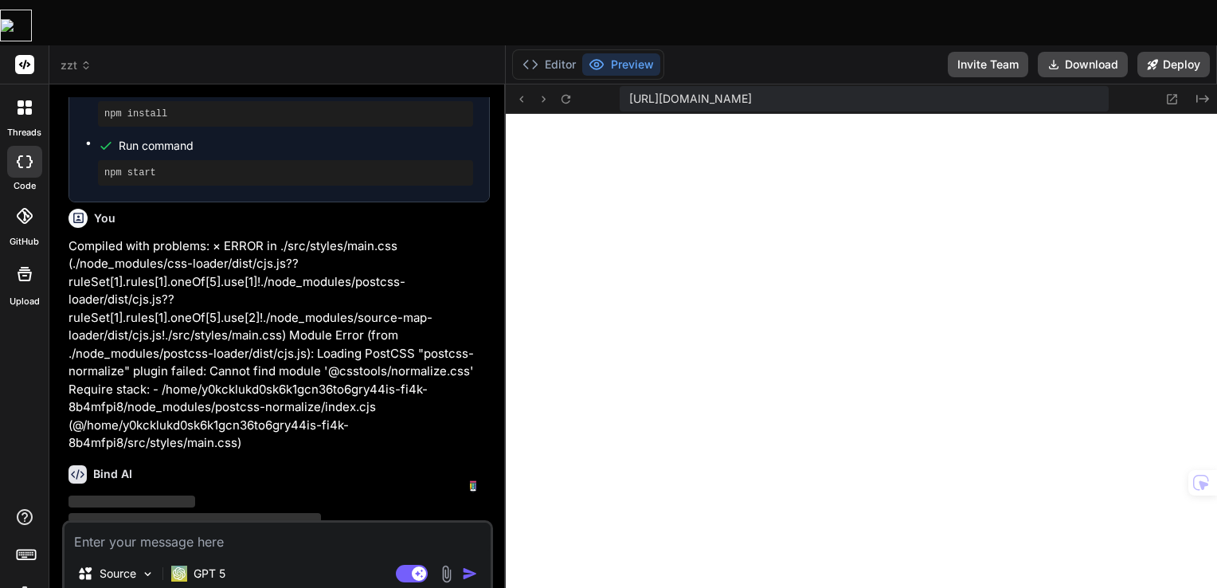
scroll to position [4299, 0]
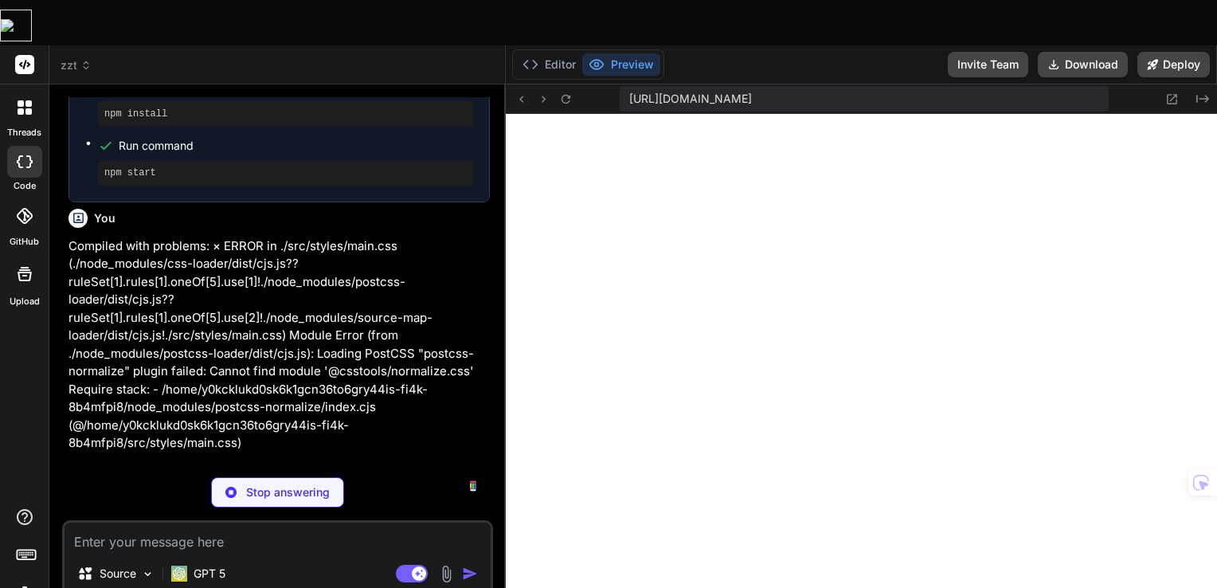
type textarea "x"
type textarea "}"
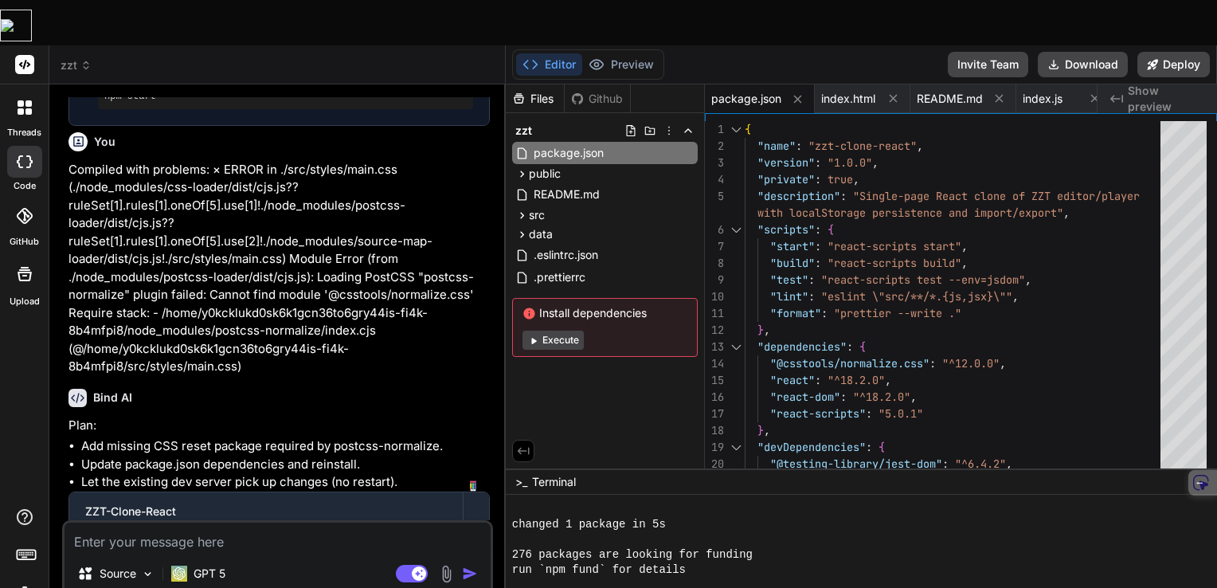
scroll to position [4464, 0]
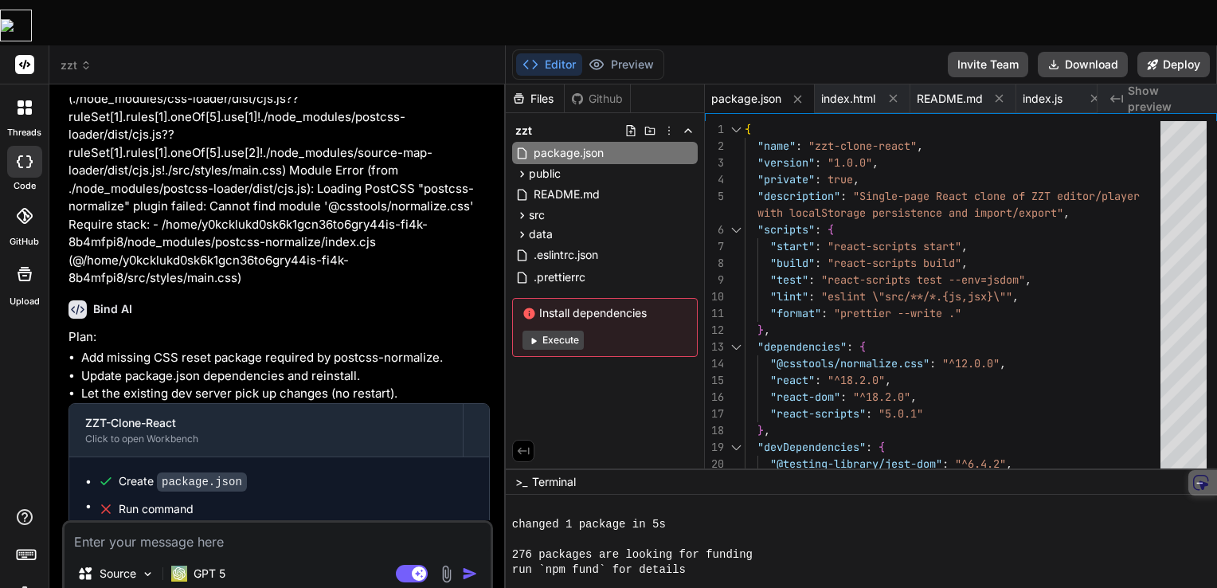
click at [174, 498] on div "Run command" at bounding box center [296, 509] width 354 height 22
click at [166, 498] on div "Run command" at bounding box center [296, 509] width 354 height 22
click at [550, 53] on button "Editor" at bounding box center [549, 64] width 66 height 22
click at [550, 226] on span "data" at bounding box center [541, 234] width 24 height 16
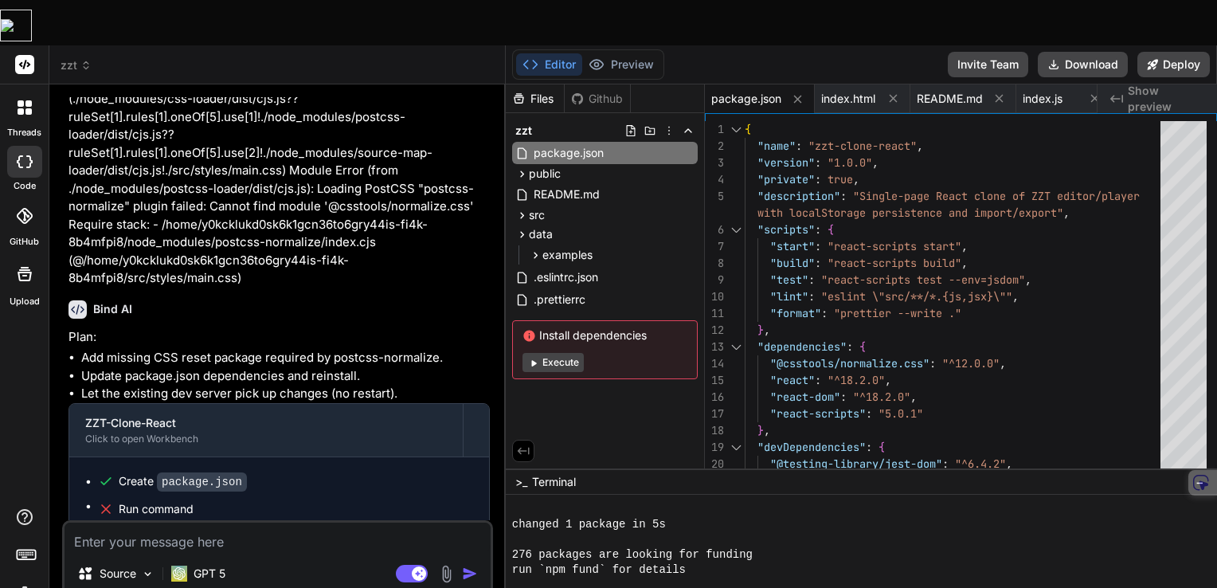
click at [295, 328] on div "Plan: Add missing CSS reset package required by postcss-normalize. Update packa…" at bounding box center [278, 446] width 421 height 237
click at [231, 522] on textarea at bounding box center [277, 536] width 426 height 29
click at [132, 565] on p "Source" at bounding box center [118, 573] width 37 height 16
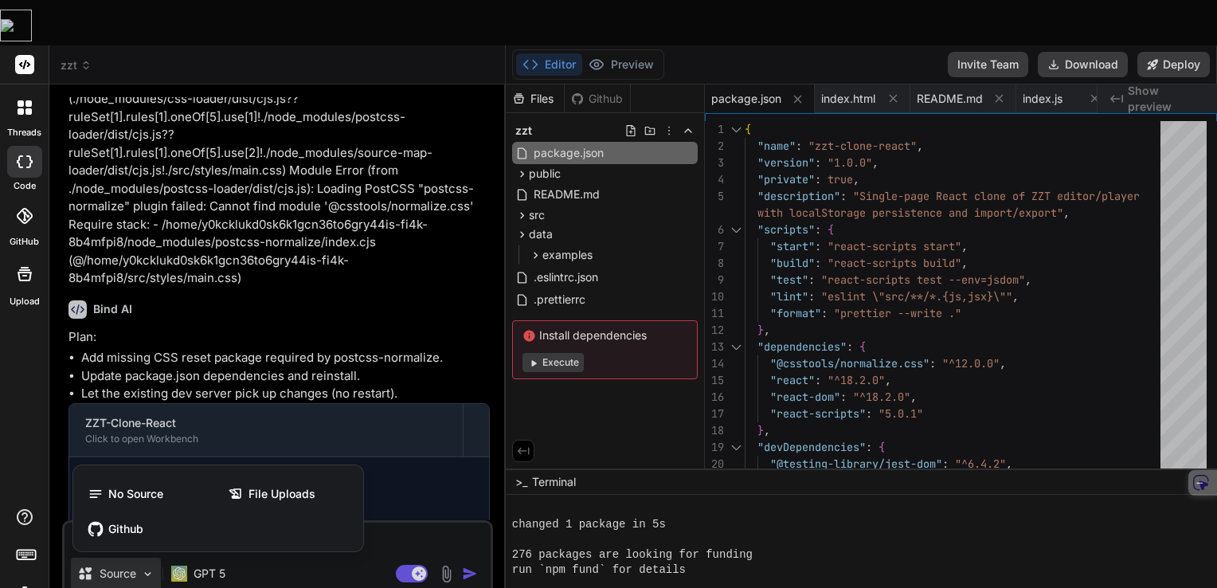
click at [391, 494] on div at bounding box center [608, 294] width 1217 height 588
type textarea "x"
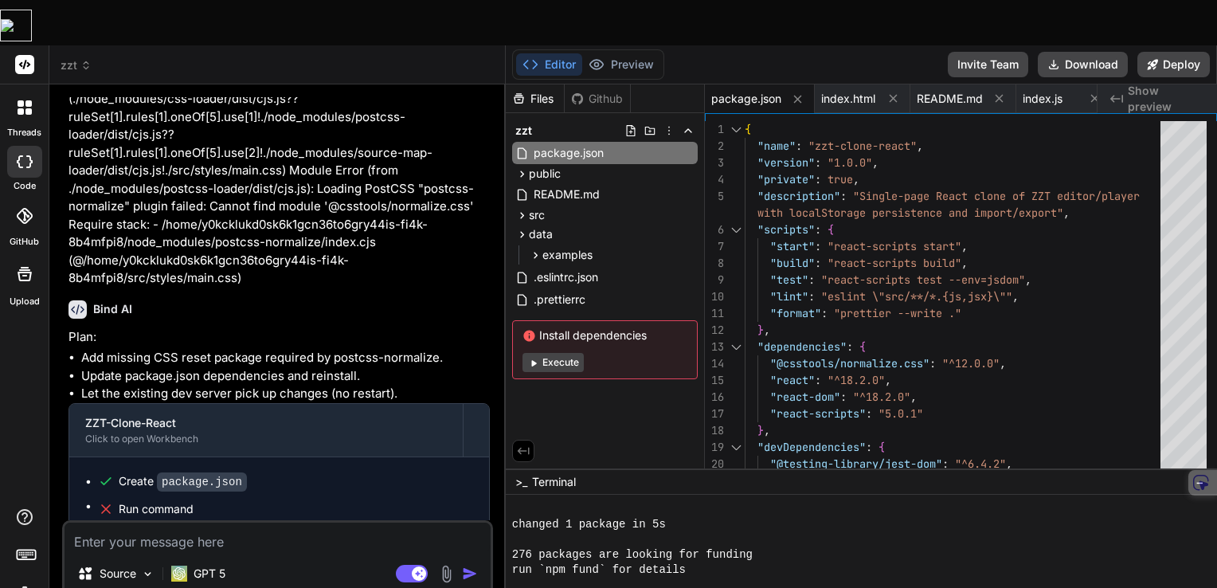
click at [280, 522] on textarea at bounding box center [277, 536] width 426 height 29
type textarea "w"
type textarea "x"
type textarea "wh"
type textarea "x"
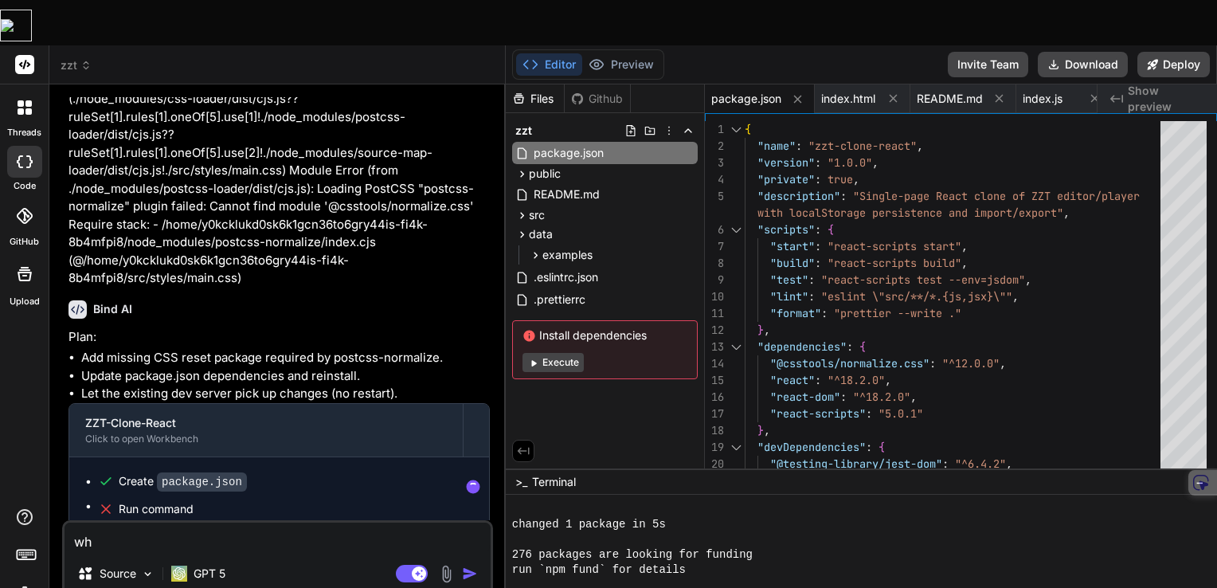
type textarea "wha"
type textarea "x"
type textarea "what"
type textarea "x"
type textarea "what"
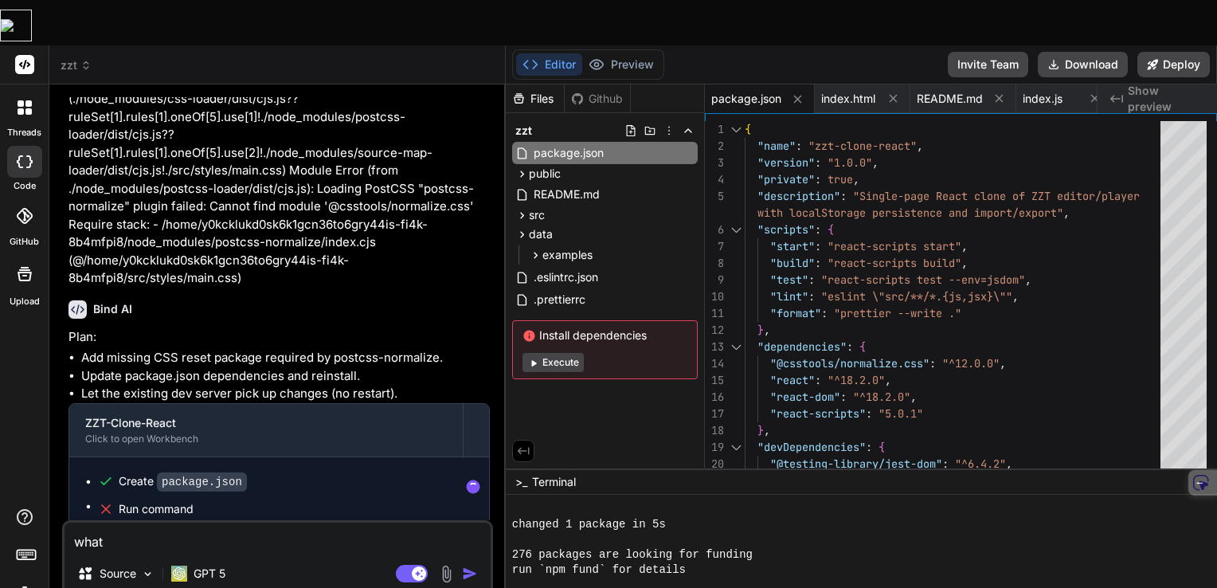
type textarea "x"
type textarea "what h"
type textarea "x"
type textarea "what ha"
type textarea "x"
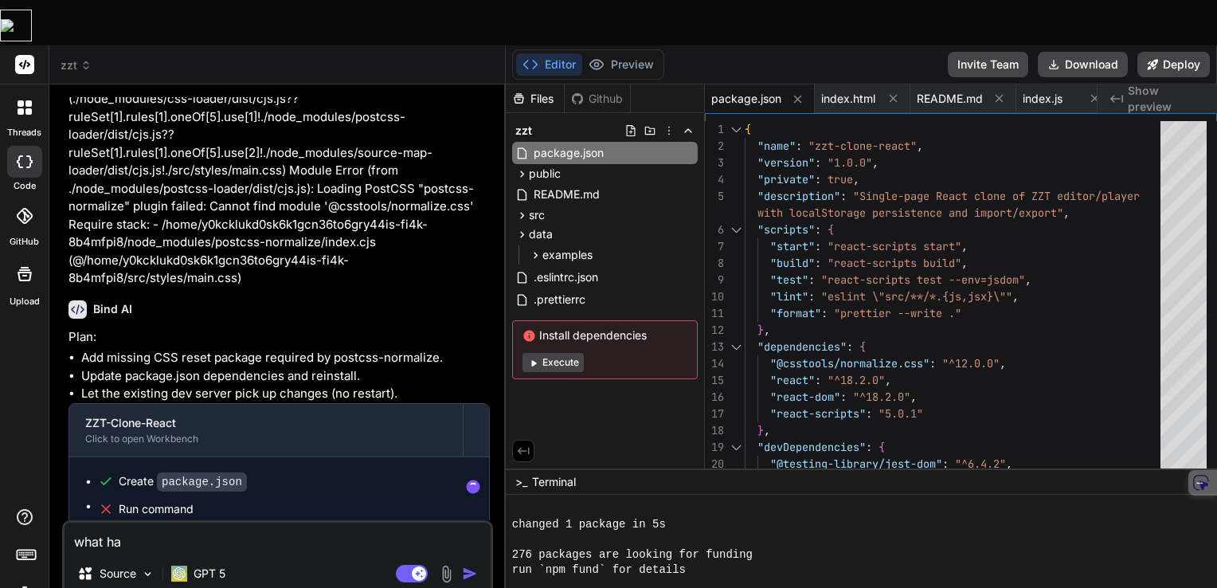
type textarea "what hap"
type textarea "x"
type textarea "what happ"
type textarea "x"
type textarea "what [PERSON_NAME]"
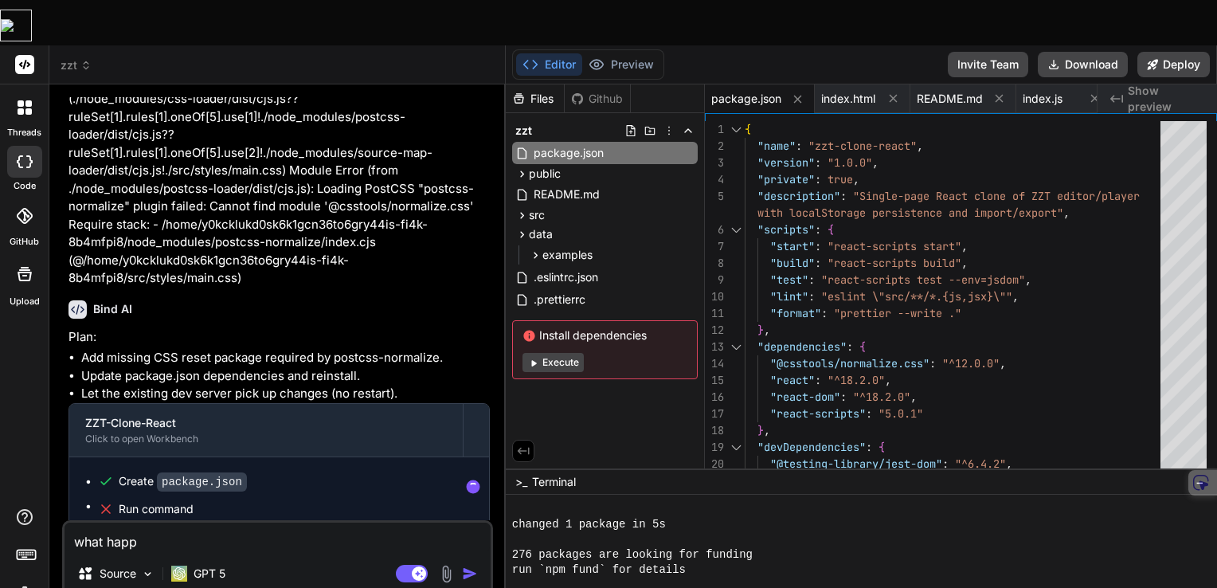
type textarea "x"
type textarea "what happen"
type textarea "x"
type textarea "what happene"
type textarea "x"
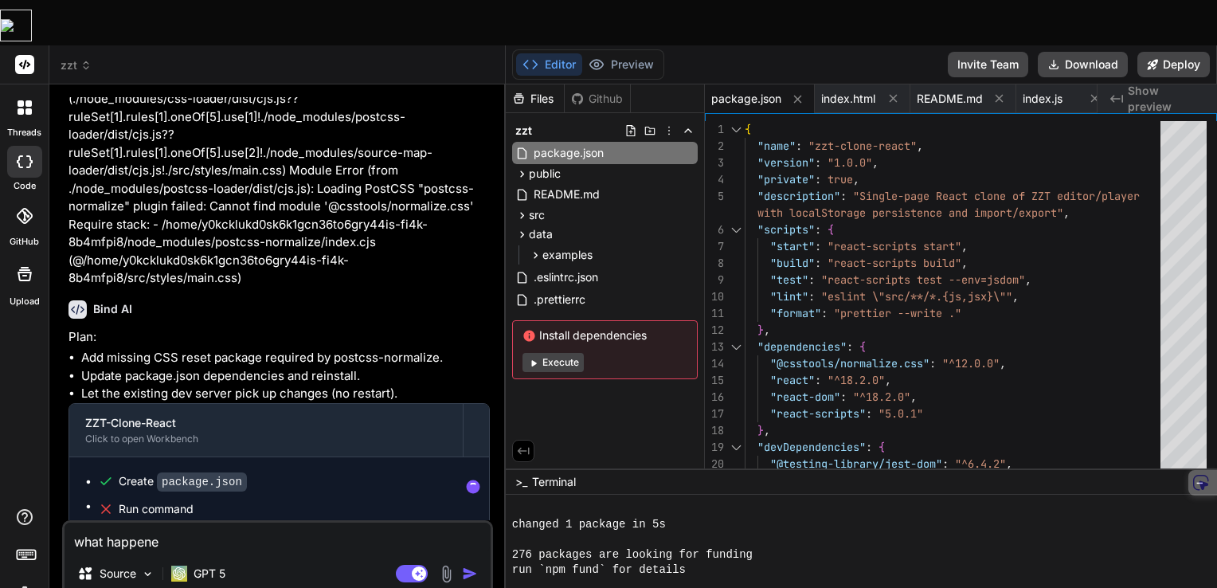
type textarea "what happened"
type textarea "x"
type textarea "what happened?"
type textarea "x"
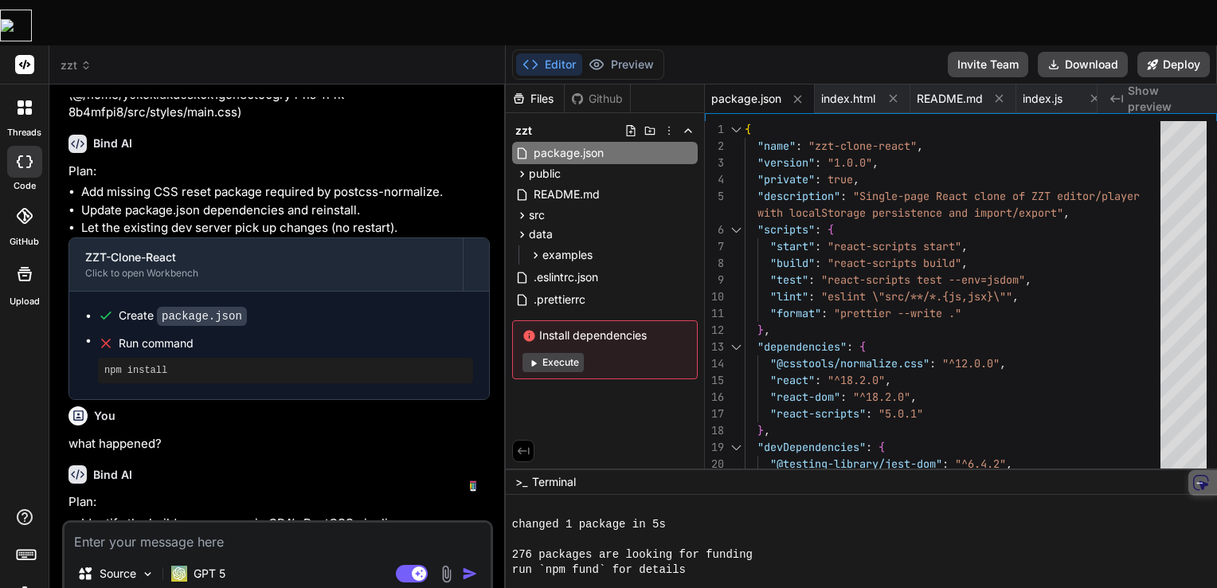
scroll to position [4780, 0]
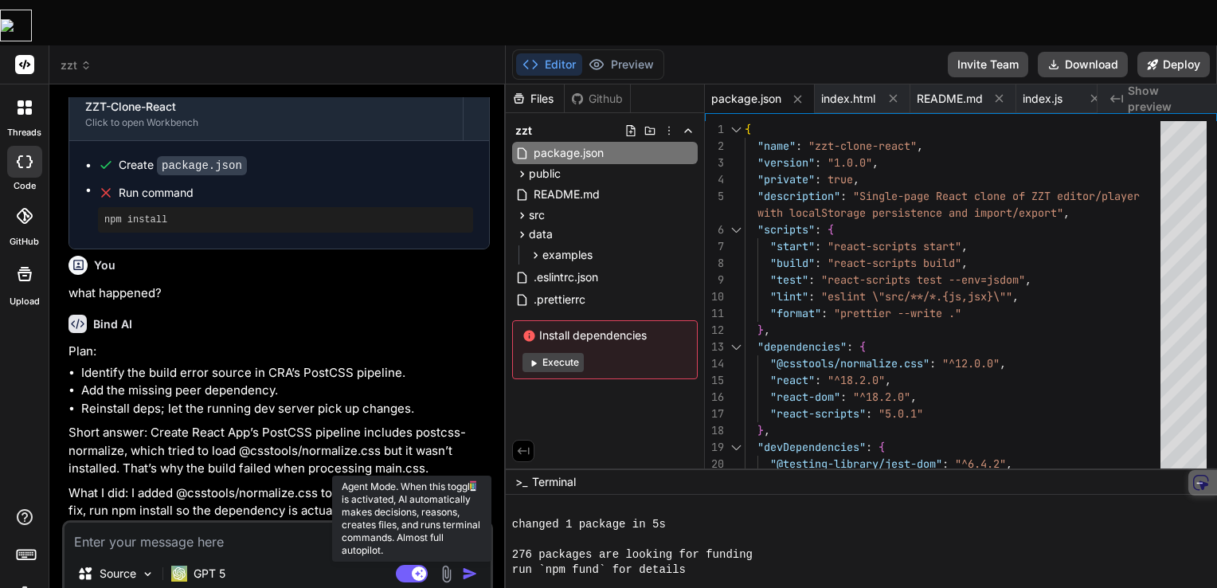
click at [400, 564] on rect at bounding box center [412, 573] width 32 height 18
type textarea "x"
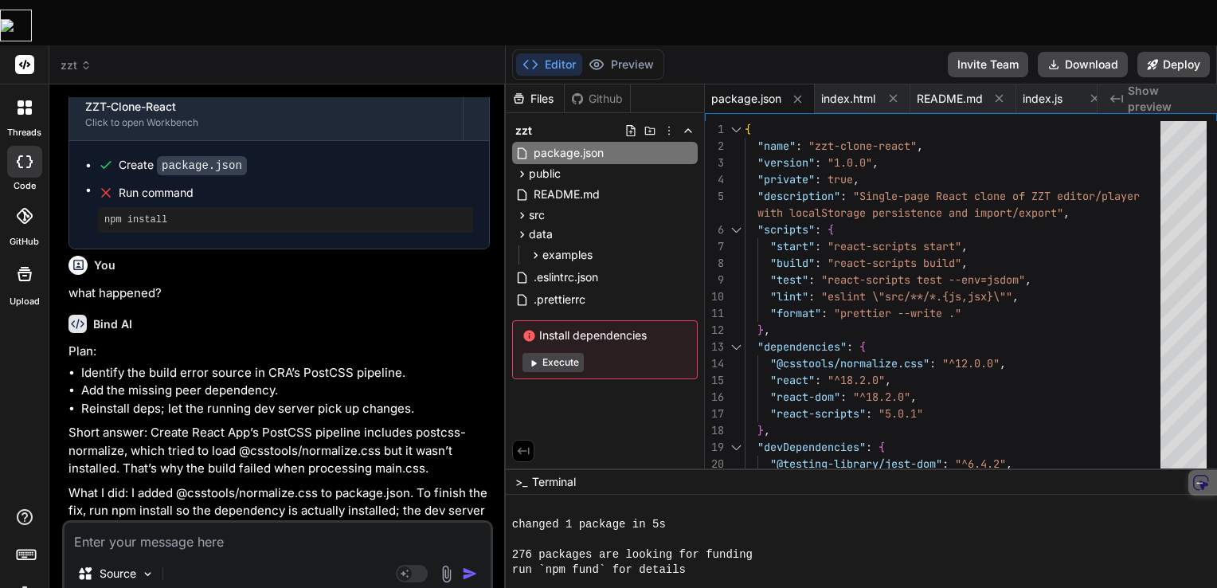
click at [363, 544] on p "Want me to run npm install for you and continue?" at bounding box center [278, 553] width 421 height 18
click at [179, 522] on textarea at bounding box center [277, 536] width 426 height 29
type textarea "y"
type textarea "x"
type textarea "ys"
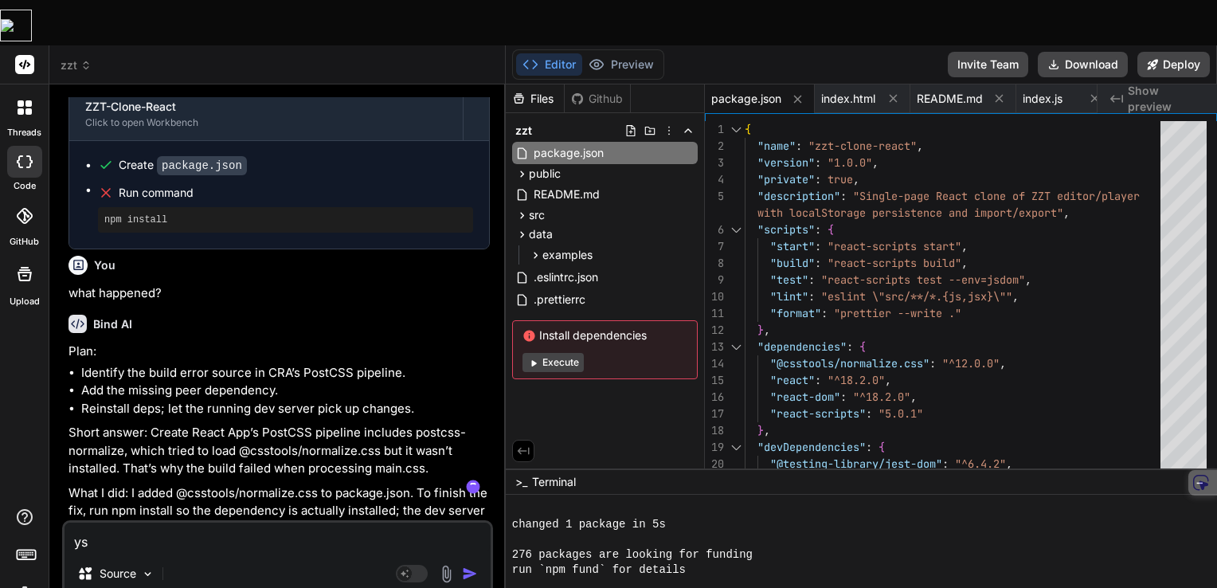
type textarea "x"
type textarea "ys"
type textarea "x"
type textarea "ys o"
type textarea "x"
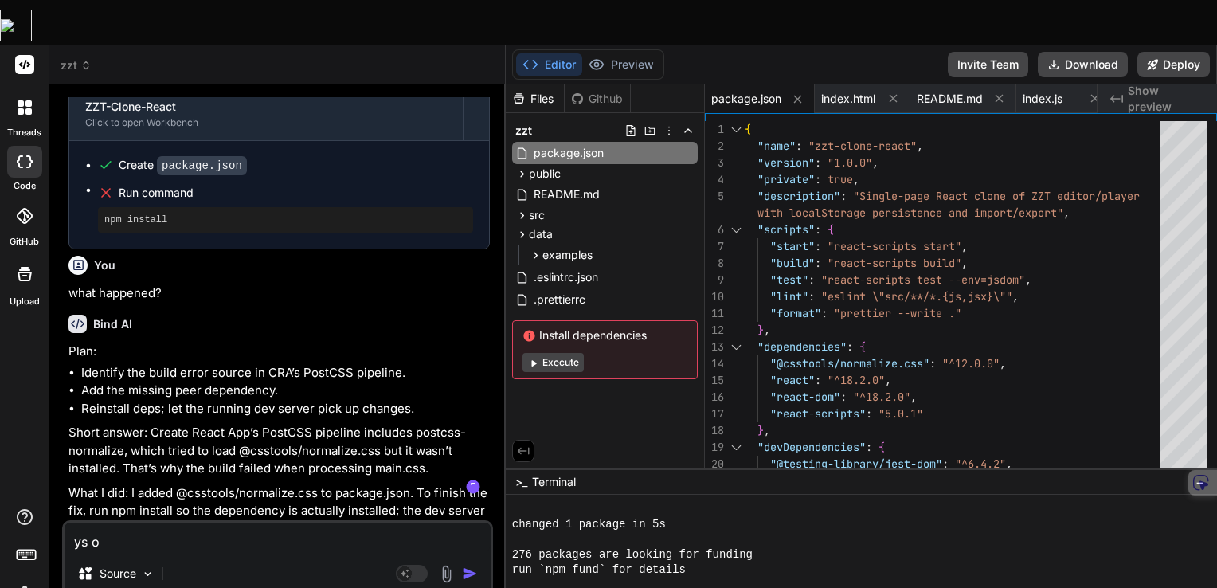
type textarea "ys ok"
type textarea "x"
type textarea "ys o"
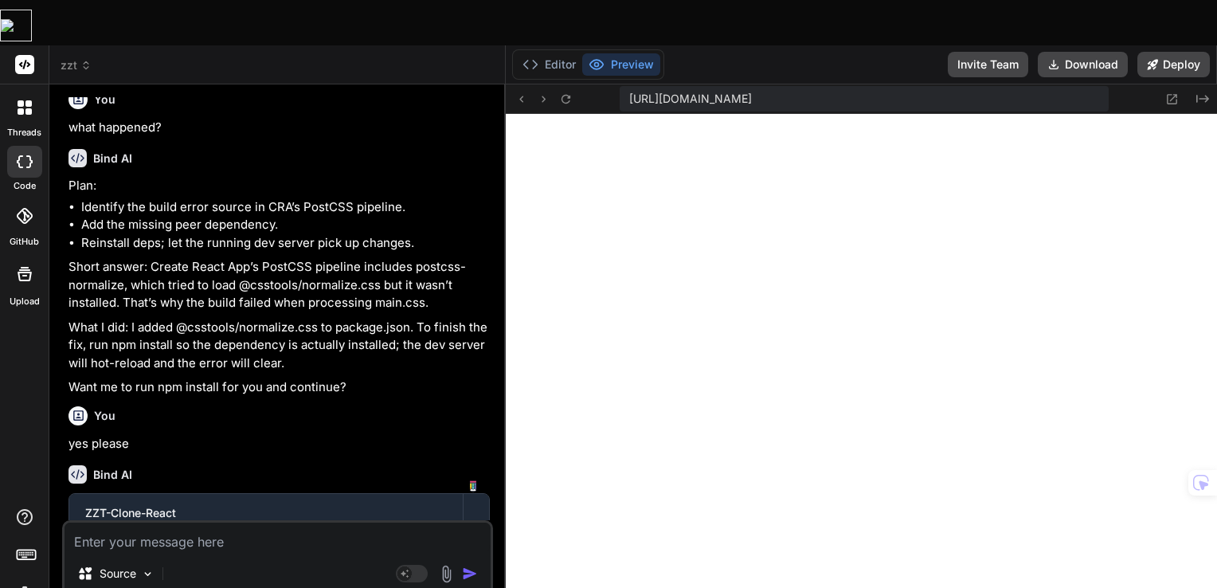
scroll to position [306, 0]
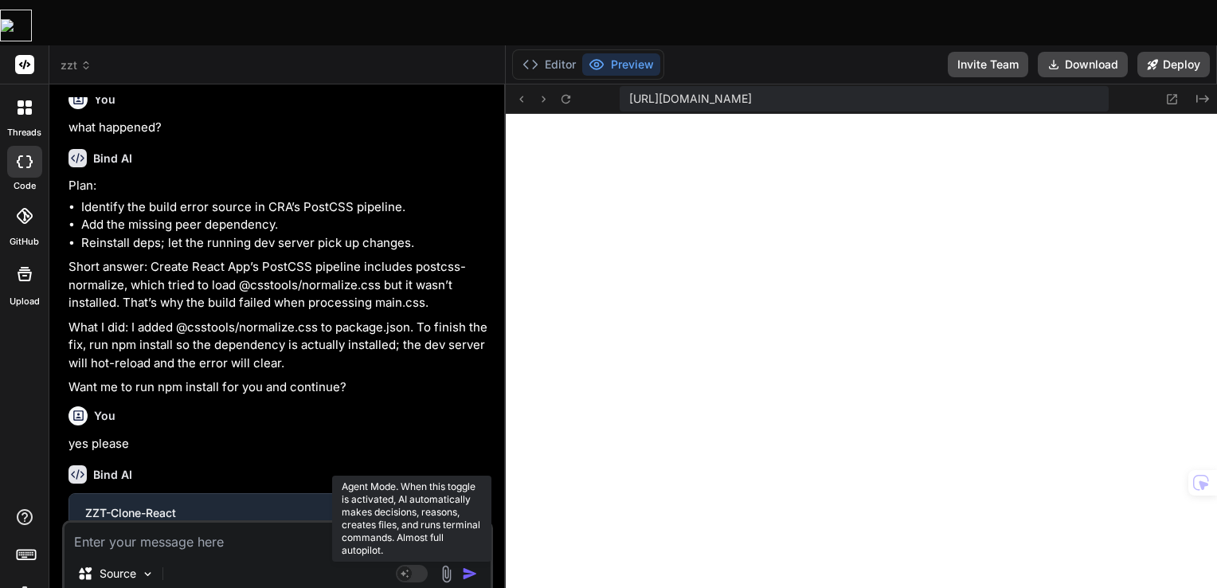
click at [404, 568] on icon at bounding box center [404, 572] width 8 height 8
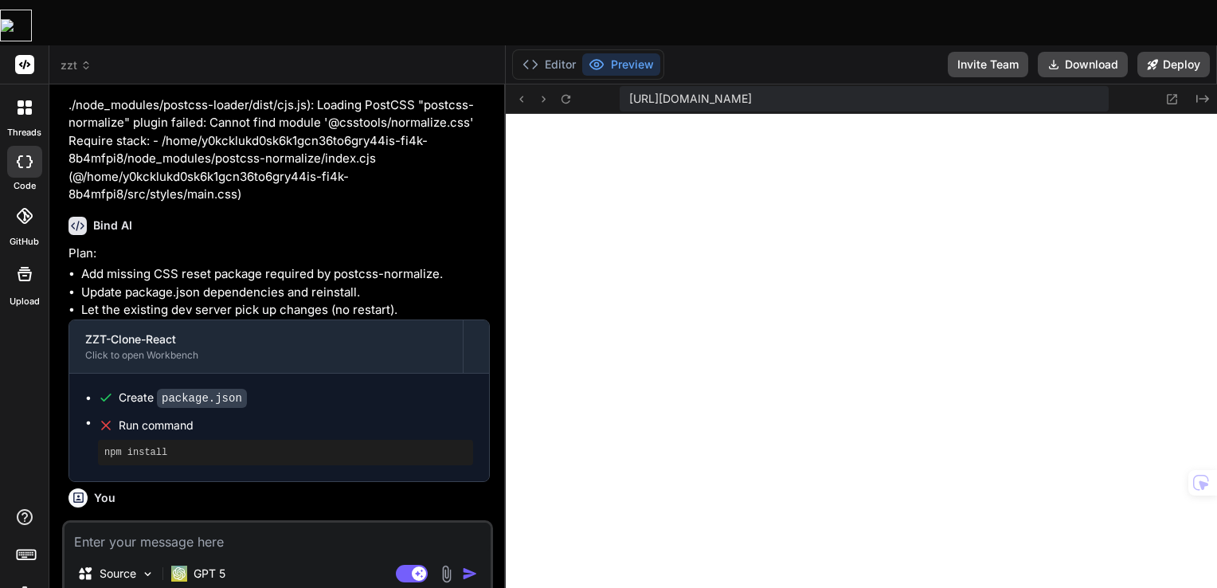
scroll to position [4309, 0]
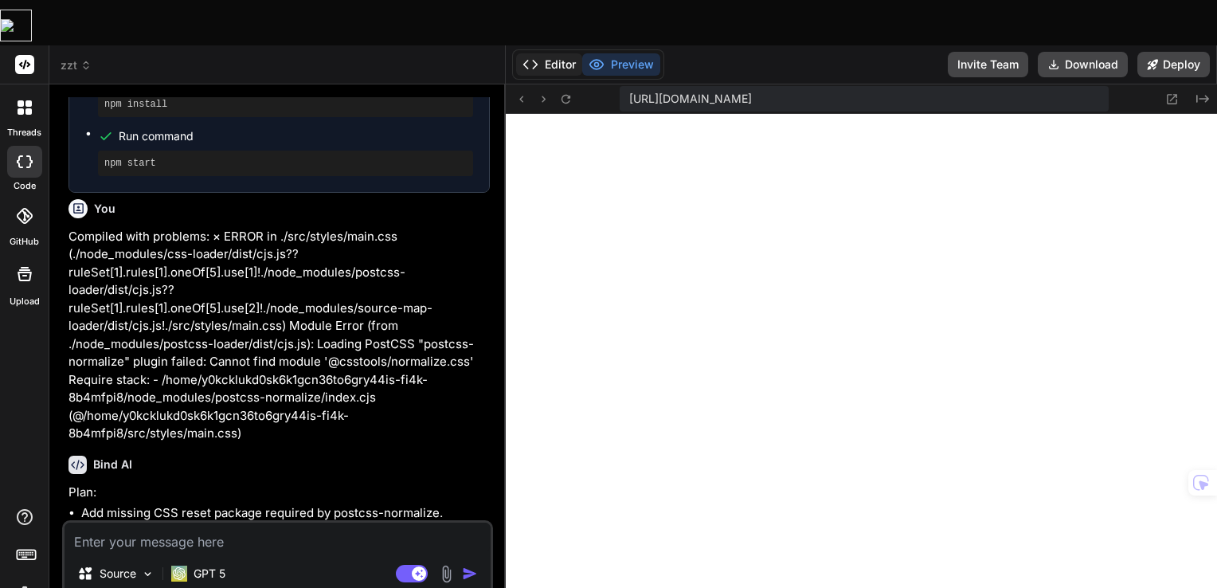
click at [556, 53] on button "Editor" at bounding box center [549, 64] width 66 height 22
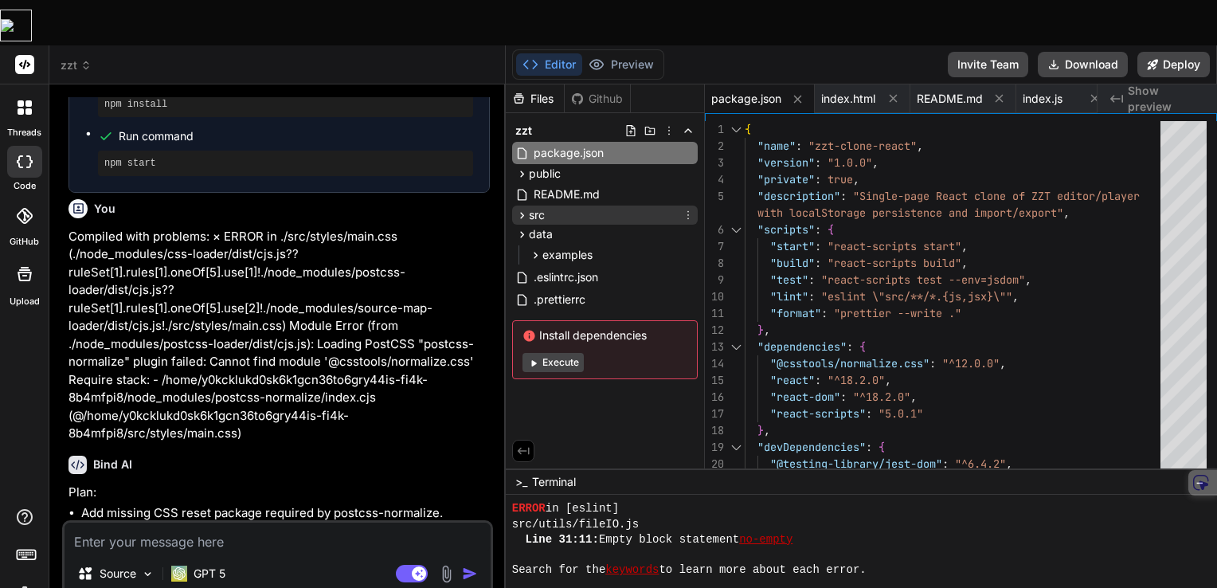
click at [516, 209] on icon at bounding box center [522, 216] width 14 height 14
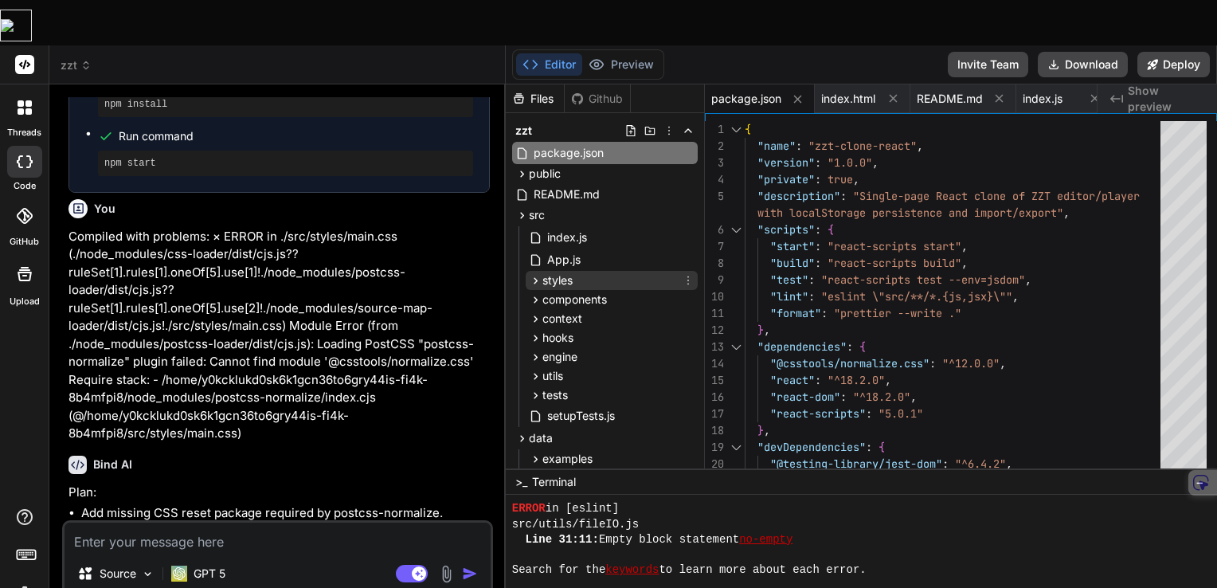
click at [538, 274] on icon at bounding box center [536, 281] width 14 height 14
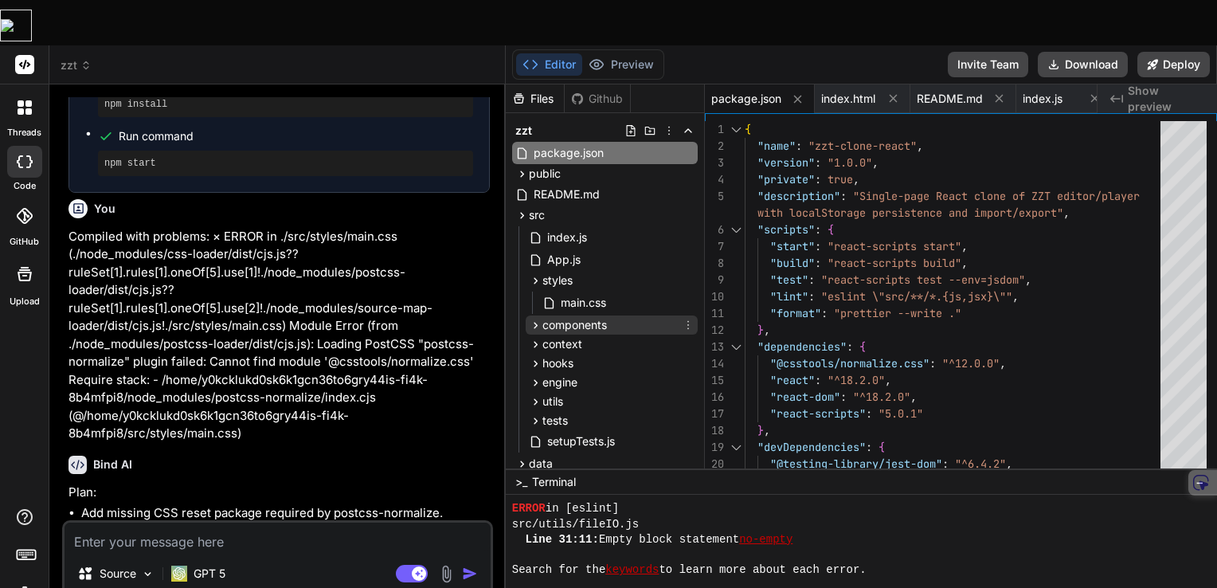
click at [535, 322] on icon at bounding box center [535, 325] width 4 height 6
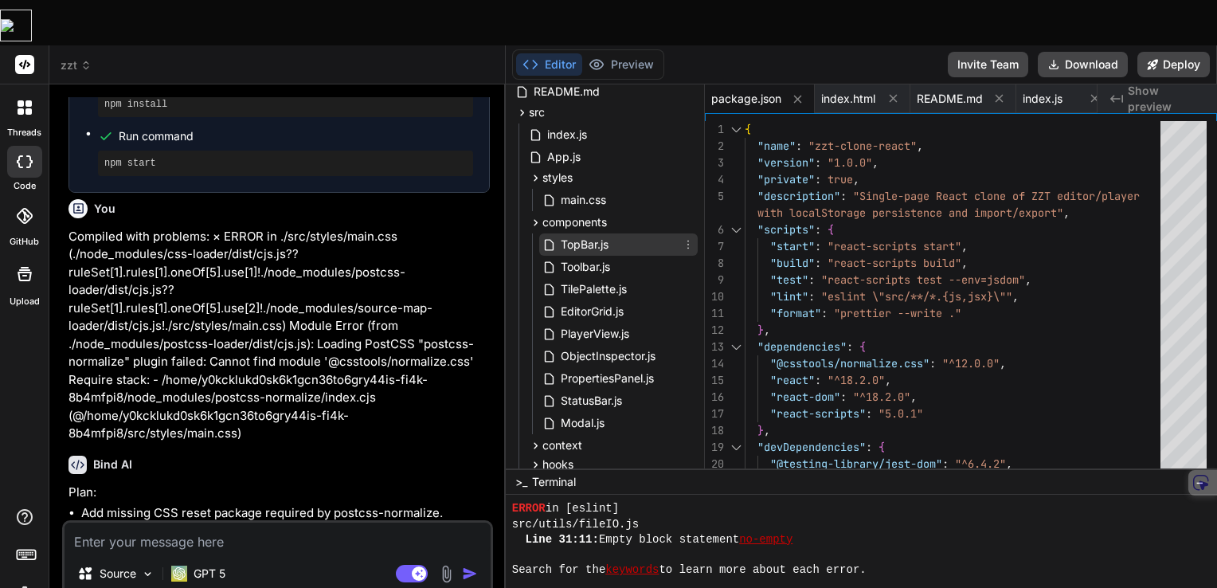
scroll to position [159, 0]
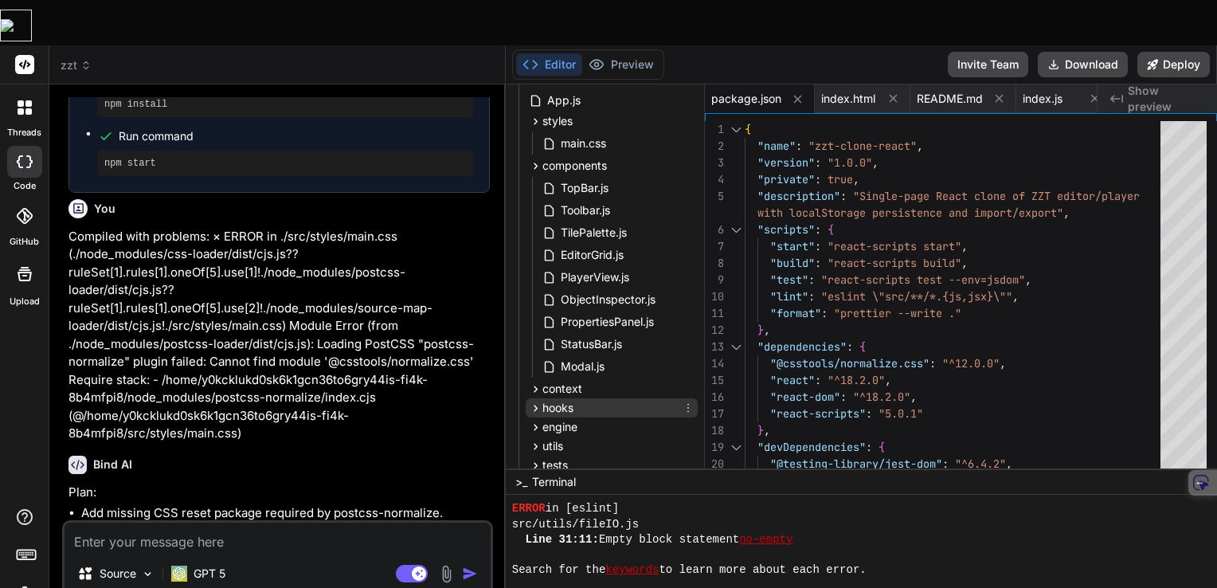
click at [533, 400] on div "hooks" at bounding box center [551, 408] width 45 height 16
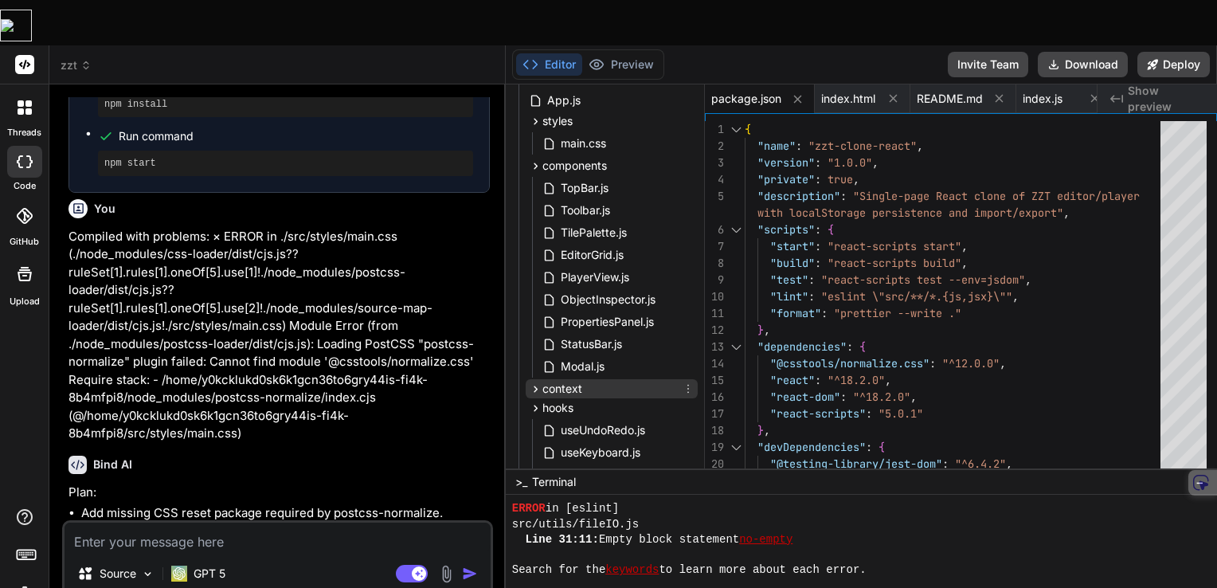
click at [534, 382] on icon at bounding box center [536, 389] width 14 height 14
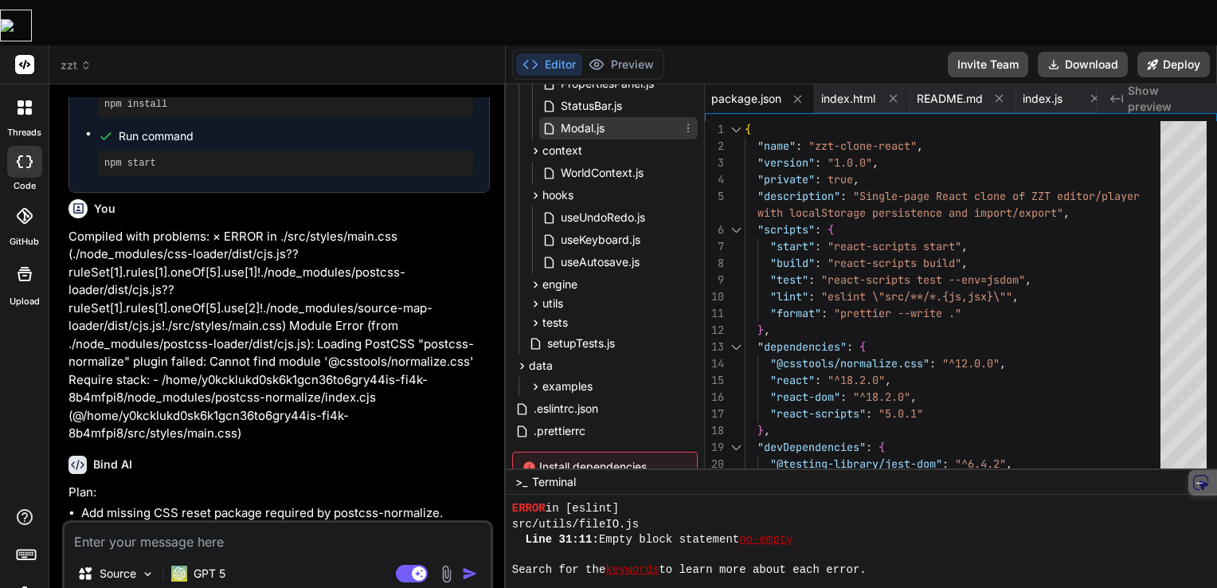
scroll to position [474, 0]
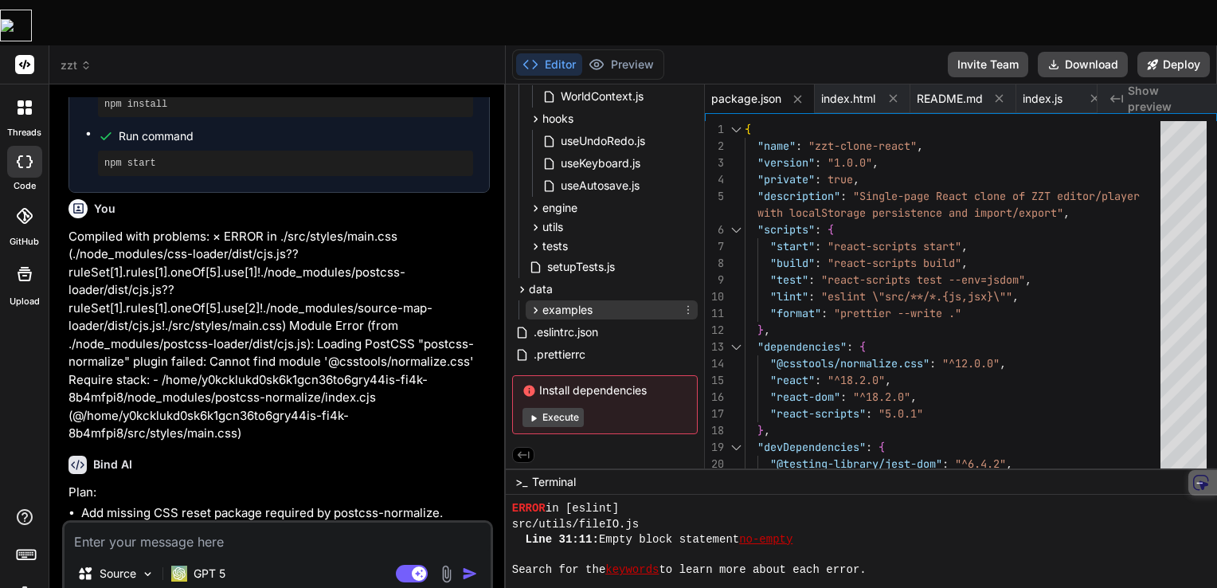
click at [533, 303] on icon at bounding box center [536, 310] width 14 height 14
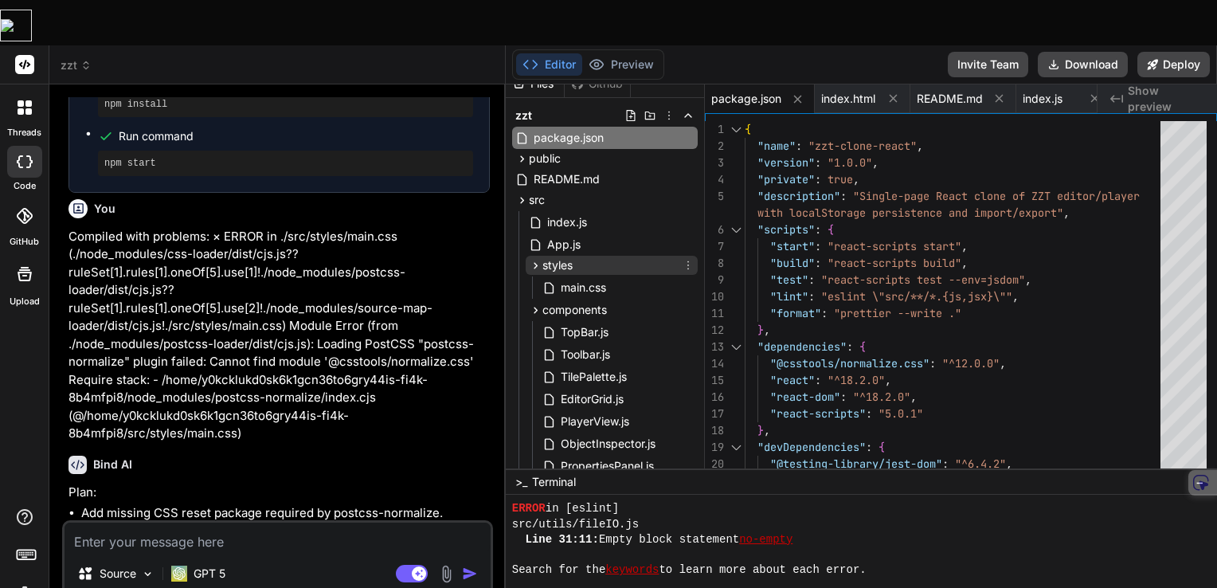
scroll to position [0, 0]
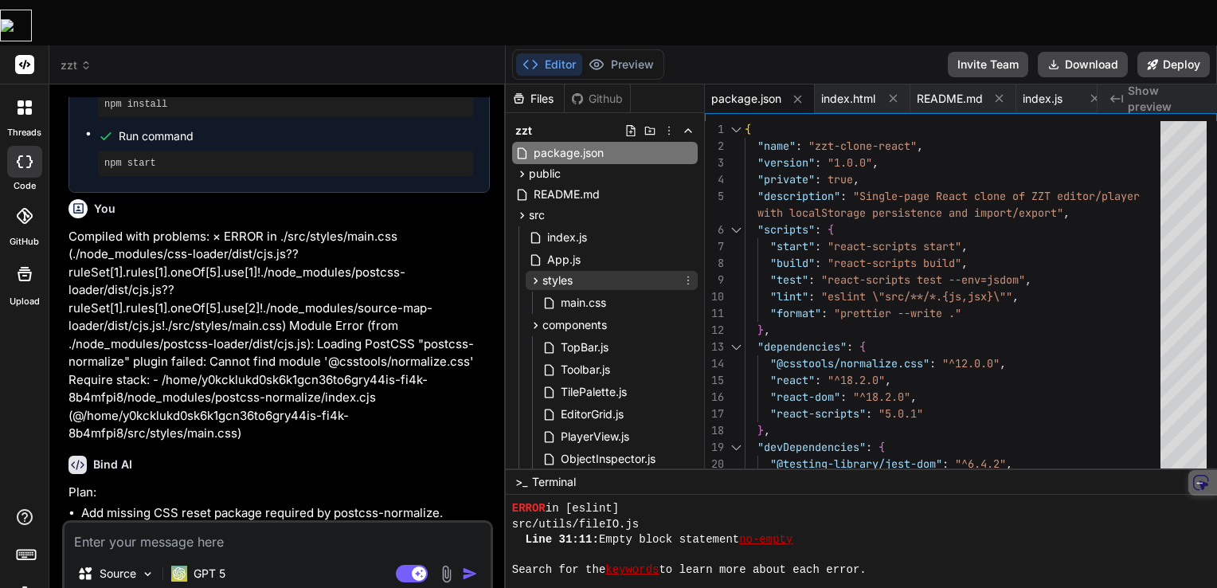
click at [537, 274] on icon at bounding box center [536, 281] width 14 height 14
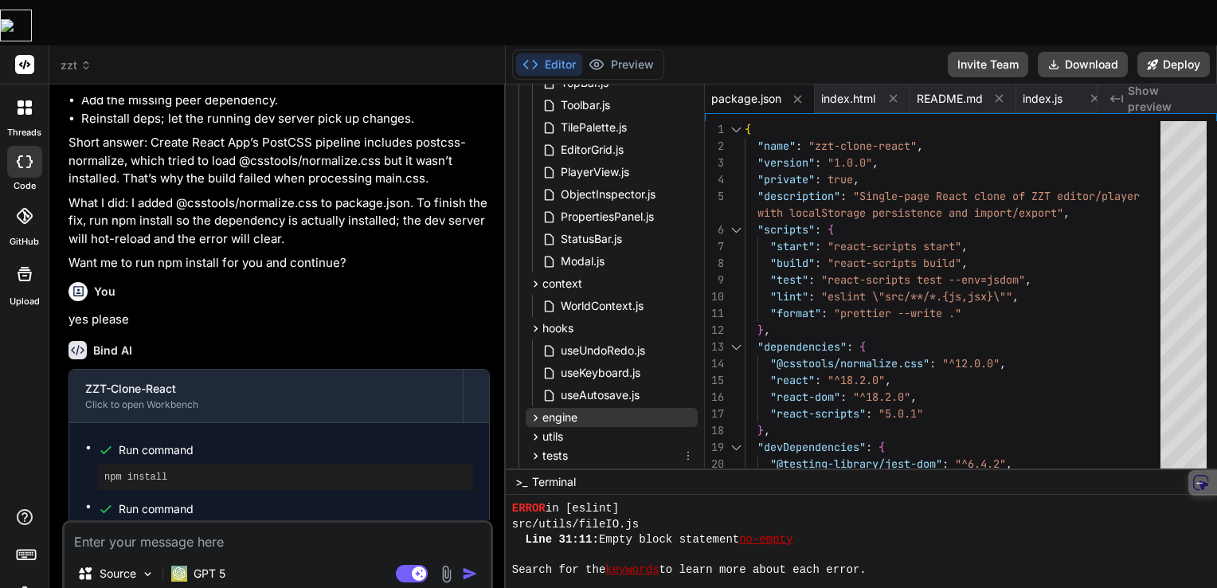
scroll to position [478, 0]
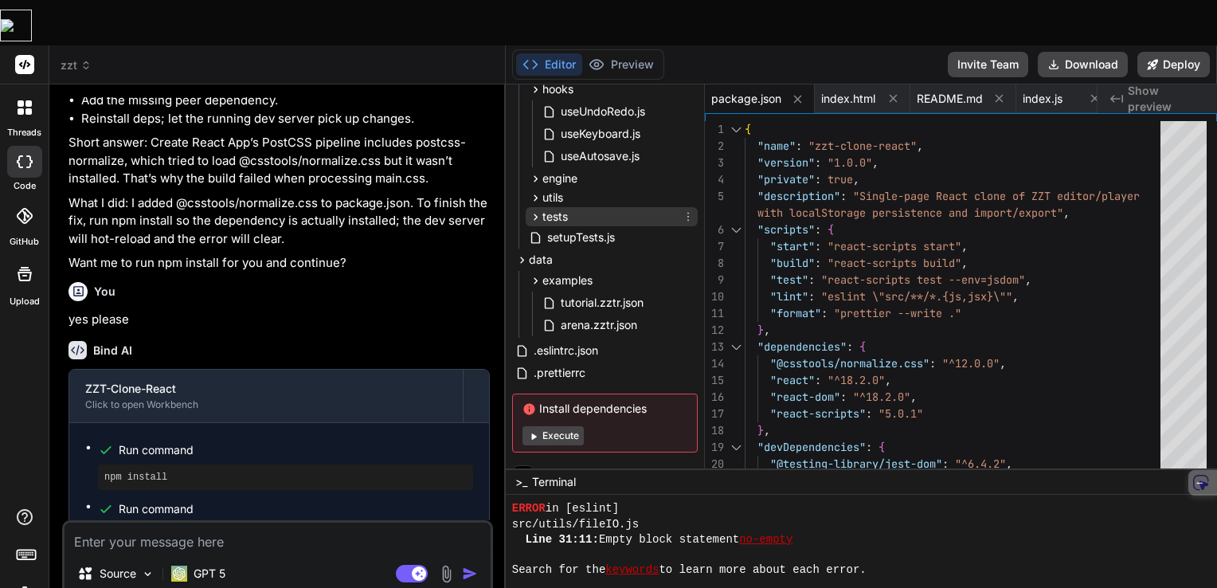
click at [533, 210] on icon at bounding box center [536, 217] width 14 height 14
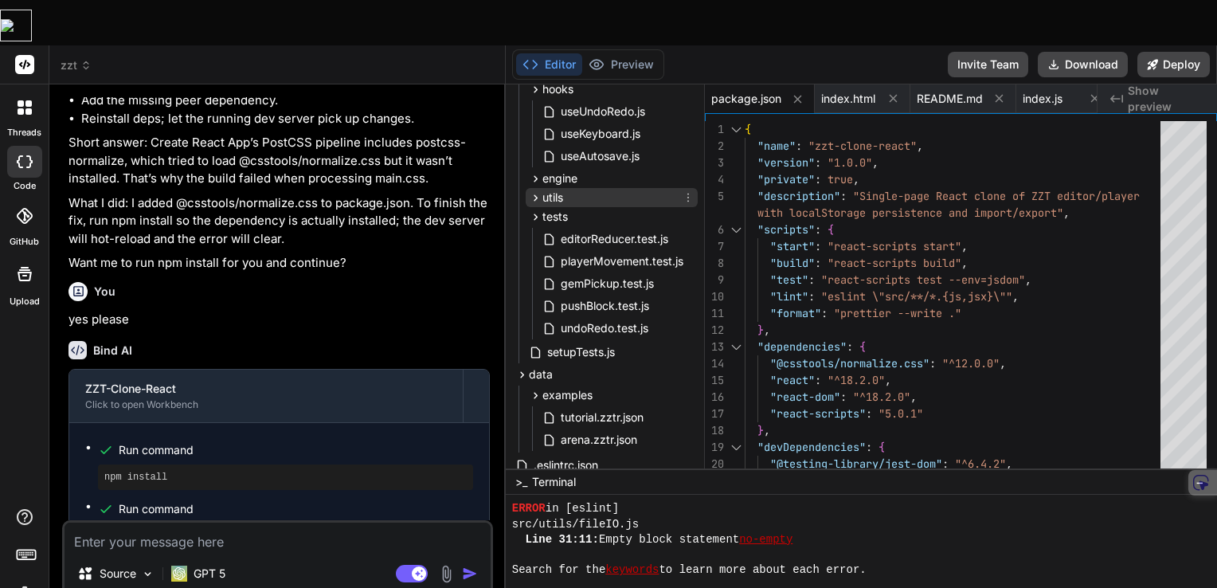
click at [531, 191] on icon at bounding box center [536, 198] width 14 height 14
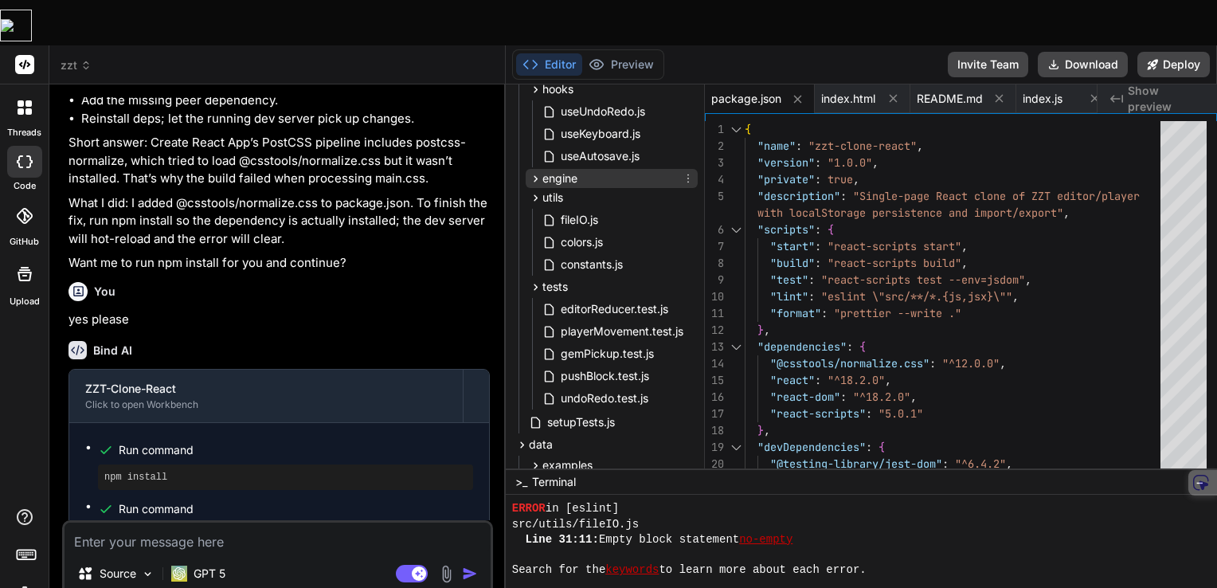
click at [536, 175] on icon at bounding box center [535, 178] width 4 height 6
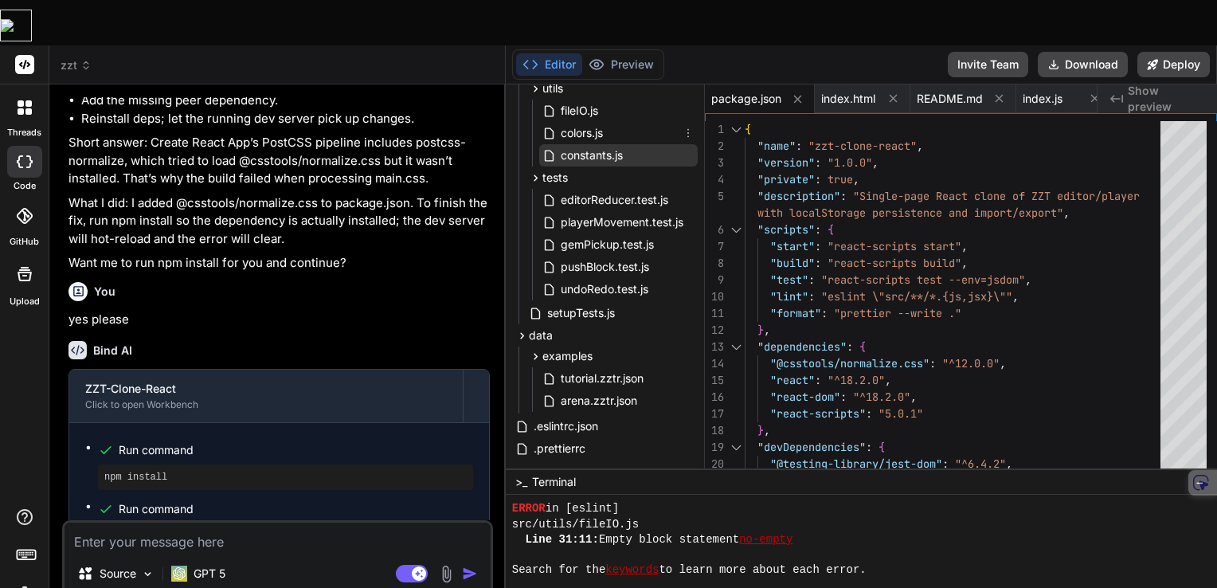
scroll to position [751, 0]
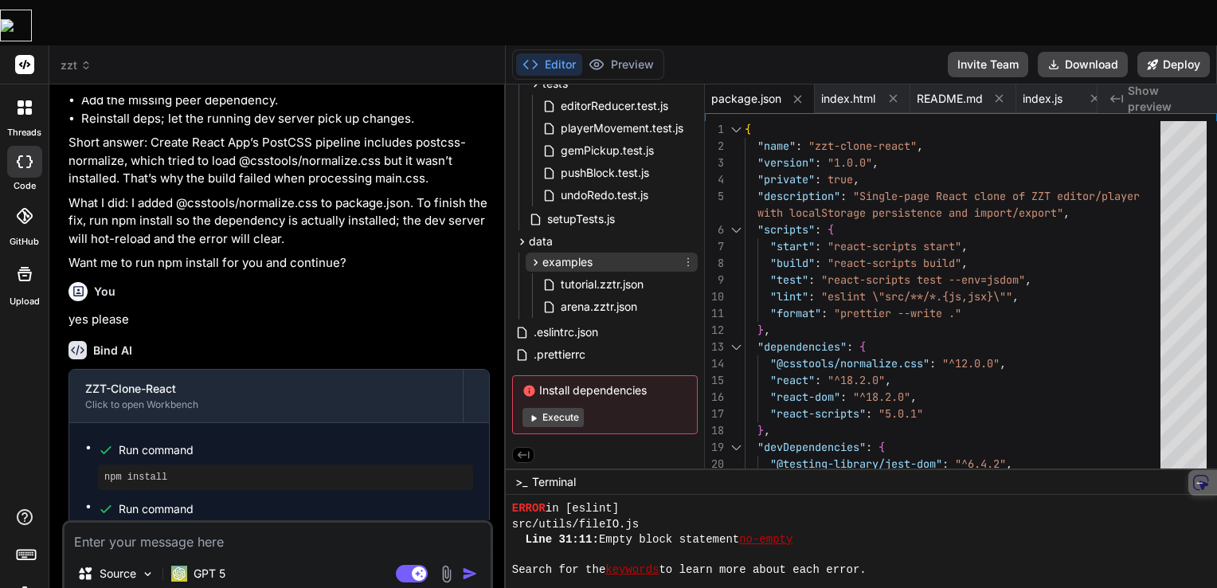
click at [538, 256] on icon at bounding box center [536, 263] width 14 height 14
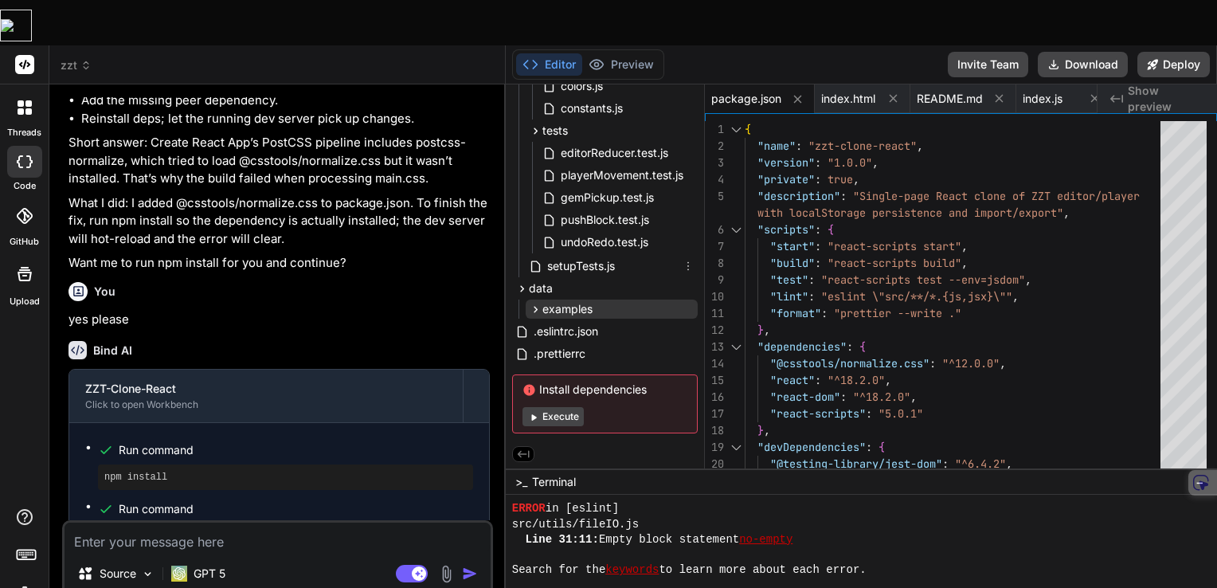
scroll to position [703, 0]
click at [535, 307] on icon at bounding box center [535, 310] width 4 height 6
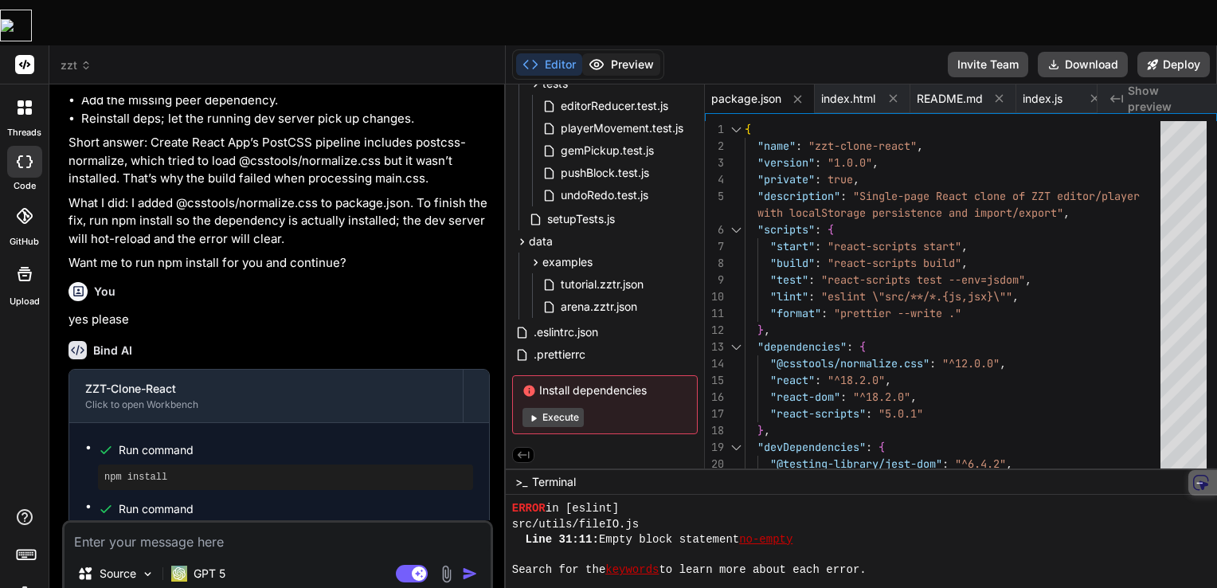
click at [634, 53] on button "Preview" at bounding box center [621, 64] width 78 height 22
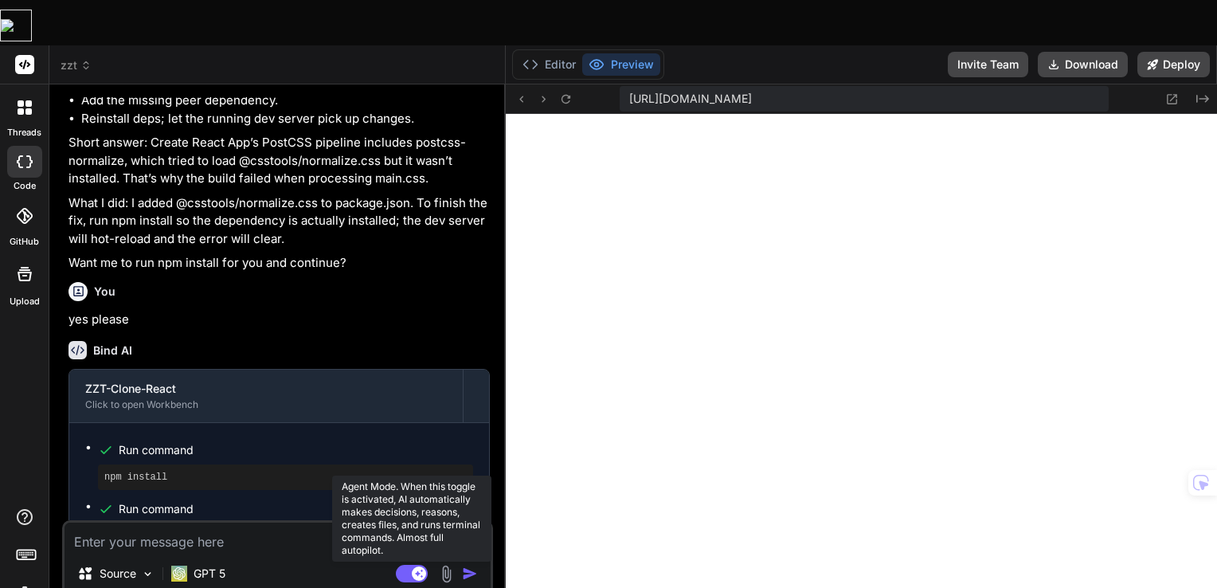
click at [404, 564] on rect at bounding box center [412, 573] width 32 height 18
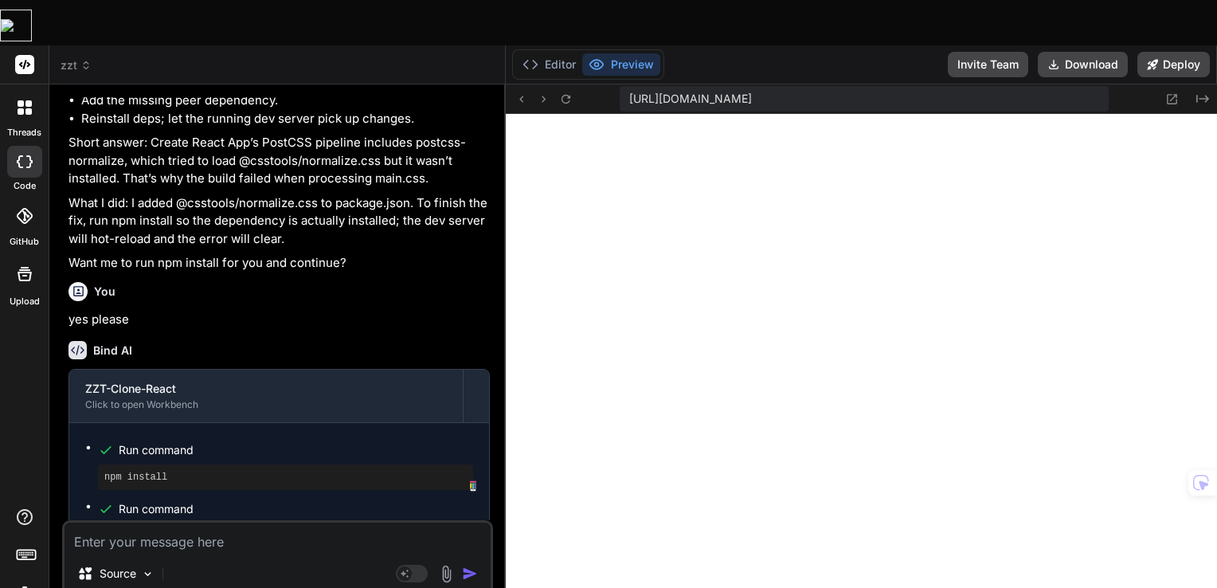
click at [137, 522] on textarea at bounding box center [277, 536] width 426 height 29
paste textarea "Module Error (from ./node_modules/postcss-loader/dist/cjs.js): Loading PostCSS …"
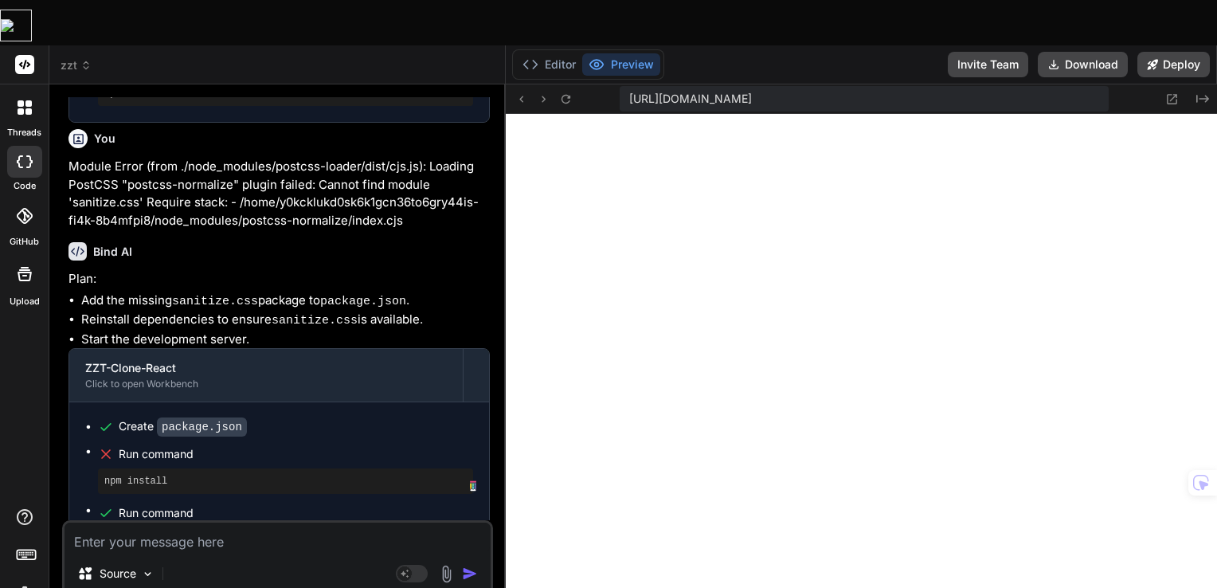
scroll to position [168, 0]
click at [546, 53] on button "Editor" at bounding box center [549, 64] width 66 height 22
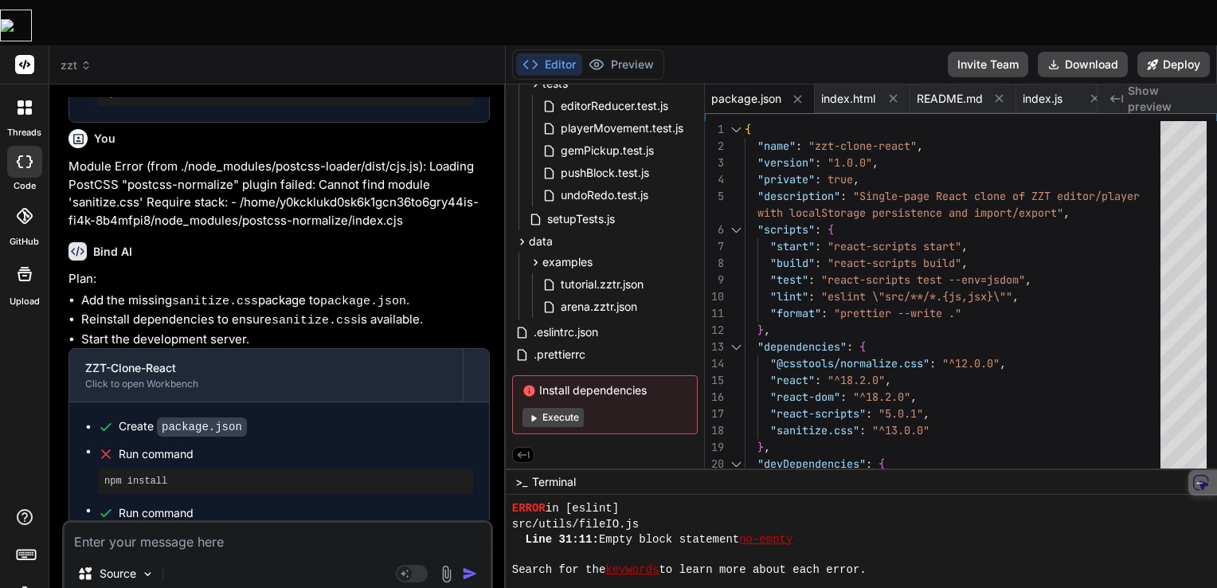
click at [33, 198] on div at bounding box center [24, 215] width 35 height 35
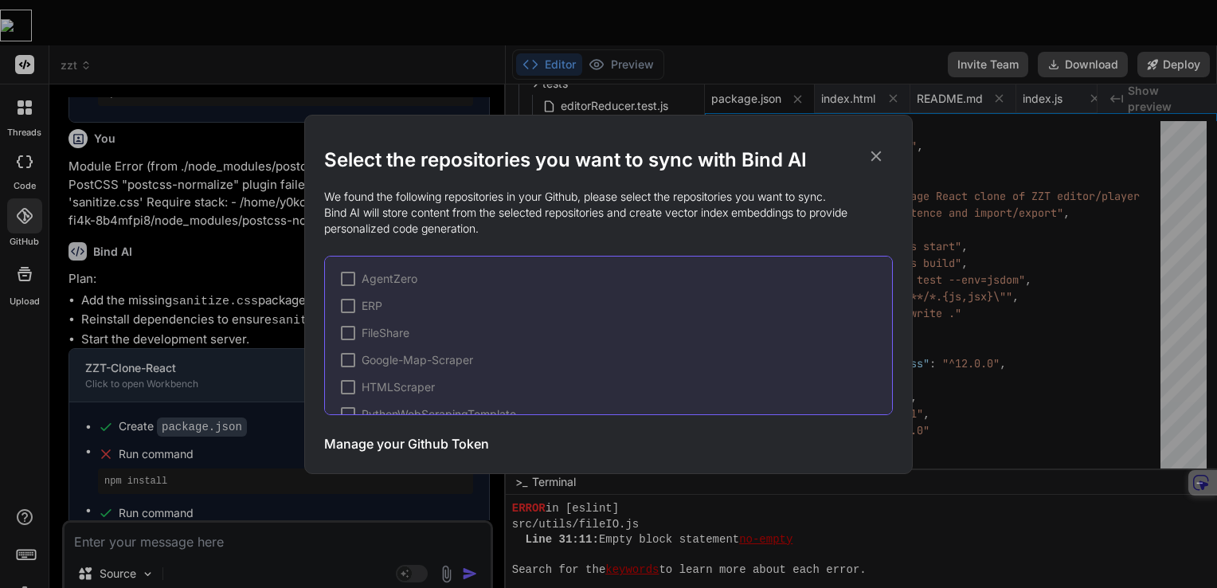
scroll to position [294, 0]
click at [19, 248] on div "Select the repositories you want to sync with Bind AI We found the following re…" at bounding box center [608, 294] width 1217 height 588
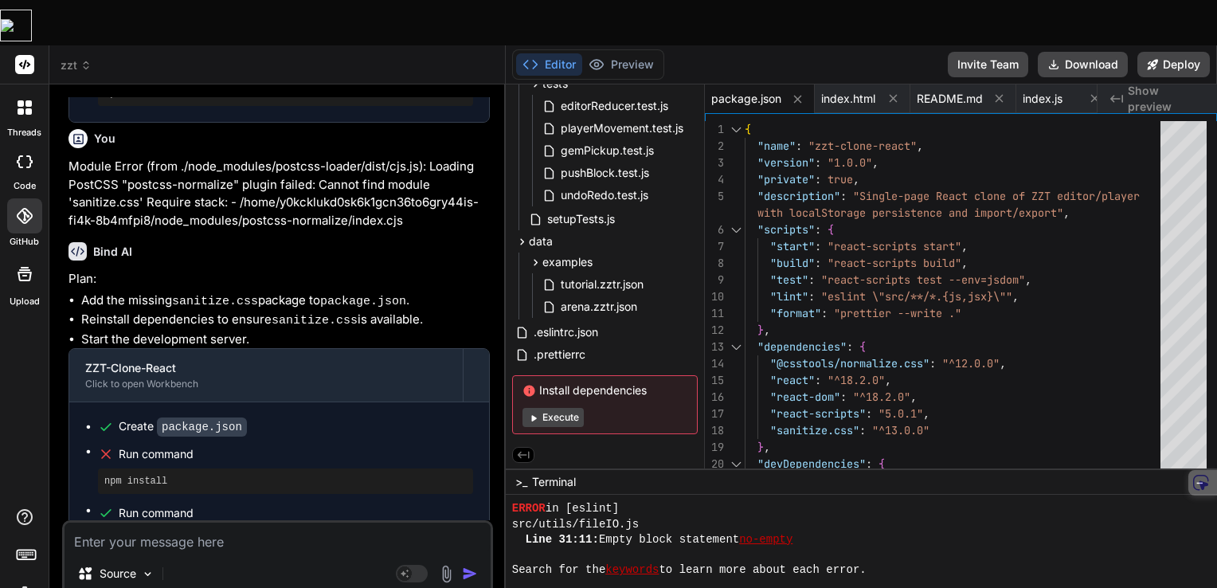
click at [23, 91] on div at bounding box center [24, 107] width 33 height 33
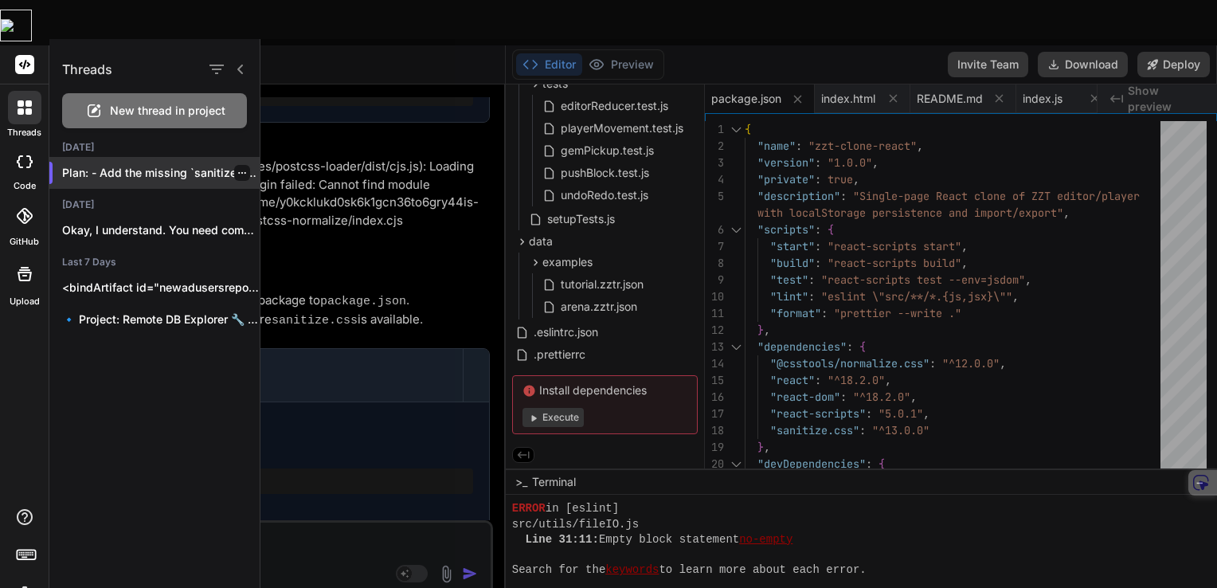
click at [132, 181] on div "Plan: - Add the missing `sanitize.css` p..." at bounding box center [154, 173] width 210 height 32
